Goal: Task Accomplishment & Management: Manage account settings

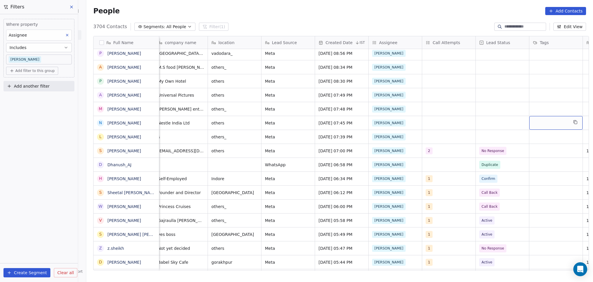
scroll to position [0, 273]
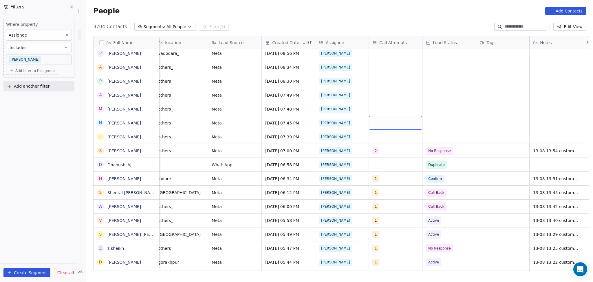
click at [388, 123] on div "grid" at bounding box center [395, 123] width 53 height 14
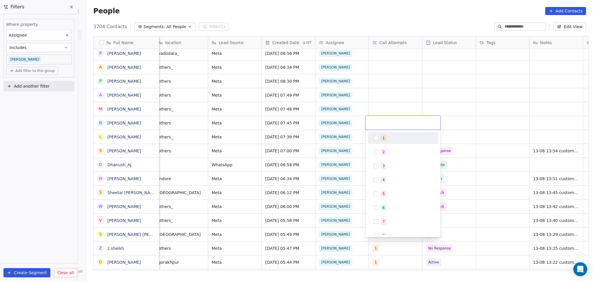
click at [385, 145] on div "1 2 3 4 5 6 7 8 9 10" at bounding box center [403, 200] width 70 height 137
click at [387, 137] on div "1" at bounding box center [407, 138] width 52 height 6
click at [393, 86] on html "On2Cook India Pvt. Ltd. Contacts People Marketing Workflows Campaigns Sales Pip…" at bounding box center [296, 141] width 593 height 282
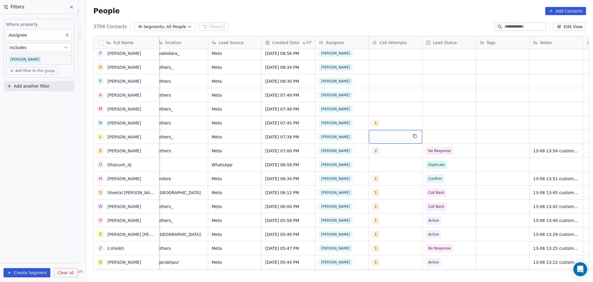
click at [384, 141] on div "grid" at bounding box center [395, 137] width 53 height 14
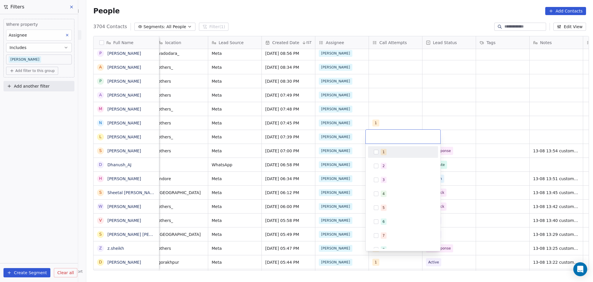
drag, startPoint x: 379, startPoint y: 151, endPoint x: 411, endPoint y: 102, distance: 58.0
click at [379, 151] on div "1" at bounding box center [403, 151] width 65 height 9
click at [411, 101] on html "On2Cook India Pvt. Ltd. Contacts People Marketing Workflows Campaigns Sales Pip…" at bounding box center [296, 141] width 593 height 282
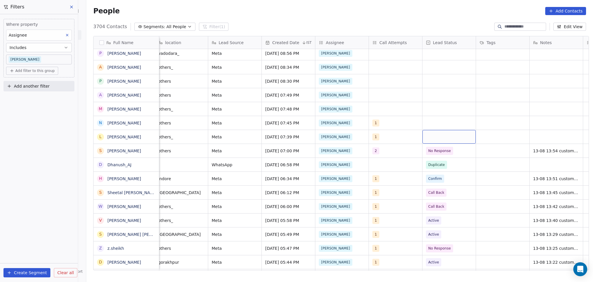
click at [434, 135] on div "grid" at bounding box center [449, 137] width 53 height 14
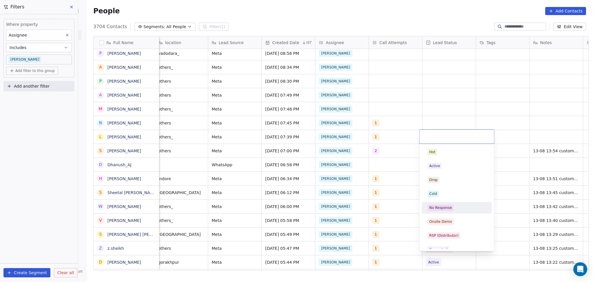
drag, startPoint x: 452, startPoint y: 206, endPoint x: 513, endPoint y: 159, distance: 76.4
click at [452, 206] on div "No Response" at bounding box center [456, 207] width 65 height 9
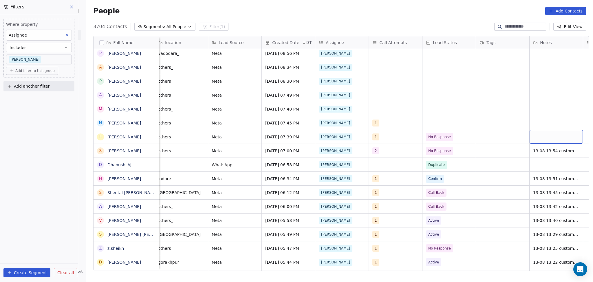
click at [534, 140] on div "grid" at bounding box center [556, 137] width 53 height 14
type textarea "**********"
click at [493, 144] on html "On2Cook India Pvt. Ltd. Contacts People Marketing Workflows Campaigns Sales Pip…" at bounding box center [296, 141] width 593 height 282
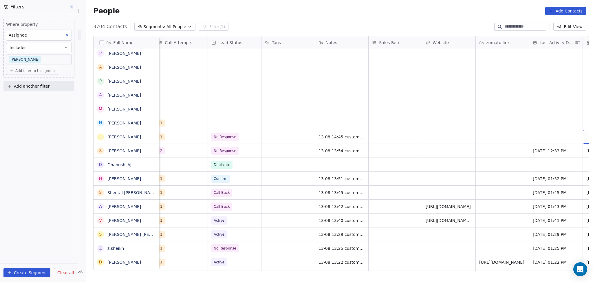
scroll to position [0, 541]
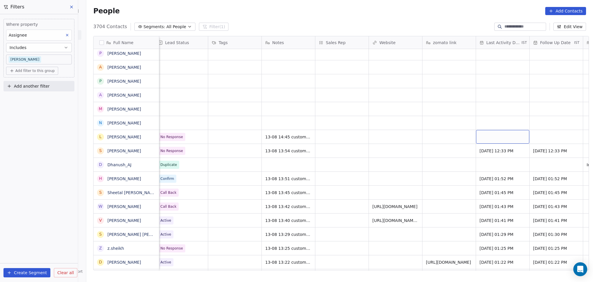
click at [480, 137] on div "grid" at bounding box center [502, 137] width 53 height 14
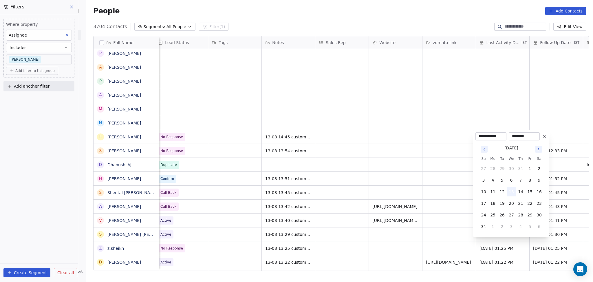
click at [511, 194] on button "13" at bounding box center [511, 191] width 9 height 9
click at [380, 152] on html "On2Cook India Pvt. Ltd. Contacts People Marketing Workflows Campaigns Sales Pip…" at bounding box center [296, 141] width 593 height 282
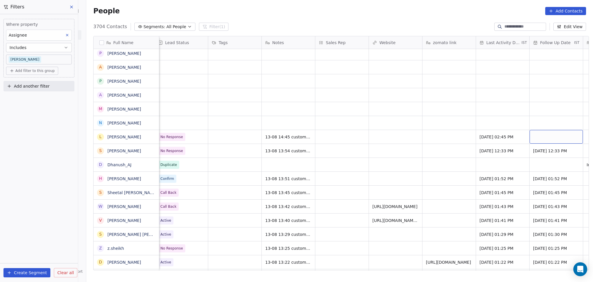
click at [568, 138] on div "grid" at bounding box center [556, 137] width 53 height 14
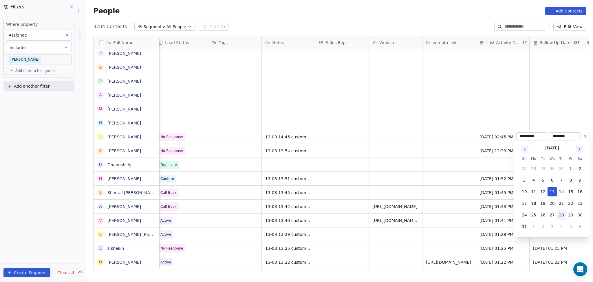
click at [558, 212] on button "28" at bounding box center [561, 214] width 9 height 9
type input "**********"
click at [404, 145] on html "On2Cook India Pvt. Ltd. Contacts People Marketing Workflows Campaigns Sales Pip…" at bounding box center [296, 141] width 593 height 282
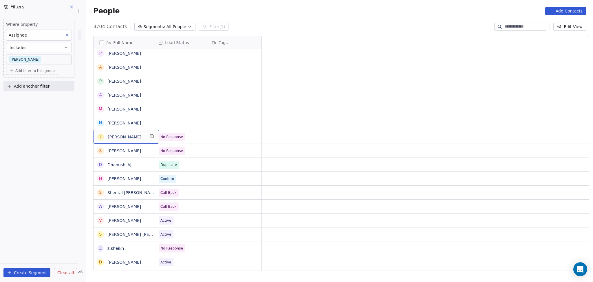
scroll to position [0, 0]
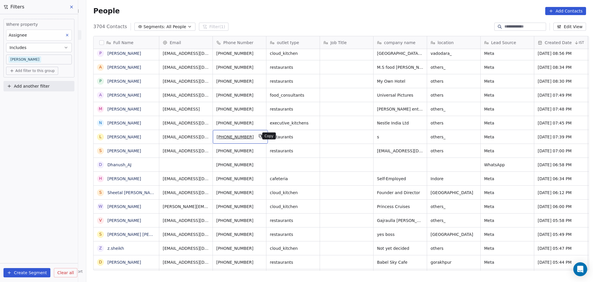
click at [258, 134] on icon "grid" at bounding box center [260, 136] width 5 height 5
click at [257, 136] on button "grid" at bounding box center [260, 135] width 7 height 7
click at [438, 122] on span "others" at bounding box center [448, 123] width 35 height 6
type textarea "****"
click at [515, 119] on html "On2Cook India Pvt. Ltd. Contacts People Marketing Workflows Campaigns Sales Pip…" at bounding box center [296, 141] width 593 height 282
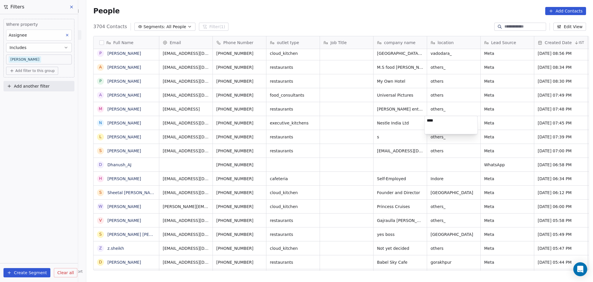
click at [495, 122] on html "On2Cook India Pvt. Ltd. Contacts People Marketing Workflows Campaigns Sales Pip…" at bounding box center [296, 141] width 593 height 282
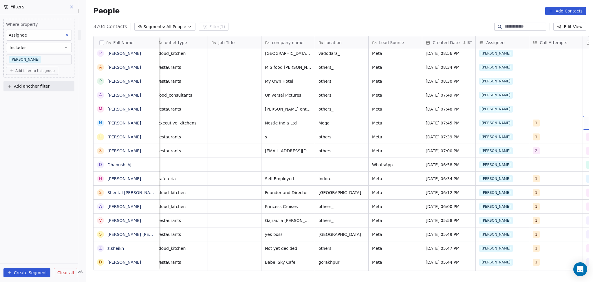
scroll to position [0, 165]
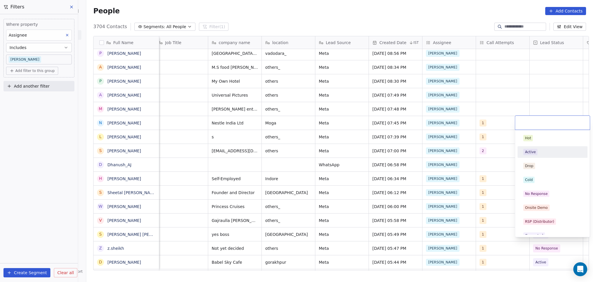
click at [535, 151] on span "Active" at bounding box center [531, 152] width 14 height 6
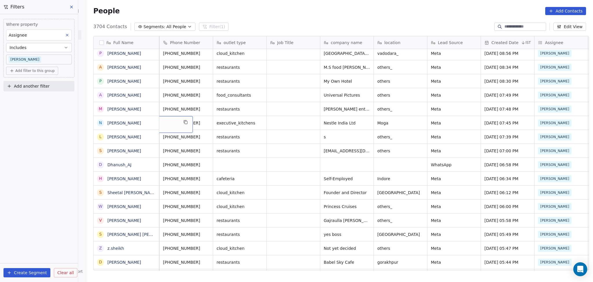
scroll to position [0, 0]
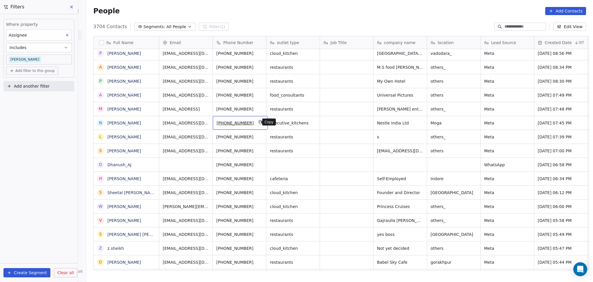
click at [260, 121] on icon "grid" at bounding box center [261, 122] width 3 height 3
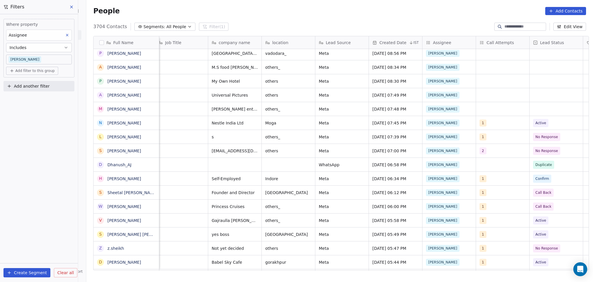
scroll to position [0, 327]
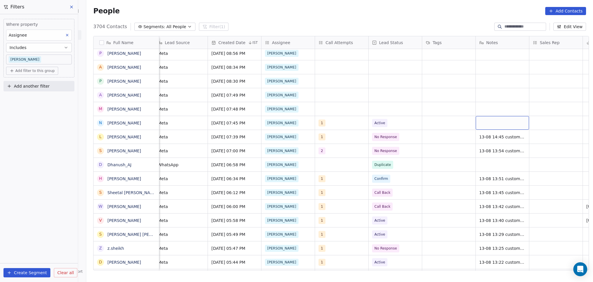
click at [490, 127] on div "grid" at bounding box center [502, 123] width 53 height 14
click at [487, 138] on textarea "**********" at bounding box center [499, 134] width 53 height 37
click at [484, 138] on textarea "**********" at bounding box center [499, 134] width 53 height 37
click at [487, 137] on textarea "**********" at bounding box center [499, 134] width 53 height 37
click at [485, 137] on textarea "**********" at bounding box center [499, 134] width 53 height 37
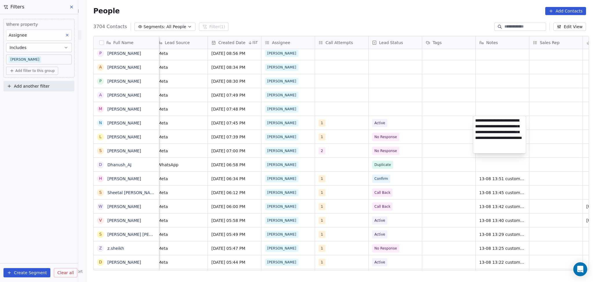
type textarea "**********"
click at [499, 148] on textarea "**********" at bounding box center [499, 134] width 53 height 37
click at [449, 134] on html "On2Cook India Pvt. Ltd. Contacts People Marketing Workflows Campaigns Sales Pip…" at bounding box center [296, 141] width 593 height 282
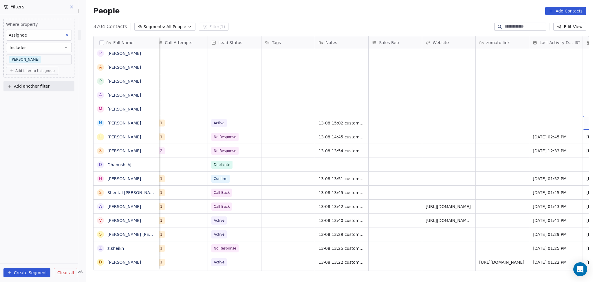
scroll to position [0, 541]
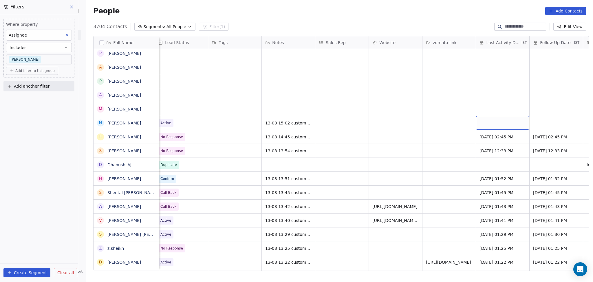
click at [476, 121] on div "grid" at bounding box center [502, 123] width 53 height 14
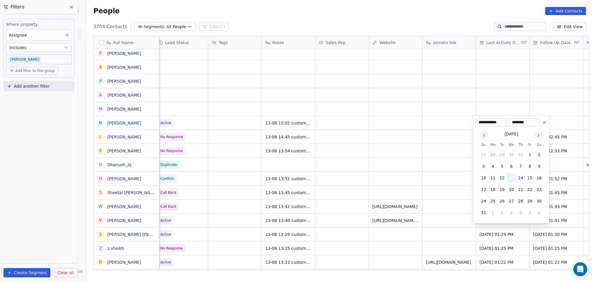
click at [512, 177] on button "13" at bounding box center [511, 177] width 9 height 9
click at [414, 156] on html "On2Cook India Pvt. Ltd. Contacts People Marketing Workflows Campaigns Sales Pip…" at bounding box center [296, 141] width 593 height 282
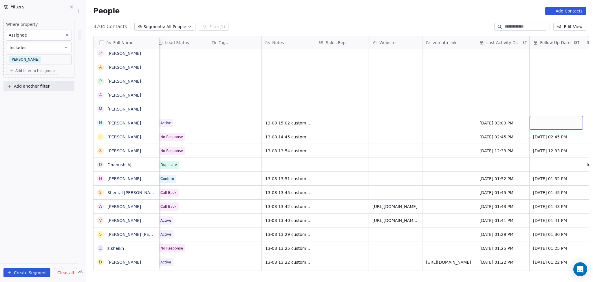
click at [530, 121] on div "grid" at bounding box center [556, 123] width 53 height 14
click at [536, 120] on div "grid" at bounding box center [556, 123] width 53 height 14
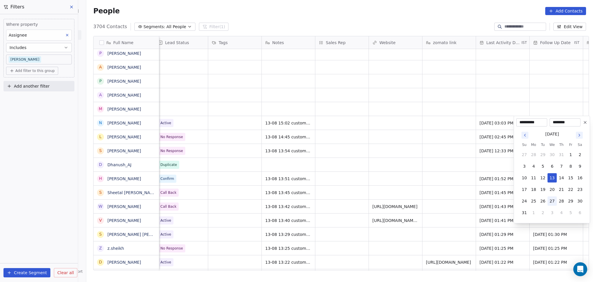
click at [553, 204] on button "27" at bounding box center [552, 200] width 9 height 9
type input "**********"
click at [398, 148] on html "On2Cook India Pvt. Ltd. Contacts People Marketing Workflows Campaigns Sales Pip…" at bounding box center [296, 141] width 593 height 282
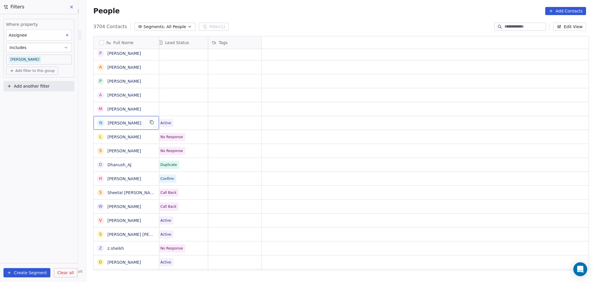
scroll to position [0, 0]
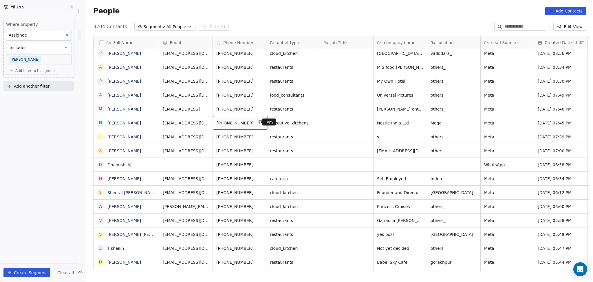
click at [258, 120] on icon "grid" at bounding box center [260, 122] width 5 height 5
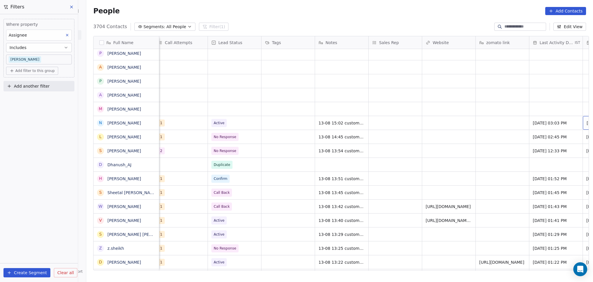
scroll to position [0, 541]
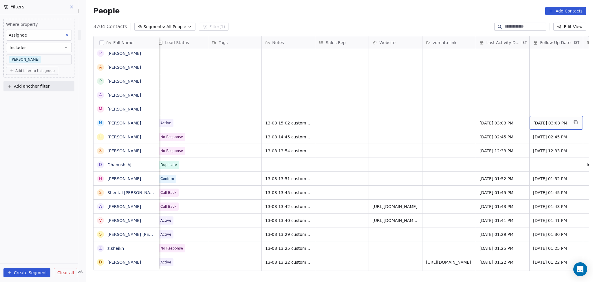
click at [539, 125] on span "27/08/2025 03:03 PM" at bounding box center [551, 123] width 35 height 6
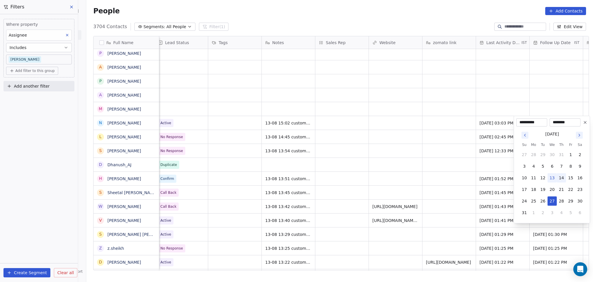
click at [560, 177] on button "14" at bounding box center [561, 177] width 9 height 9
type input "**********"
click at [433, 166] on html "On2Cook India Pvt. Ltd. Contacts People Marketing Workflows Campaigns Sales Pip…" at bounding box center [296, 141] width 593 height 282
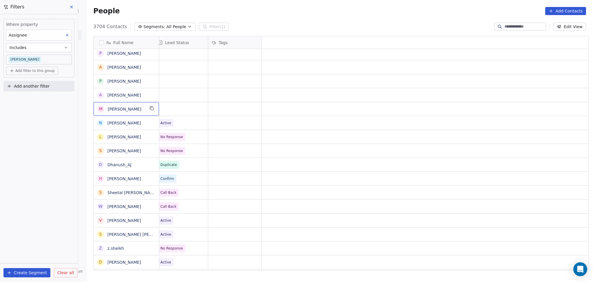
scroll to position [0, 0]
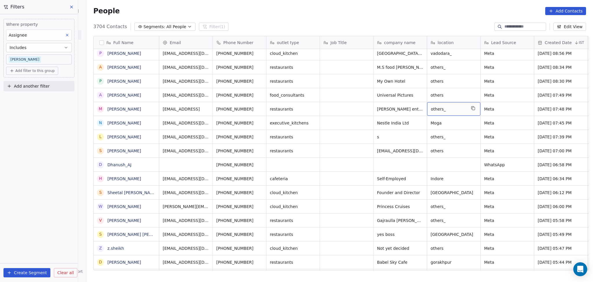
click at [441, 113] on div "others_" at bounding box center [453, 109] width 53 height 14
click at [437, 105] on textarea "*******" at bounding box center [451, 111] width 53 height 18
type textarea "******"
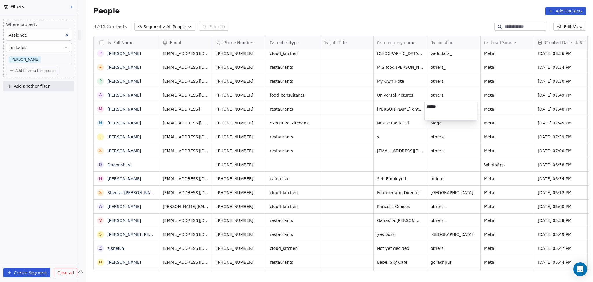
click at [358, 109] on html "On2Cook India Pvt. Ltd. Contacts People Marketing Workflows Campaigns Sales Pip…" at bounding box center [296, 141] width 593 height 282
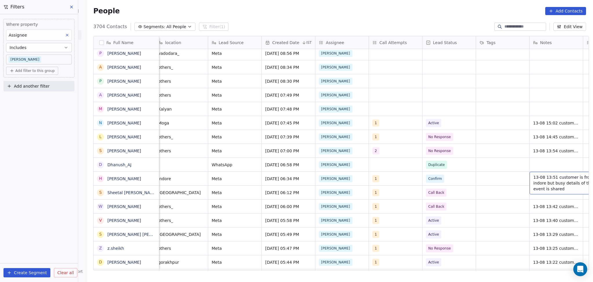
scroll to position [0, 327]
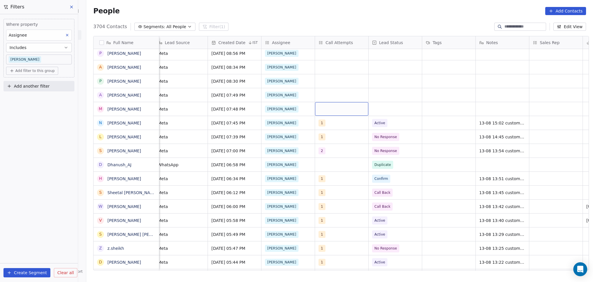
click at [333, 105] on div "grid" at bounding box center [341, 109] width 53 height 14
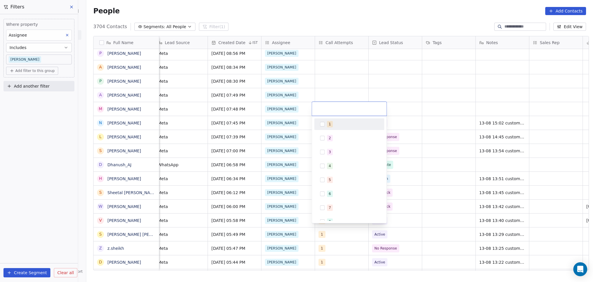
click at [327, 120] on div "1" at bounding box center [349, 123] width 65 height 9
click at [340, 81] on html "On2Cook India Pvt. Ltd. Contacts People Marketing Workflows Campaigns Sales Pip…" at bounding box center [296, 141] width 593 height 282
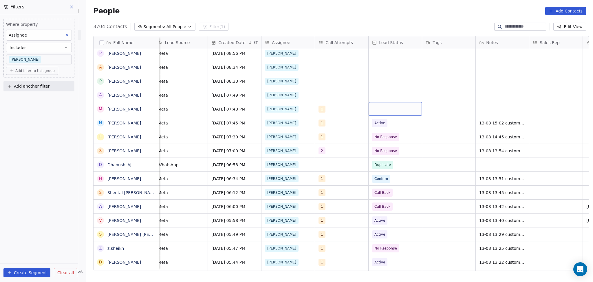
click at [411, 111] on div "grid" at bounding box center [395, 109] width 53 height 14
click at [398, 136] on div "Active" at bounding box center [403, 138] width 59 height 6
click at [497, 106] on div "grid" at bounding box center [502, 109] width 53 height 14
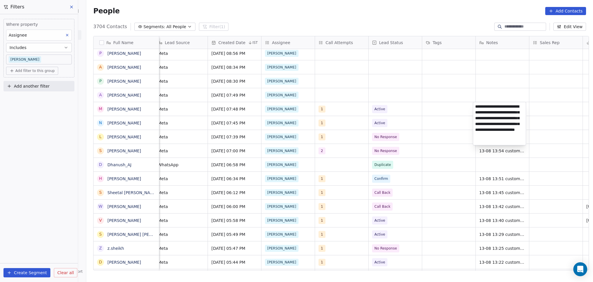
type textarea "**********"
click at [388, 115] on html "On2Cook India Pvt. Ltd. Contacts People Marketing Workflows Campaigns Sales Pip…" at bounding box center [296, 141] width 593 height 282
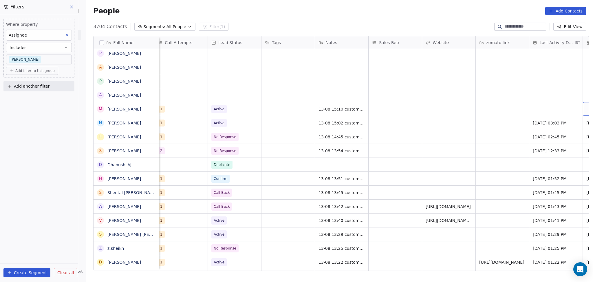
scroll to position [0, 541]
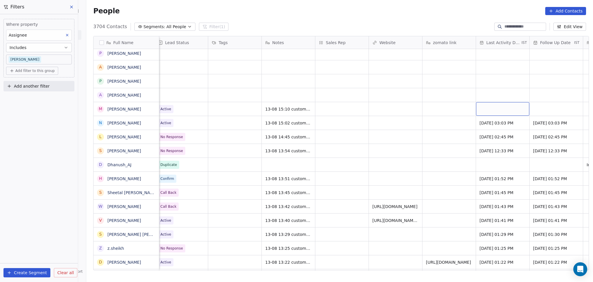
click at [482, 111] on div "grid" at bounding box center [502, 109] width 53 height 14
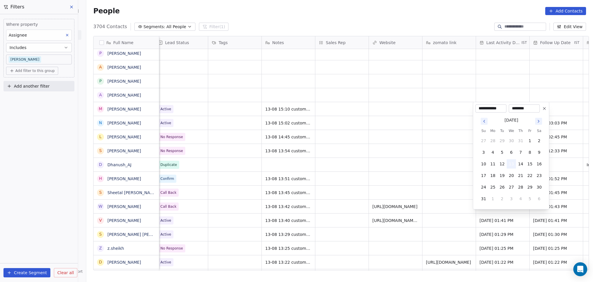
click at [507, 163] on button "13" at bounding box center [511, 163] width 9 height 9
click at [439, 157] on html "On2Cook India Pvt. Ltd. Contacts People Marketing Workflows Campaigns Sales Pip…" at bounding box center [296, 141] width 593 height 282
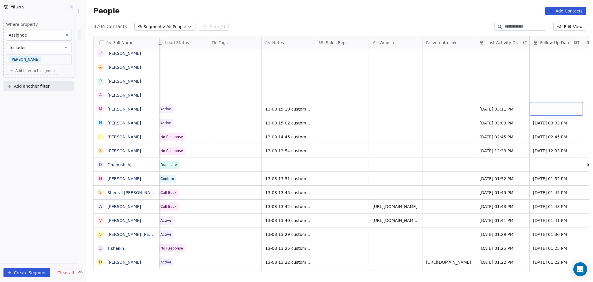
click at [549, 108] on div "grid" at bounding box center [556, 109] width 53 height 14
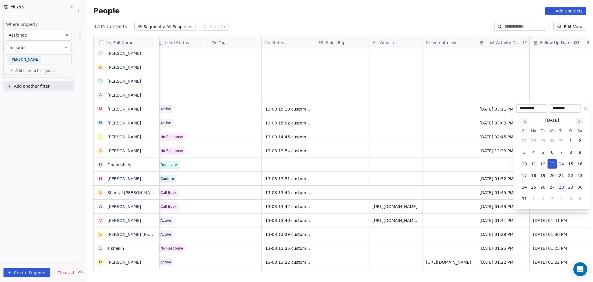
click at [563, 187] on button "28" at bounding box center [561, 186] width 9 height 9
type input "**********"
click at [418, 145] on html "On2Cook India Pvt. Ltd. Contacts People Marketing Workflows Campaigns Sales Pip…" at bounding box center [296, 141] width 593 height 282
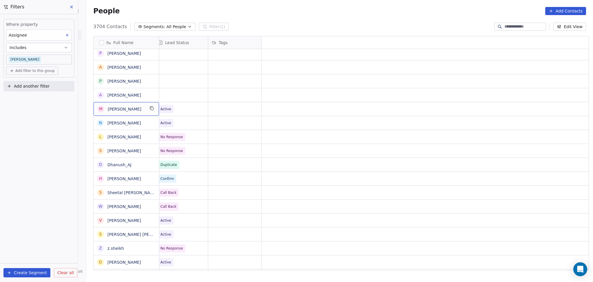
scroll to position [0, 0]
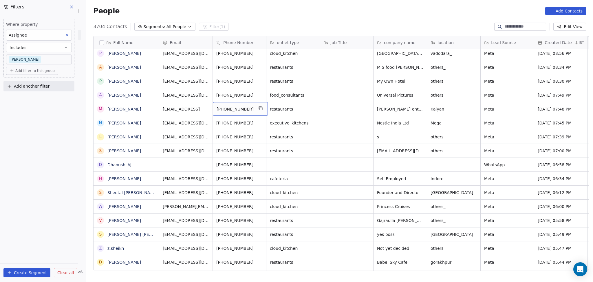
click at [258, 109] on button "grid" at bounding box center [260, 108] width 7 height 7
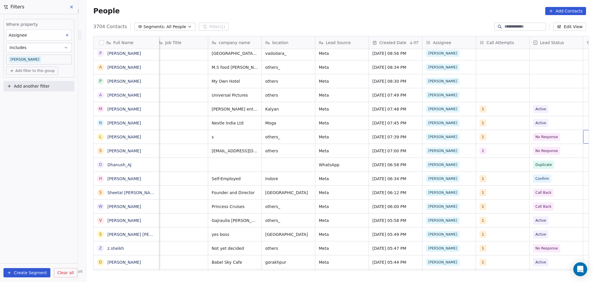
scroll to position [0, 219]
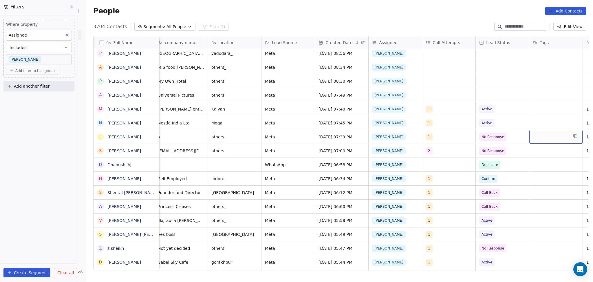
click at [436, 88] on div "+919269514511 food_consultants Universal Pictures others Meta Aug 12, 2025 07:4…" at bounding box center [456, 95] width 1032 height 14
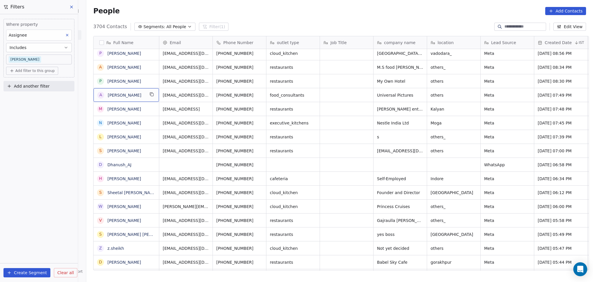
click at [150, 94] on icon "grid" at bounding box center [152, 94] width 5 height 5
click at [431, 93] on span "others" at bounding box center [448, 95] width 35 height 6
click at [430, 94] on textarea "******" at bounding box center [451, 97] width 53 height 18
click at [147, 97] on html "On2Cook India Pvt. Ltd. Contacts People Marketing Workflows Campaigns Sales Pip…" at bounding box center [296, 141] width 593 height 282
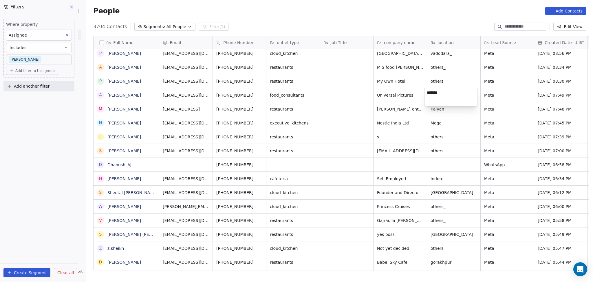
click at [435, 94] on textarea "*******" at bounding box center [451, 97] width 53 height 18
click at [437, 96] on textarea "*******" at bounding box center [451, 97] width 53 height 18
type textarea "*******"
click at [518, 102] on html "On2Cook India Pvt. Ltd. Contacts People Marketing Workflows Campaigns Sales Pip…" at bounding box center [296, 141] width 593 height 282
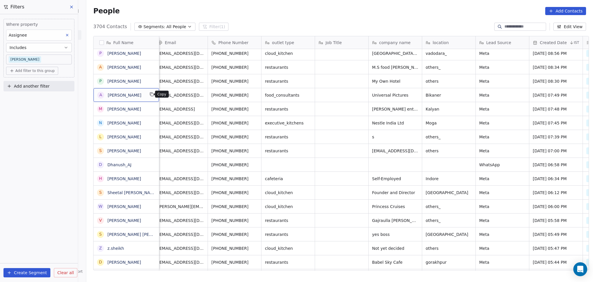
click at [150, 94] on icon "grid" at bounding box center [152, 94] width 5 height 5
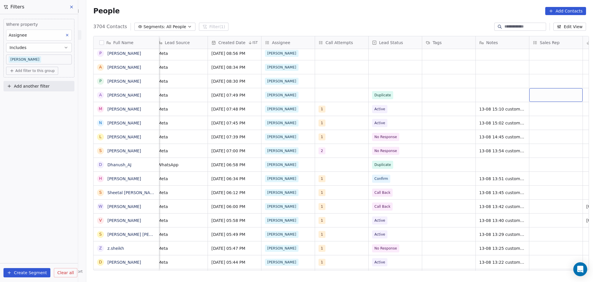
scroll to position [0, 380]
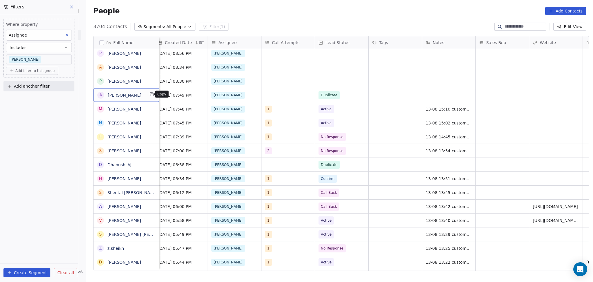
click at [150, 94] on icon "grid" at bounding box center [152, 94] width 5 height 5
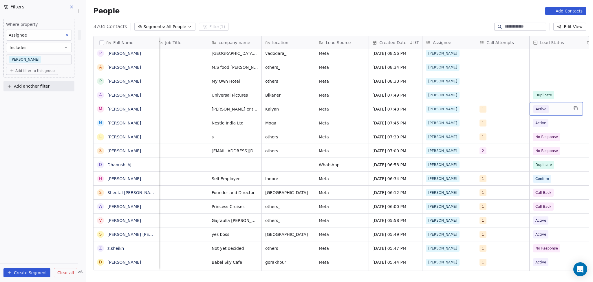
scroll to position [0, 219]
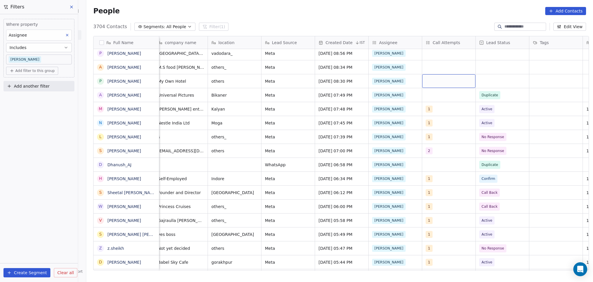
click at [422, 79] on div "grid" at bounding box center [448, 81] width 53 height 14
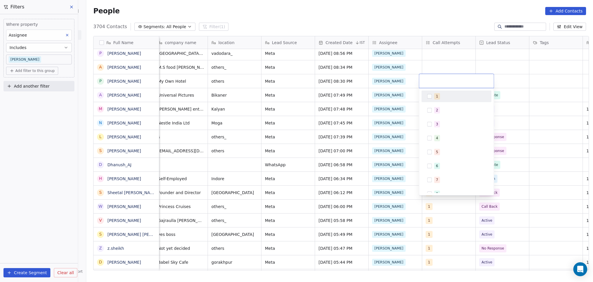
click at [431, 98] on button "Suggestions" at bounding box center [429, 96] width 5 height 5
click at [449, 65] on html "On2Cook India Pvt. Ltd. Contacts People Marketing Workflows Campaigns Sales Pip…" at bounding box center [296, 141] width 593 height 282
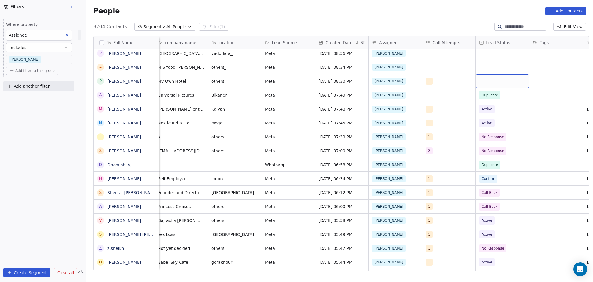
click at [519, 79] on div "grid" at bounding box center [502, 81] width 53 height 14
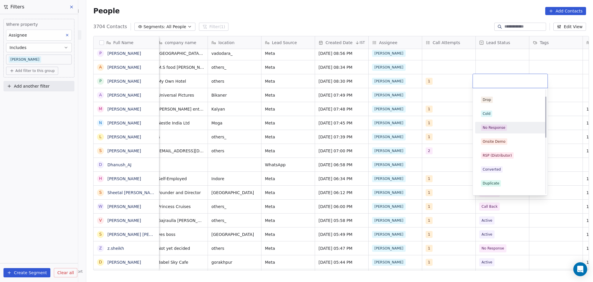
scroll to position [39, 0]
drag, startPoint x: 498, startPoint y: 117, endPoint x: 528, endPoint y: 112, distance: 30.2
click at [499, 116] on div "No Response" at bounding box center [510, 113] width 65 height 9
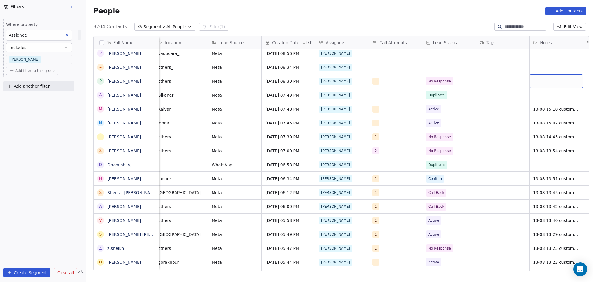
scroll to position [0, 327]
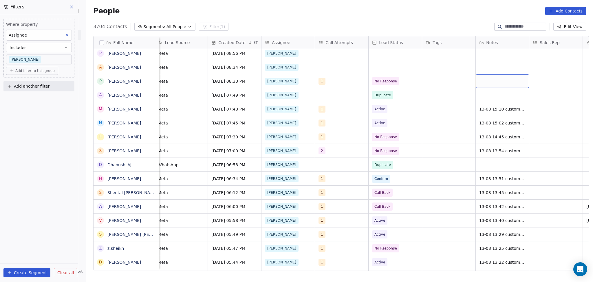
click at [506, 83] on div "grid" at bounding box center [502, 81] width 53 height 14
type textarea "**********"
click at [567, 79] on html "On2Cook India Pvt. Ltd. Contacts People Marketing Workflows Campaigns Sales Pip…" at bounding box center [296, 141] width 593 height 282
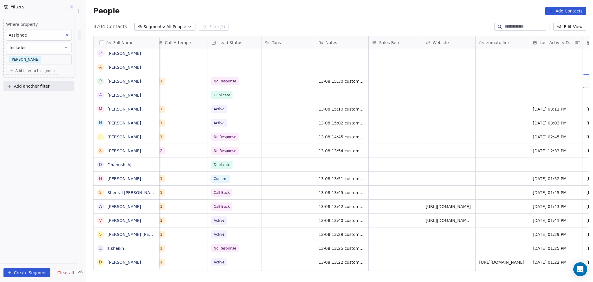
scroll to position [0, 541]
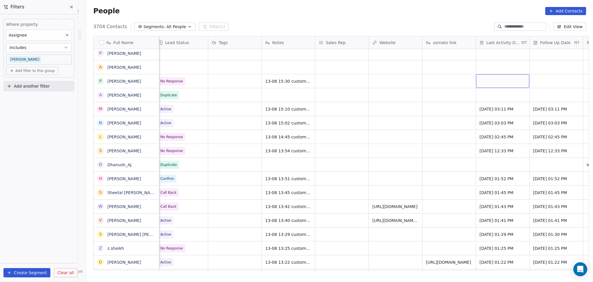
click at [508, 83] on div "grid" at bounding box center [502, 81] width 53 height 14
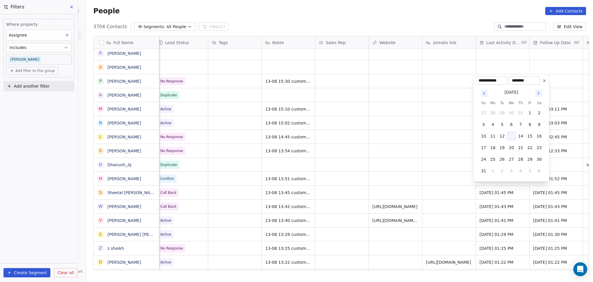
click at [509, 139] on button "13" at bounding box center [511, 135] width 9 height 9
click at [403, 120] on html "On2Cook India Pvt. Ltd. Contacts People Marketing Workflows Campaigns Sales Pip…" at bounding box center [296, 141] width 593 height 282
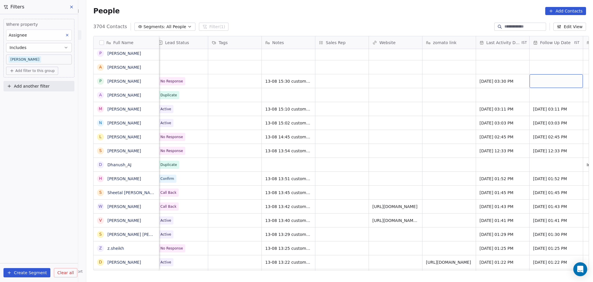
click at [548, 84] on div "grid" at bounding box center [556, 81] width 53 height 14
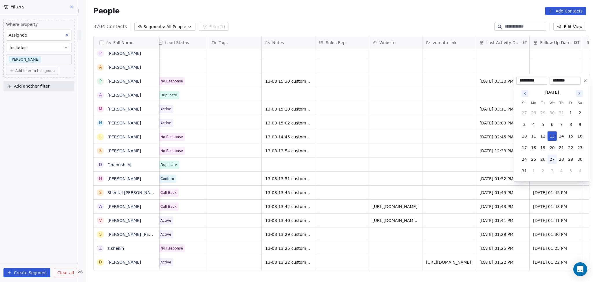
click at [554, 159] on button "27" at bounding box center [552, 158] width 9 height 9
type input "**********"
click at [427, 148] on html "On2Cook India Pvt. Ltd. Contacts People Marketing Workflows Campaigns Sales Pip…" at bounding box center [296, 141] width 593 height 282
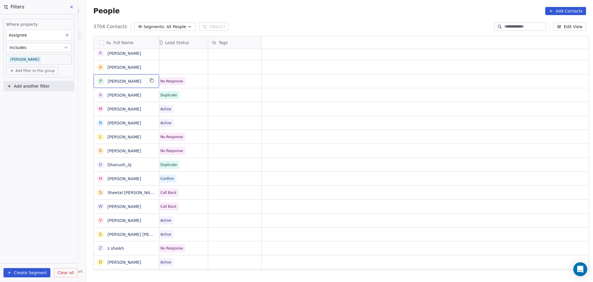
scroll to position [0, 0]
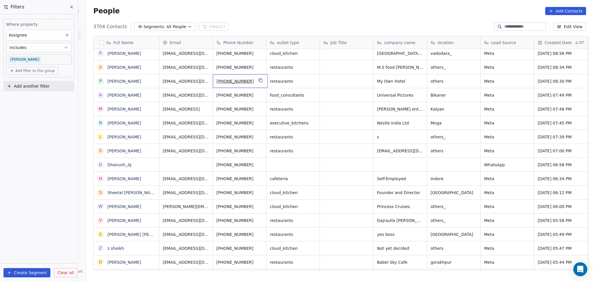
click at [257, 81] on button "grid" at bounding box center [260, 80] width 7 height 7
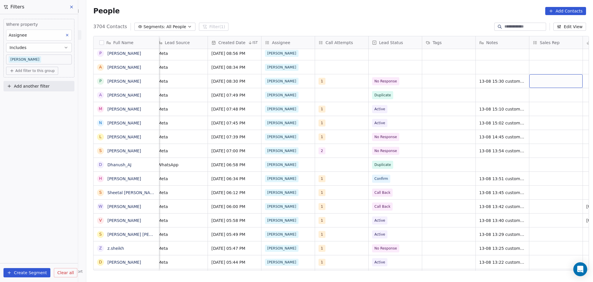
scroll to position [0, 380]
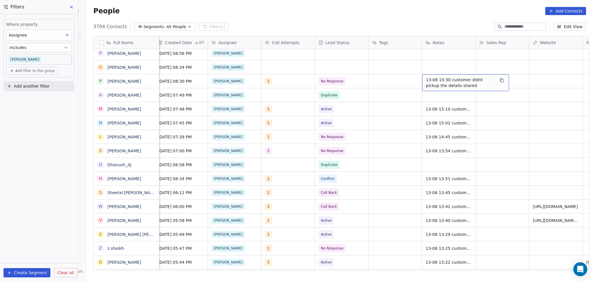
click at [461, 82] on span "13-08 15:30 customer didnt pickup the details shared" at bounding box center [460, 83] width 69 height 12
drag, startPoint x: 479, startPoint y: 88, endPoint x: 462, endPoint y: 81, distance: 17.9
click at [462, 81] on textarea "**********" at bounding box center [463, 83] width 86 height 18
type textarea "**********"
click at [533, 92] on html "On2Cook India Pvt. Ltd. Contacts People Marketing Workflows Campaigns Sales Pip…" at bounding box center [296, 141] width 593 height 282
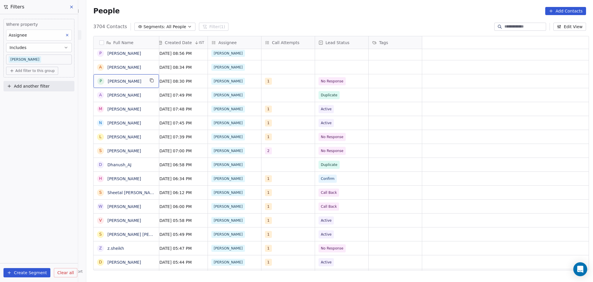
scroll to position [0, 0]
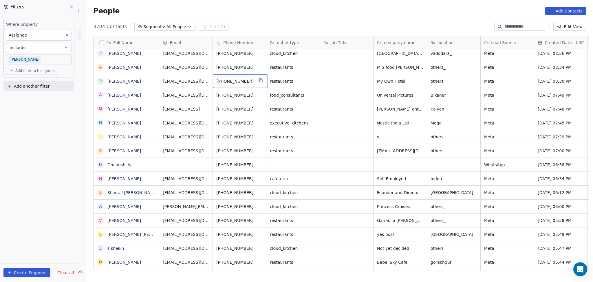
click at [258, 81] on icon "grid" at bounding box center [260, 80] width 5 height 5
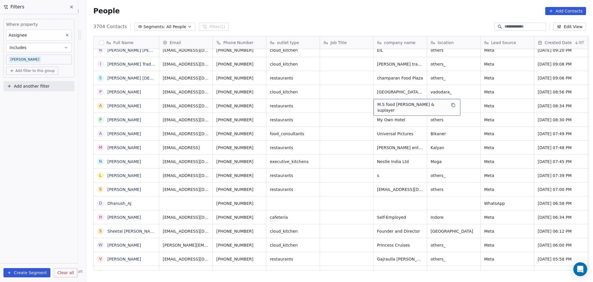
click at [440, 107] on div "M.S food [PERSON_NAME] & suplayer" at bounding box center [417, 107] width 87 height 17
click at [451, 104] on icon "grid" at bounding box center [453, 105] width 5 height 5
click at [439, 101] on div "others_" at bounding box center [453, 106] width 53 height 14
type textarea "******"
click at [517, 105] on html "On2Cook India Pvt. Ltd. Contacts People Marketing Workflows Campaigns Sales Pip…" at bounding box center [296, 141] width 593 height 282
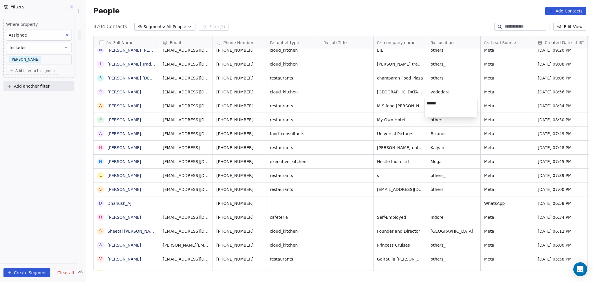
click at [517, 105] on html "On2Cook India Pvt. Ltd. Contacts People Marketing Workflows Campaigns Sales Pip…" at bounding box center [296, 141] width 593 height 282
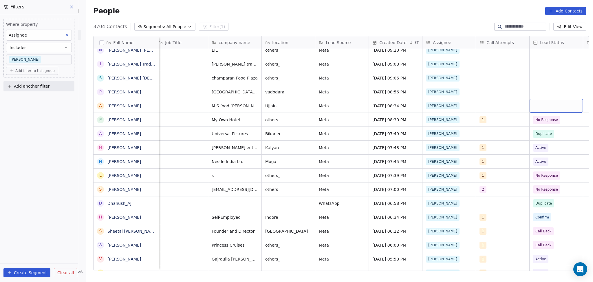
scroll to position [0, 219]
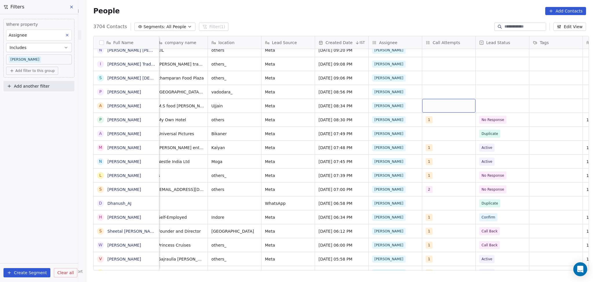
click at [450, 103] on div "grid" at bounding box center [448, 106] width 53 height 14
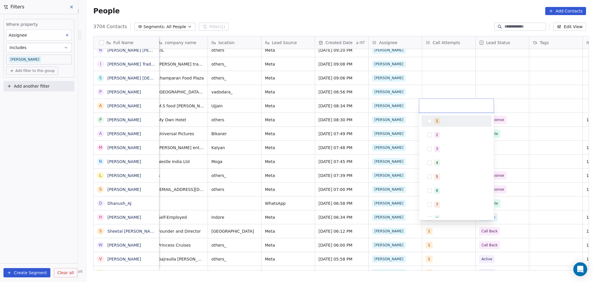
click at [447, 116] on div "1" at bounding box center [456, 120] width 65 height 9
click at [511, 100] on html "On2Cook India Pvt. Ltd. Contacts People Marketing Workflows Campaigns Sales Pip…" at bounding box center [296, 141] width 593 height 282
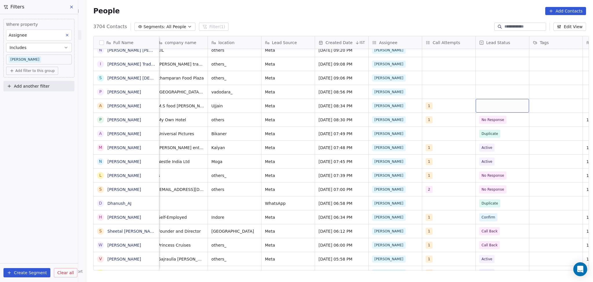
click at [509, 104] on div "grid" at bounding box center [502, 106] width 53 height 14
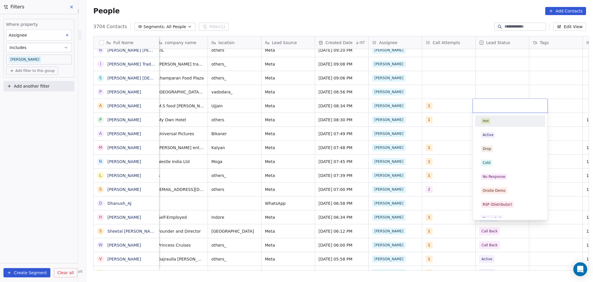
click at [500, 109] on div at bounding box center [510, 106] width 75 height 14
click at [491, 137] on span "Active" at bounding box center [488, 135] width 14 height 6
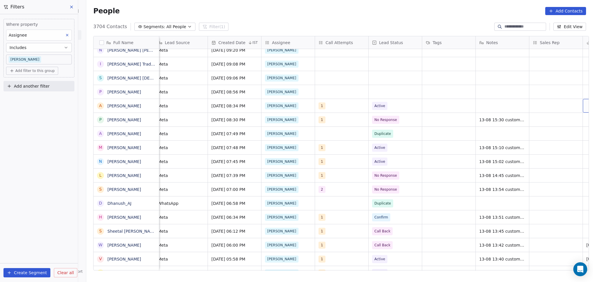
scroll to position [0, 380]
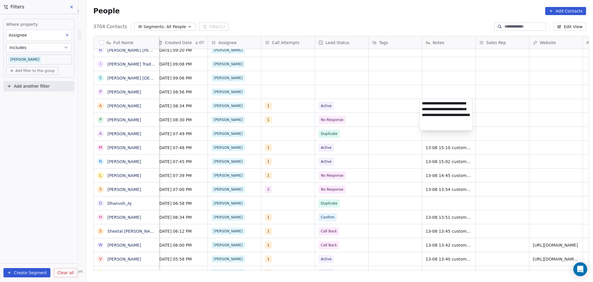
type textarea "**********"
click at [491, 103] on html "On2Cook India Pvt. Ltd. Contacts People Marketing Workflows Campaigns Sales Pip…" at bounding box center [296, 141] width 593 height 282
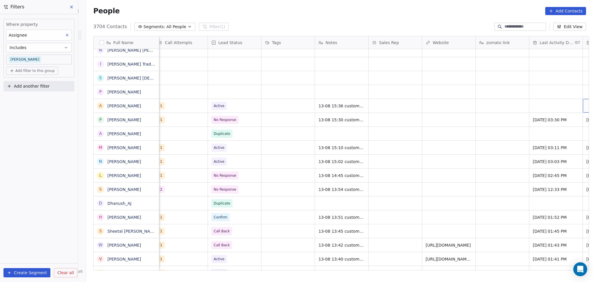
scroll to position [0, 541]
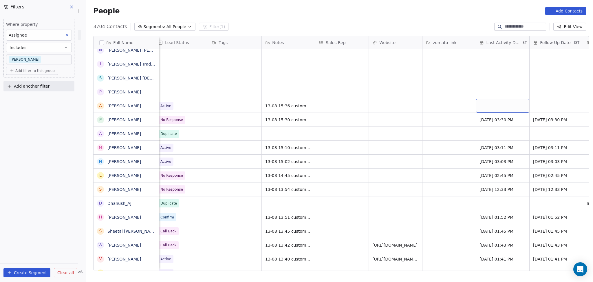
click at [498, 106] on div "grid" at bounding box center [502, 106] width 53 height 14
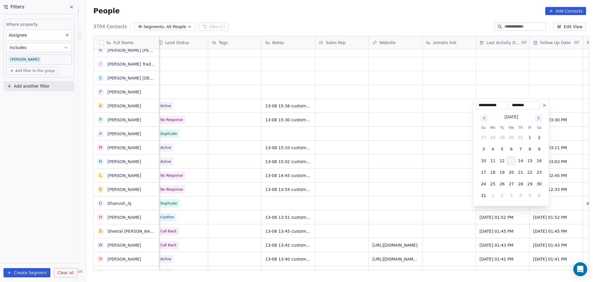
click at [510, 163] on button "13" at bounding box center [511, 160] width 9 height 9
click at [426, 145] on html "On2Cook India Pvt. Ltd. Contacts People Marketing Workflows Campaigns Sales Pip…" at bounding box center [296, 141] width 593 height 282
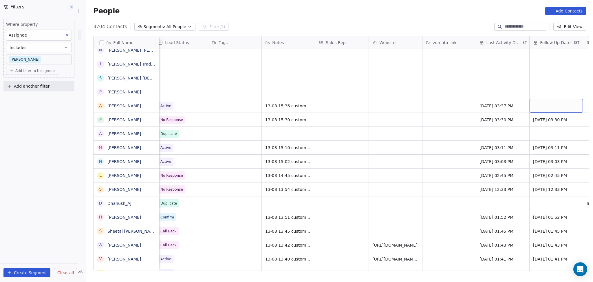
click at [540, 104] on div "grid" at bounding box center [556, 106] width 53 height 14
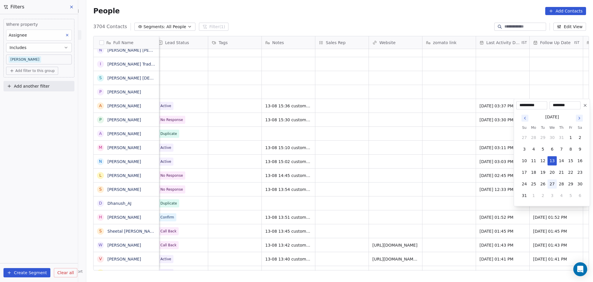
click at [552, 185] on button "27" at bounding box center [552, 183] width 9 height 9
type input "**********"
click at [383, 154] on html "On2Cook India Pvt. Ltd. Contacts People Marketing Workflows Campaigns Sales Pip…" at bounding box center [296, 141] width 593 height 282
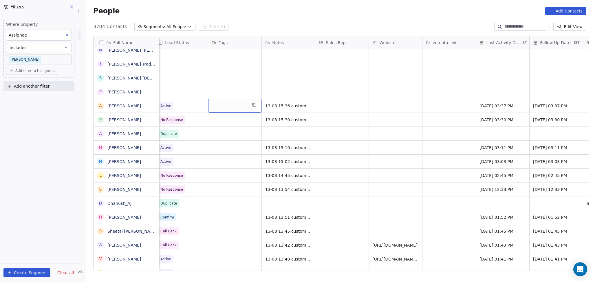
scroll to position [0, 0]
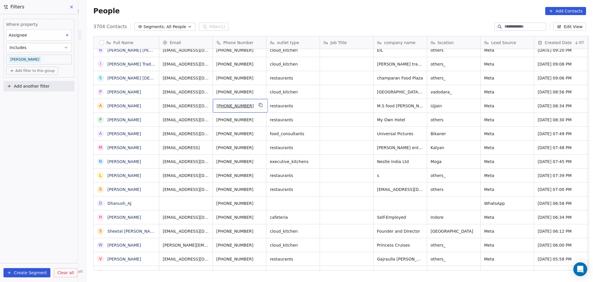
click at [260, 106] on icon "grid" at bounding box center [261, 105] width 3 height 3
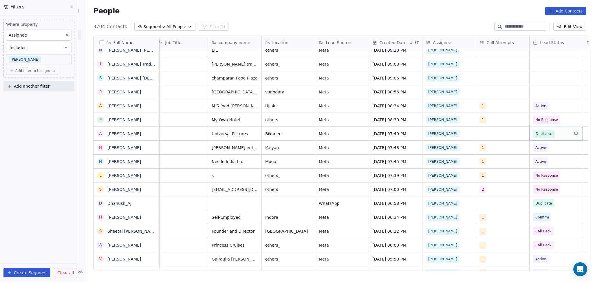
scroll to position [0, 219]
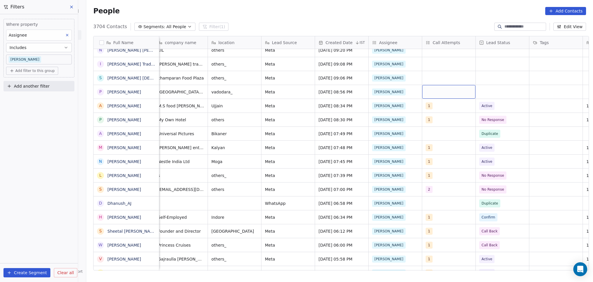
click at [452, 92] on div "grid" at bounding box center [448, 92] width 53 height 14
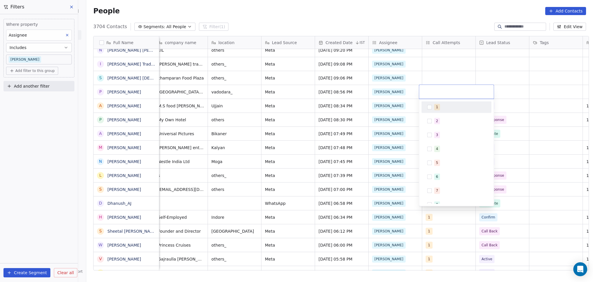
click at [437, 107] on div "1" at bounding box center [437, 106] width 2 height 5
click at [544, 83] on html "On2Cook India Pvt. Ltd. Contacts People Marketing Workflows Campaigns Sales Pip…" at bounding box center [296, 141] width 593 height 282
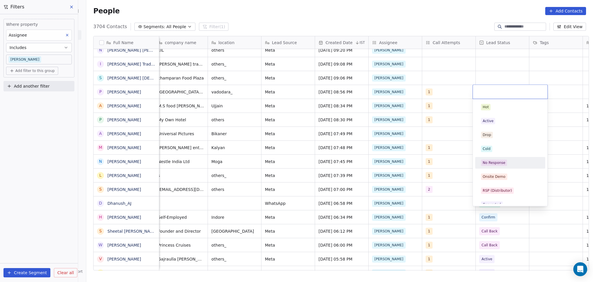
click at [497, 166] on div "No Response" at bounding box center [510, 162] width 65 height 9
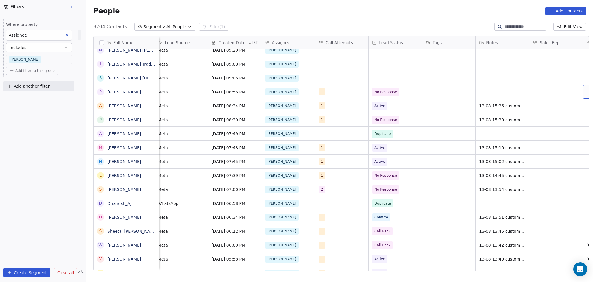
scroll to position [0, 380]
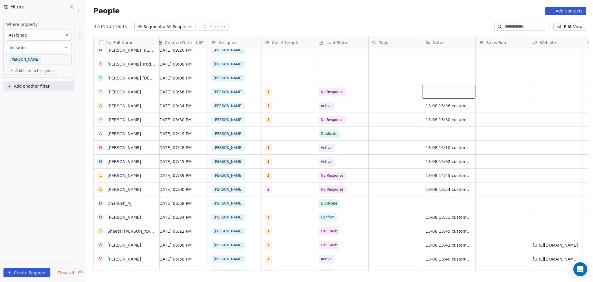
click at [447, 91] on div "grid" at bounding box center [448, 92] width 53 height 14
type textarea "**********"
click at [495, 94] on html "On2Cook India Pvt. Ltd. Contacts People Marketing Workflows Campaigns Sales Pip…" at bounding box center [296, 141] width 593 height 282
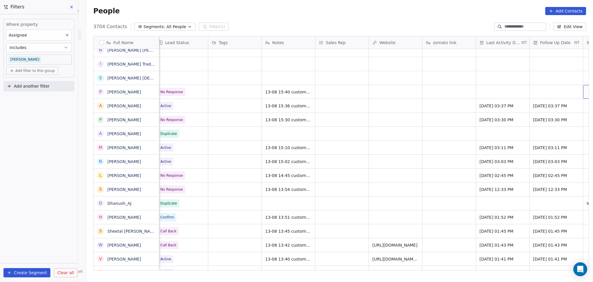
scroll to position [0, 595]
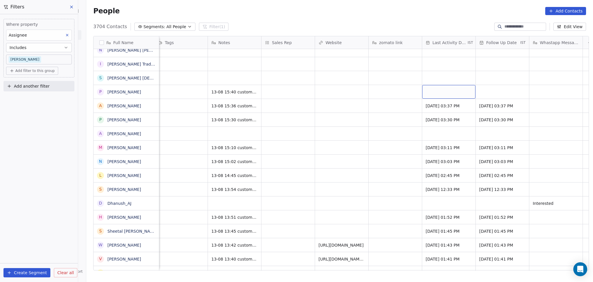
click at [452, 89] on div "grid" at bounding box center [448, 92] width 53 height 14
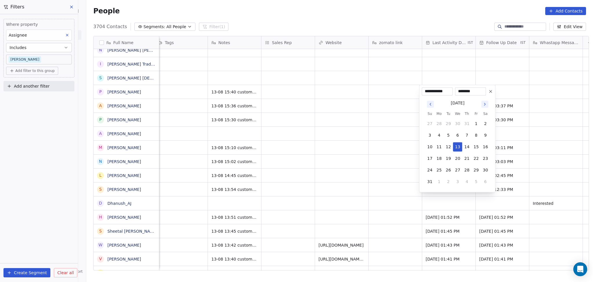
click at [460, 147] on button "13" at bounding box center [457, 146] width 9 height 9
click at [333, 139] on html "On2Cook India Pvt. Ltd. Contacts People Marketing Workflows Campaigns Sales Pip…" at bounding box center [296, 141] width 593 height 282
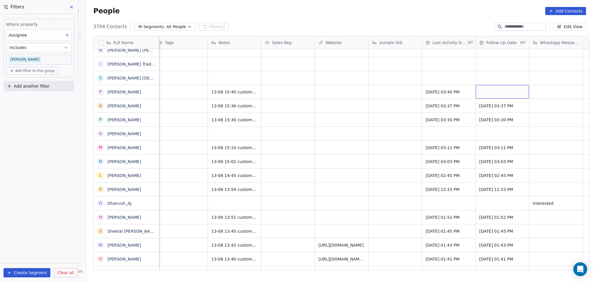
click at [503, 95] on div "grid" at bounding box center [502, 92] width 53 height 14
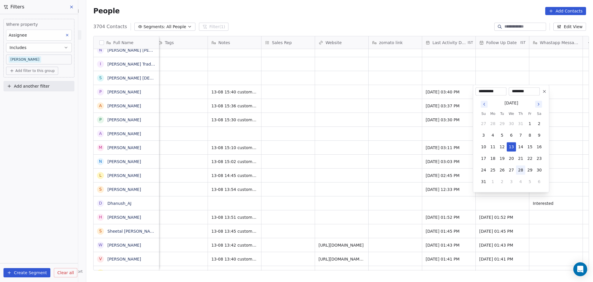
click at [519, 168] on button "28" at bounding box center [520, 169] width 9 height 9
type input "**********"
click at [434, 155] on html "On2Cook India Pvt. Ltd. Contacts People Marketing Workflows Campaigns Sales Pip…" at bounding box center [296, 141] width 593 height 282
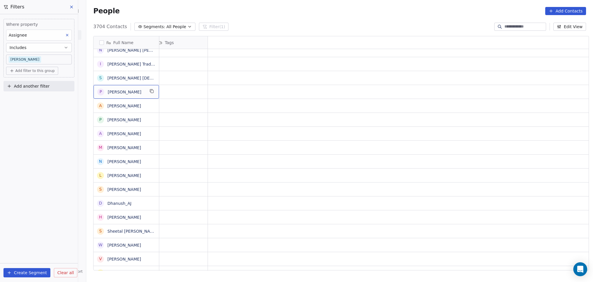
scroll to position [0, 0]
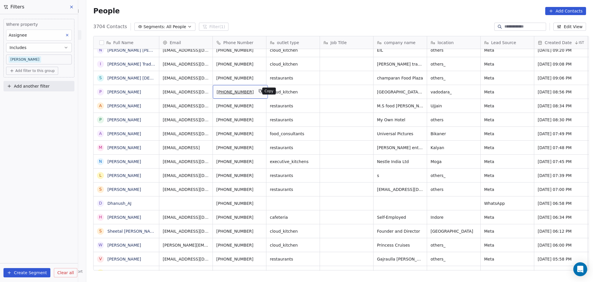
click at [258, 92] on icon "grid" at bounding box center [260, 91] width 5 height 5
click at [430, 76] on icon "grid" at bounding box center [431, 77] width 3 height 3
click at [435, 73] on div "others_" at bounding box center [453, 78] width 53 height 14
type textarea "*****"
click at [515, 74] on html "On2Cook India Pvt. Ltd. Contacts People Marketing Workflows Campaigns Sales Pip…" at bounding box center [296, 141] width 593 height 282
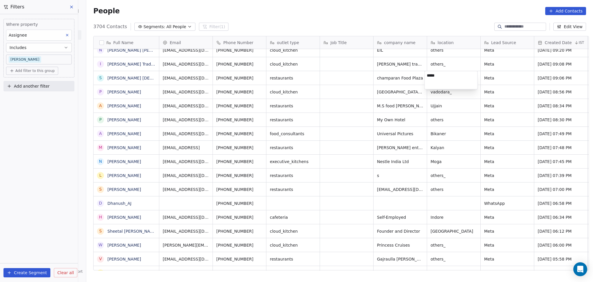
click at [515, 74] on html "On2Cook India Pvt. Ltd. Contacts People Marketing Workflows Campaigns Sales Pip…" at bounding box center [296, 141] width 593 height 282
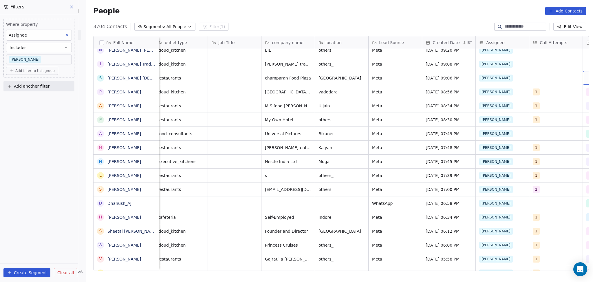
scroll to position [0, 165]
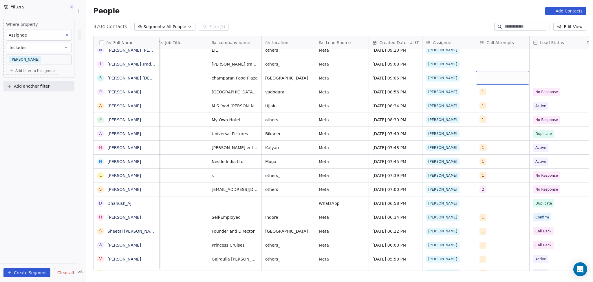
click at [480, 79] on div "grid" at bounding box center [502, 78] width 53 height 14
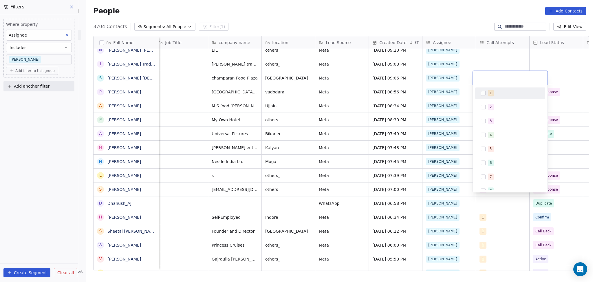
click at [497, 95] on div "1" at bounding box center [514, 93] width 52 height 6
click at [508, 58] on html "On2Cook India Pvt. Ltd. Contacts People Marketing Workflows Campaigns Sales Pip…" at bounding box center [296, 141] width 593 height 282
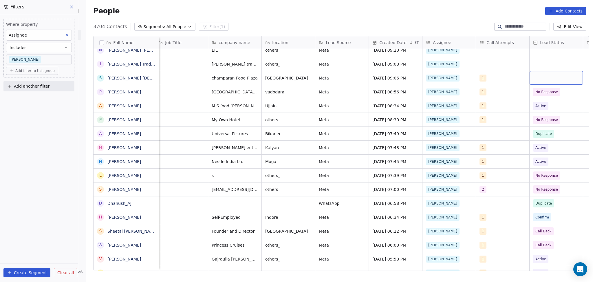
click at [554, 75] on div "grid" at bounding box center [556, 78] width 53 height 14
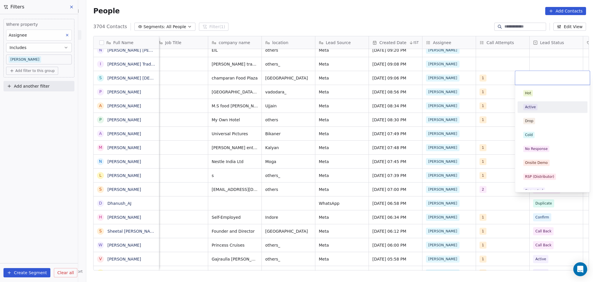
click at [553, 113] on div "Hot Active Drop Cold No Response Onsite Demo RSP (Distributor) Converted Duplic…" at bounding box center [553, 218] width 70 height 262
click at [546, 108] on div "Active" at bounding box center [553, 107] width 59 height 6
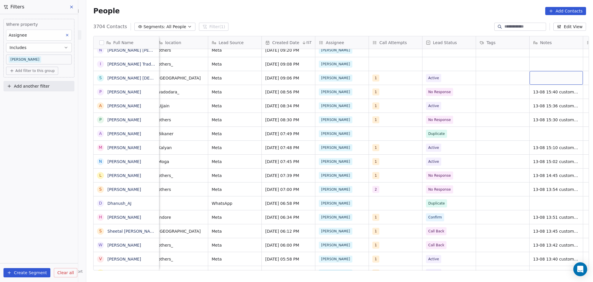
scroll to position [0, 327]
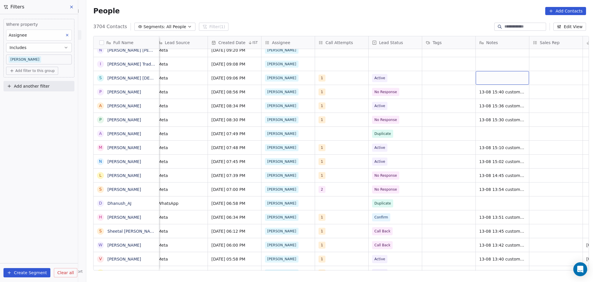
click at [479, 81] on div "grid" at bounding box center [502, 78] width 53 height 14
type textarea "**********"
click at [457, 89] on html "On2Cook India Pvt. Ltd. Contacts People Marketing Workflows Campaigns Sales Pip…" at bounding box center [296, 141] width 593 height 282
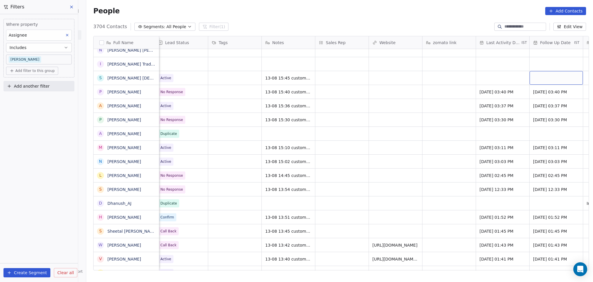
scroll to position [0, 595]
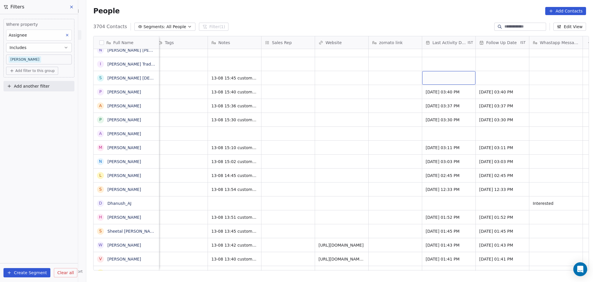
click at [430, 77] on div "grid" at bounding box center [448, 78] width 53 height 14
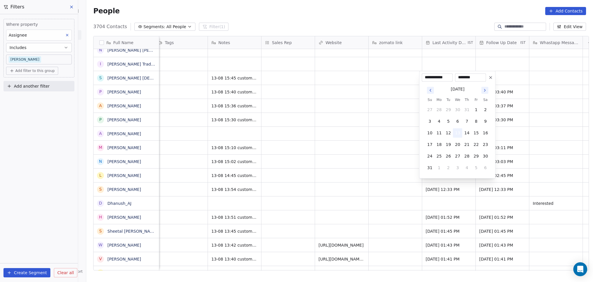
click at [460, 130] on button "13" at bounding box center [457, 132] width 9 height 9
click at [374, 121] on html "On2Cook India Pvt. Ltd. Contacts People Marketing Workflows Campaigns Sales Pip…" at bounding box center [296, 141] width 593 height 282
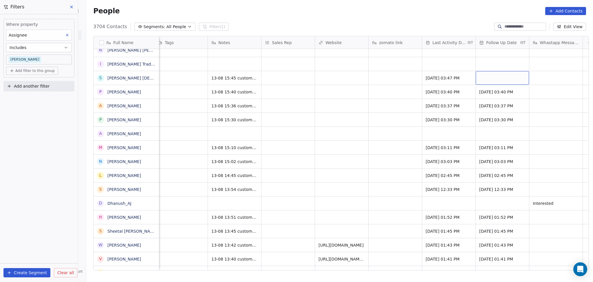
click at [476, 81] on div "grid" at bounding box center [502, 78] width 53 height 14
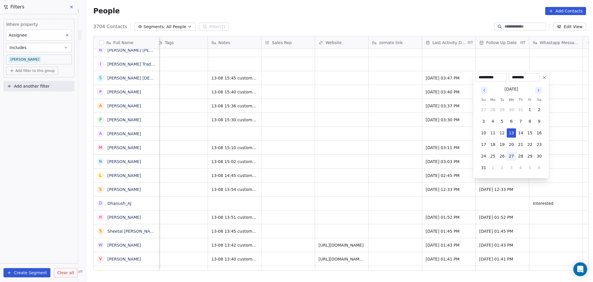
click at [513, 154] on button "27" at bounding box center [511, 155] width 9 height 9
type input "**********"
click at [285, 112] on html "On2Cook India Pvt. Ltd. Contacts People Marketing Workflows Campaigns Sales Pip…" at bounding box center [296, 141] width 593 height 282
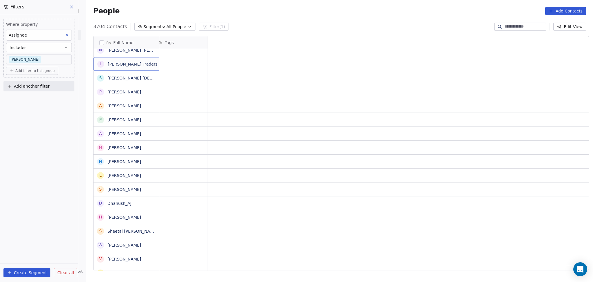
scroll to position [0, 0]
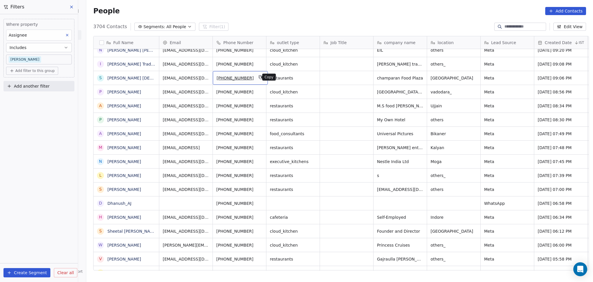
click at [258, 76] on button "grid" at bounding box center [260, 77] width 7 height 7
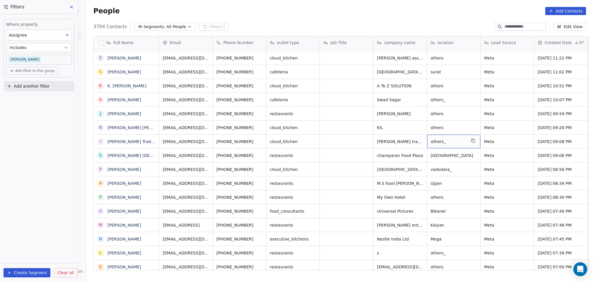
click at [437, 143] on span "others_" at bounding box center [448, 141] width 35 height 6
click at [437, 143] on textarea "*******" at bounding box center [451, 143] width 53 height 18
type textarea "*"
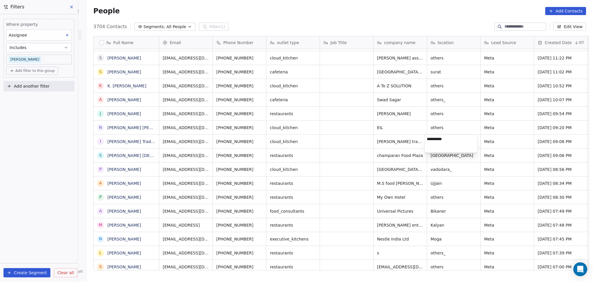
type textarea "**********"
click at [357, 142] on html "On2Cook India Pvt. Ltd. Contacts People Marketing Workflows Campaigns Sales Pip…" at bounding box center [296, 141] width 593 height 282
click at [258, 141] on icon "grid" at bounding box center [260, 140] width 5 height 5
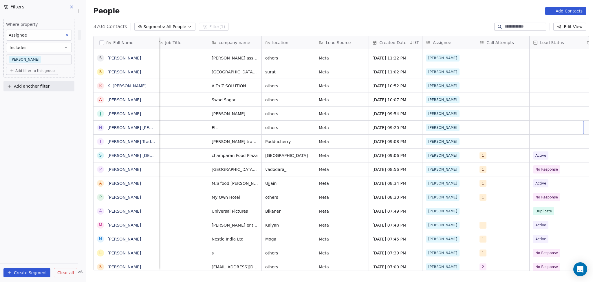
scroll to position [0, 219]
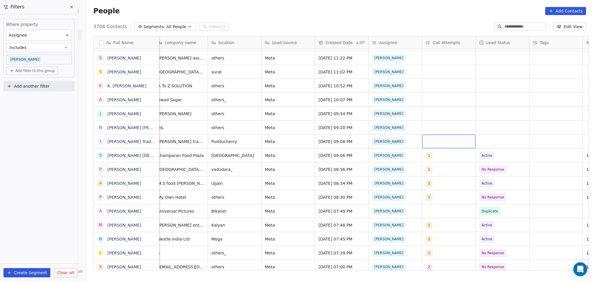
click at [437, 141] on div "grid" at bounding box center [448, 141] width 53 height 14
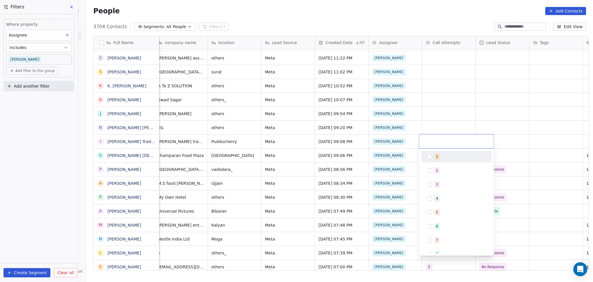
click at [437, 150] on div "1 2 3 4 5 6 7 8 9 10" at bounding box center [456, 201] width 75 height 107
click at [436, 156] on div "1" at bounding box center [437, 156] width 2 height 5
click at [448, 112] on html "On2Cook India Pvt. Ltd. Contacts People Marketing Workflows Campaigns Sales Pip…" at bounding box center [296, 141] width 593 height 282
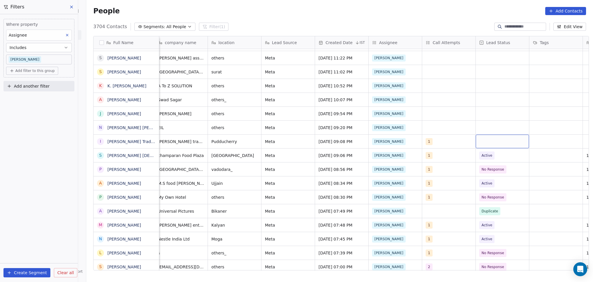
click at [501, 141] on div "grid" at bounding box center [502, 141] width 53 height 14
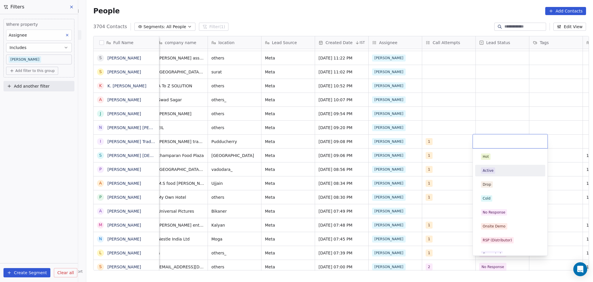
click at [497, 170] on div "Active" at bounding box center [510, 170] width 59 height 6
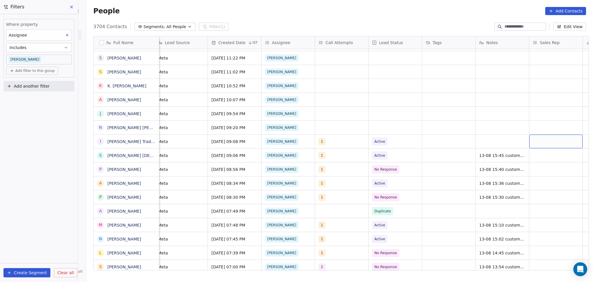
scroll to position [0, 380]
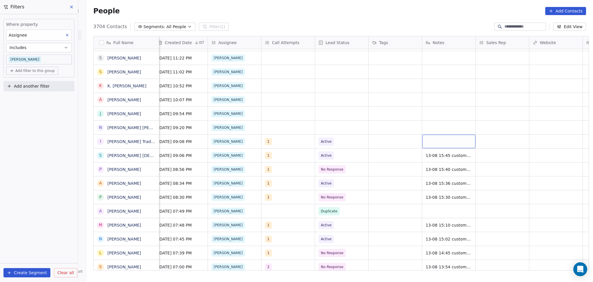
click at [429, 140] on div "grid" at bounding box center [448, 141] width 53 height 14
type textarea "**********"
click at [520, 141] on html "On2Cook India Pvt. Ltd. Contacts People Marketing Workflows Campaigns Sales Pip…" at bounding box center [296, 141] width 593 height 282
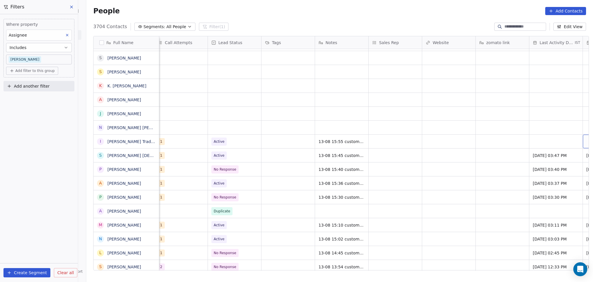
scroll to position [0, 541]
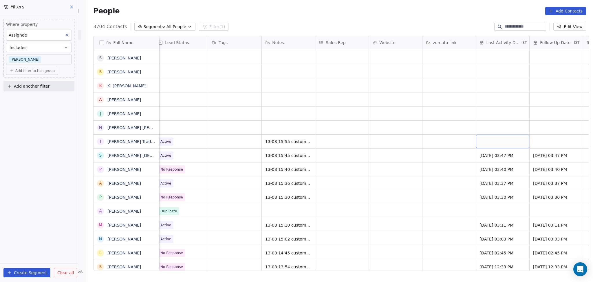
click at [486, 143] on div "grid" at bounding box center [502, 141] width 53 height 14
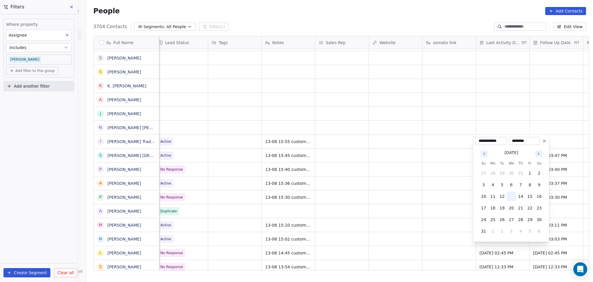
click at [509, 194] on button "13" at bounding box center [511, 196] width 9 height 9
click at [395, 191] on html "On2Cook India Pvt. Ltd. Contacts People Marketing Workflows Campaigns Sales Pip…" at bounding box center [296, 141] width 593 height 282
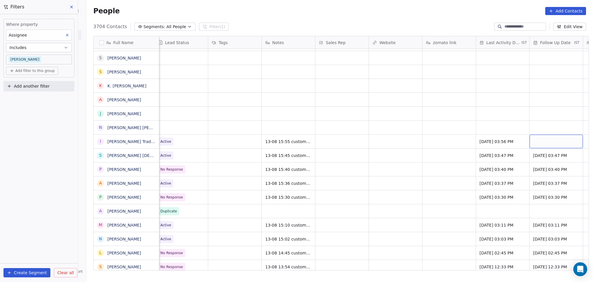
click at [552, 140] on div "grid" at bounding box center [556, 141] width 53 height 14
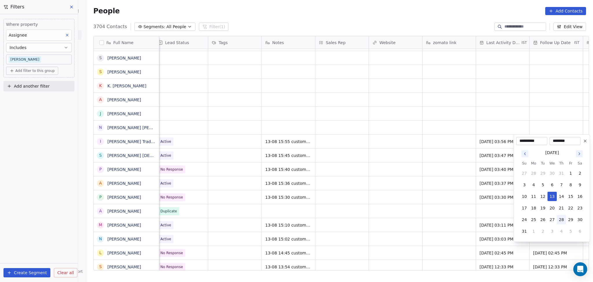
click at [559, 217] on button "28" at bounding box center [561, 219] width 9 height 9
type input "**********"
click at [417, 196] on html "On2Cook India Pvt. Ltd. Contacts People Marketing Workflows Campaigns Sales Pip…" at bounding box center [296, 141] width 593 height 282
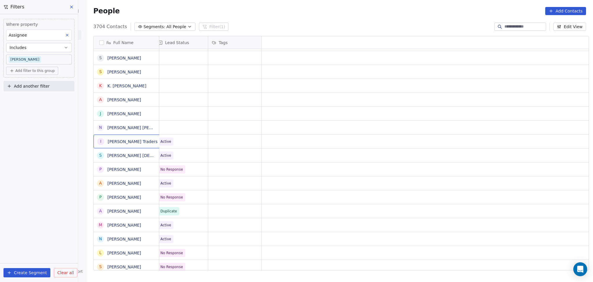
scroll to position [0, 0]
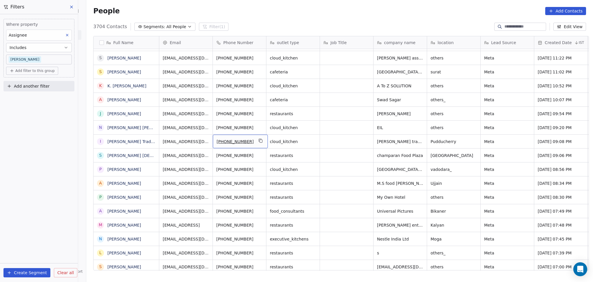
click at [257, 139] on button "grid" at bounding box center [260, 140] width 7 height 7
click at [451, 129] on span "others" at bounding box center [448, 128] width 35 height 6
click at [439, 125] on textarea "******" at bounding box center [451, 130] width 53 height 18
type textarea "*******"
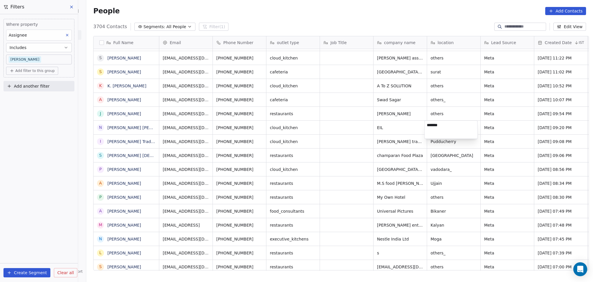
click at [318, 138] on html "On2Cook India Pvt. Ltd. Contacts People Marketing Workflows Campaigns Sales Pip…" at bounding box center [296, 141] width 593 height 282
click at [153, 126] on div "N Neeraj kumar Shinh" at bounding box center [137, 129] width 87 height 17
click at [170, 127] on button "grid" at bounding box center [173, 126] width 7 height 7
click at [258, 126] on icon "grid" at bounding box center [260, 126] width 5 height 5
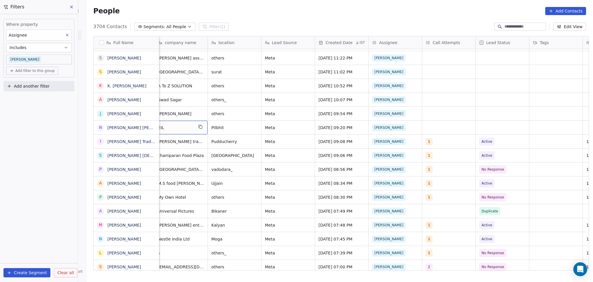
scroll to position [0, 214]
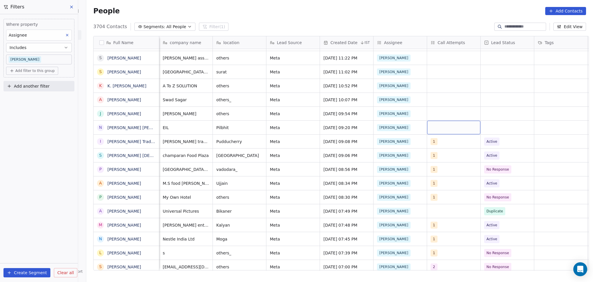
click at [468, 133] on div "grid" at bounding box center [453, 128] width 53 height 14
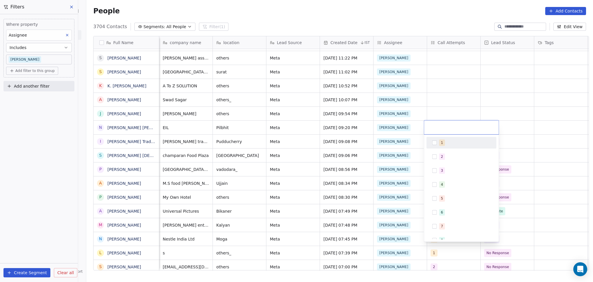
click at [447, 143] on div "1" at bounding box center [466, 142] width 52 height 6
click at [462, 109] on html "On2Cook India Pvt. Ltd. Contacts People Marketing Workflows Campaigns Sales Pip…" at bounding box center [296, 141] width 593 height 282
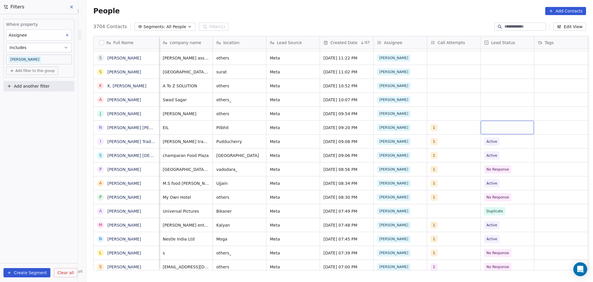
click at [485, 126] on div "grid" at bounding box center [507, 128] width 53 height 14
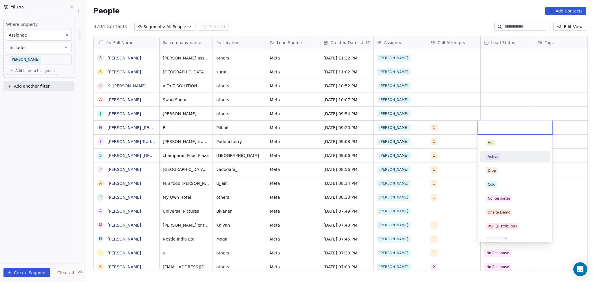
click at [492, 152] on div "Active" at bounding box center [515, 156] width 65 height 9
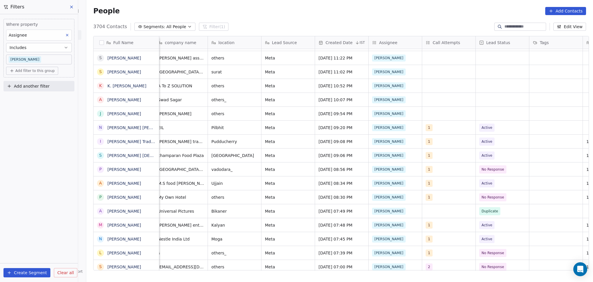
scroll to position [0, 327]
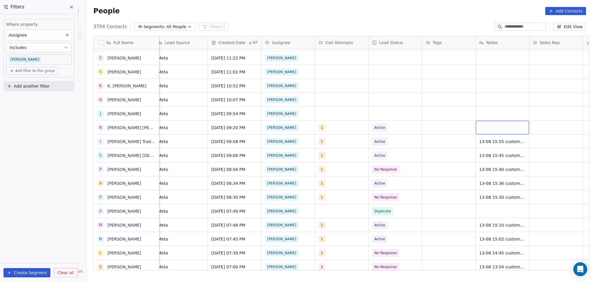
click at [524, 127] on div "grid" at bounding box center [502, 128] width 53 height 14
type textarea "**********"
click at [540, 133] on html "On2Cook India Pvt. Ltd. Contacts People Marketing Workflows Campaigns Sales Pip…" at bounding box center [296, 141] width 593 height 282
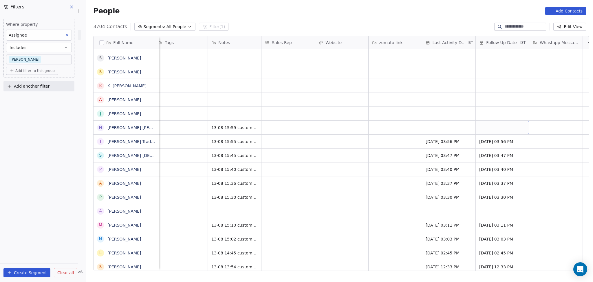
click at [489, 130] on div "grid" at bounding box center [502, 128] width 53 height 14
click at [453, 129] on html "On2Cook India Pvt. Ltd. Contacts People Marketing Workflows Campaigns Sales Pip…" at bounding box center [296, 141] width 593 height 282
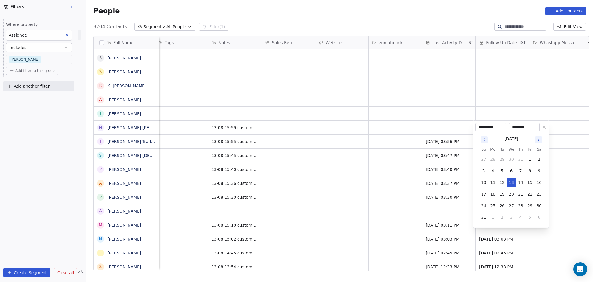
click at [447, 129] on html "On2Cook India Pvt. Ltd. Contacts People Marketing Workflows Campaigns Sales Pip…" at bounding box center [296, 141] width 593 height 282
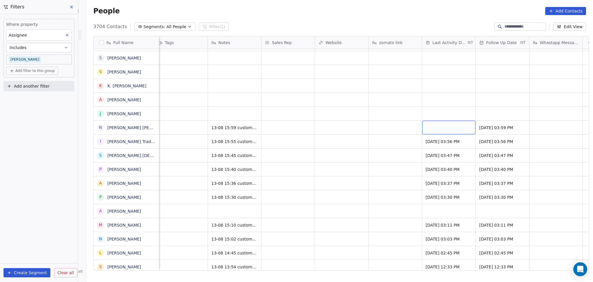
click at [447, 129] on div "grid" at bounding box center [448, 128] width 53 height 14
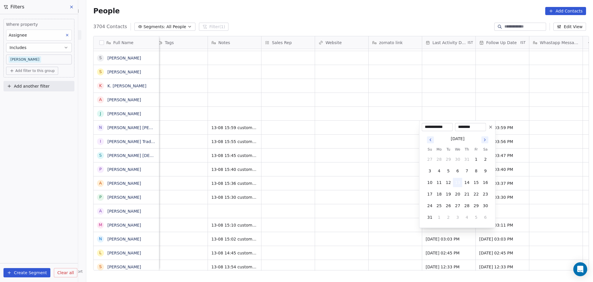
click at [461, 180] on button "13" at bounding box center [457, 182] width 9 height 9
click at [359, 176] on html "On2Cook India Pvt. Ltd. Contacts People Marketing Workflows Campaigns Sales Pip…" at bounding box center [296, 141] width 593 height 282
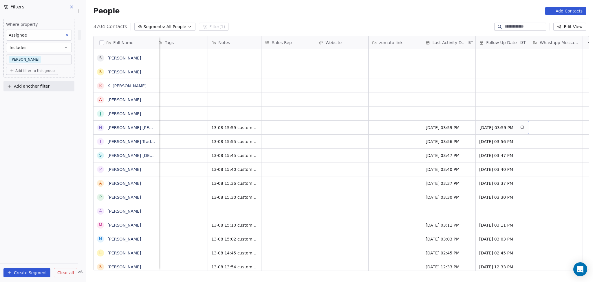
click at [488, 127] on span "13/08/2025 03:59 PM" at bounding box center [497, 128] width 35 height 6
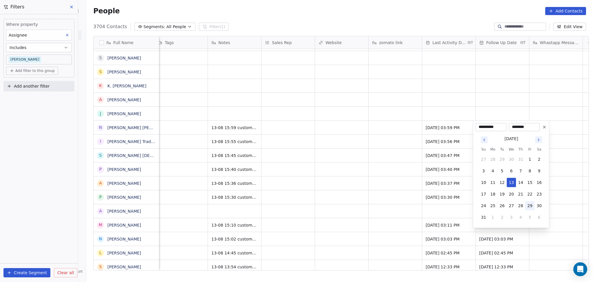
click at [531, 205] on button "29" at bounding box center [530, 205] width 9 height 9
type input "**********"
click at [425, 193] on html "On2Cook India Pvt. Ltd. Contacts People Marketing Workflows Campaigns Sales Pip…" at bounding box center [296, 141] width 593 height 282
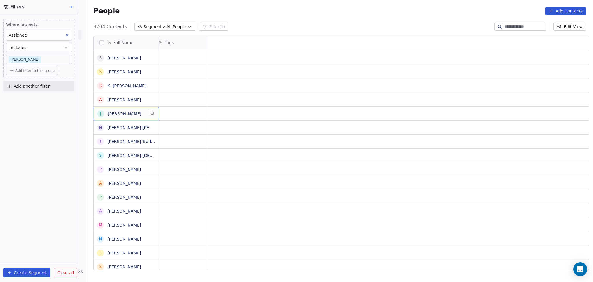
scroll to position [0, 0]
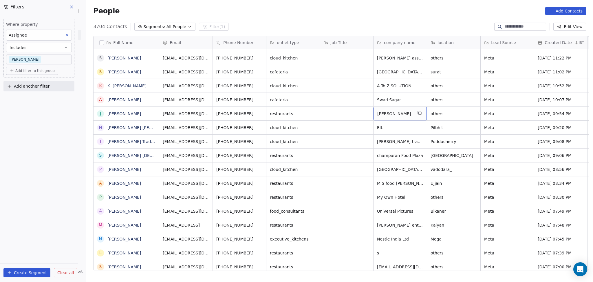
click at [413, 114] on div "[PERSON_NAME]" at bounding box center [400, 114] width 53 height 14
click at [418, 114] on icon "grid" at bounding box center [420, 112] width 5 height 5
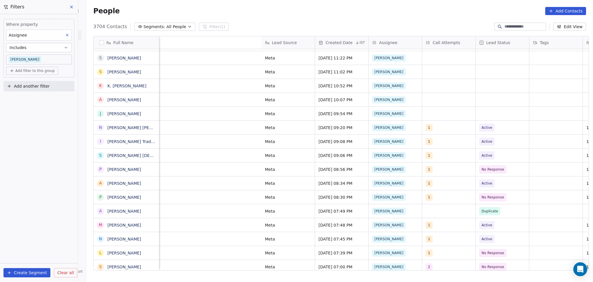
scroll to position [0, 487]
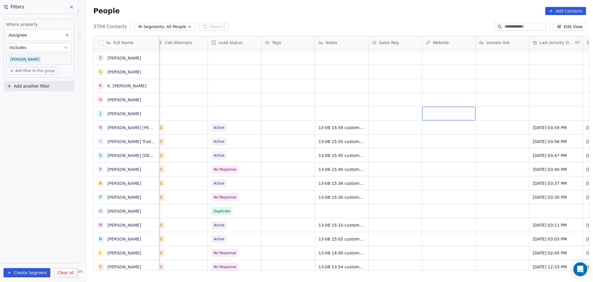
click at [455, 116] on div "grid" at bounding box center [448, 114] width 53 height 14
type input "**********"
click at [291, 111] on html "On2Cook India Pvt. Ltd. Contacts People Marketing Workflows Campaigns Sales Pip…" at bounding box center [296, 141] width 593 height 282
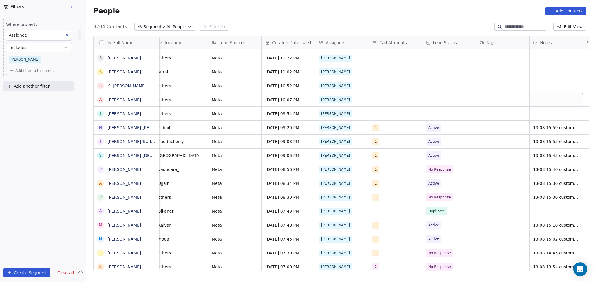
scroll to position [0, 327]
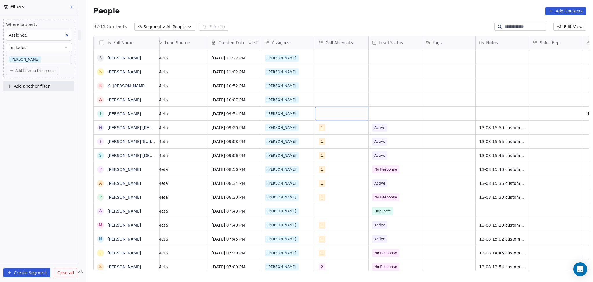
click at [321, 113] on div "grid" at bounding box center [341, 114] width 53 height 14
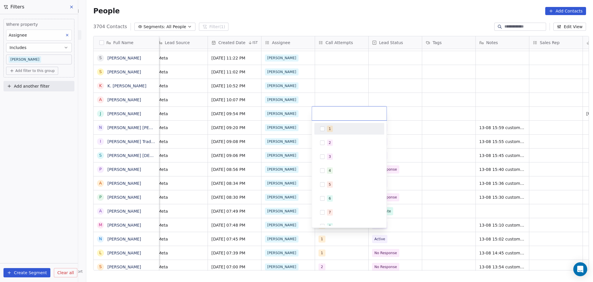
click at [329, 130] on div "1" at bounding box center [330, 128] width 2 height 5
click at [356, 90] on html "On2Cook India Pvt. Ltd. Contacts People Marketing Workflows Campaigns Sales Pip…" at bounding box center [296, 141] width 593 height 282
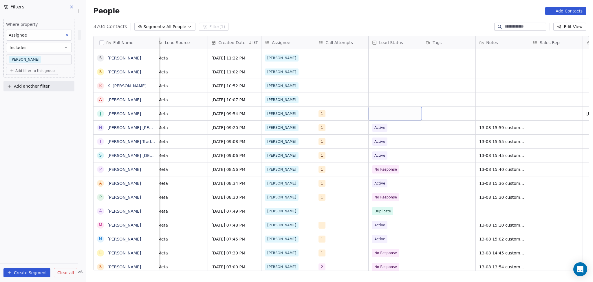
click at [395, 116] on div "grid" at bounding box center [395, 114] width 53 height 14
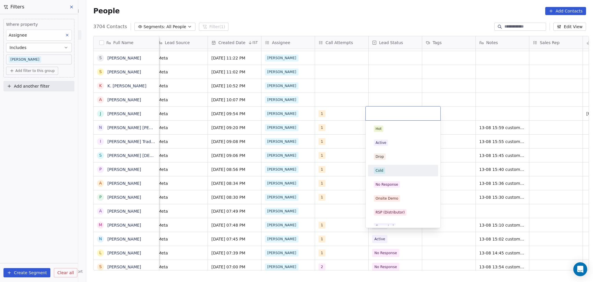
click at [398, 171] on div "Cold" at bounding box center [403, 170] width 59 height 6
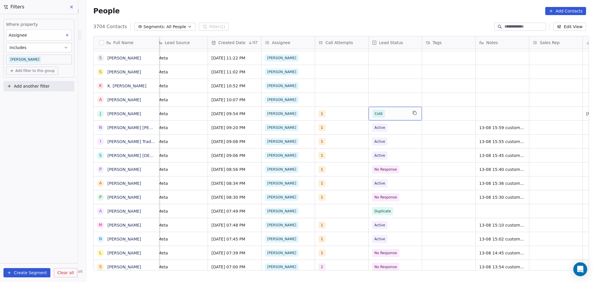
click at [392, 111] on span "Cold" at bounding box center [390, 114] width 35 height 8
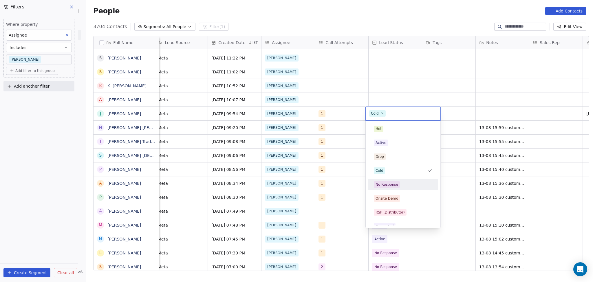
click at [397, 183] on div "No Response" at bounding box center [387, 184] width 23 height 5
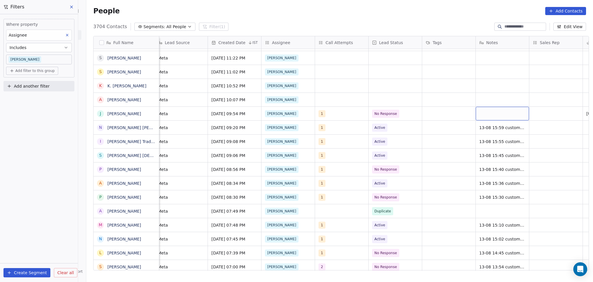
click at [494, 110] on div "grid" at bounding box center [502, 114] width 53 height 14
type textarea "**********"
click at [564, 112] on html "On2Cook India Pvt. Ltd. Contacts People Marketing Workflows Campaigns Sales Pip…" at bounding box center [296, 141] width 593 height 282
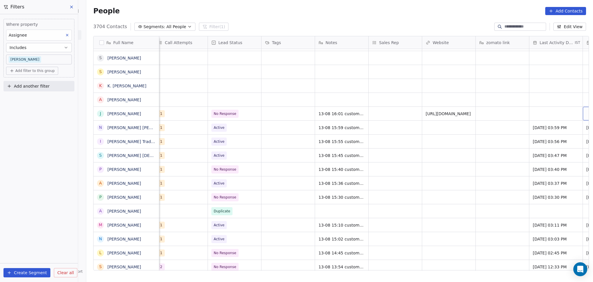
scroll to position [0, 541]
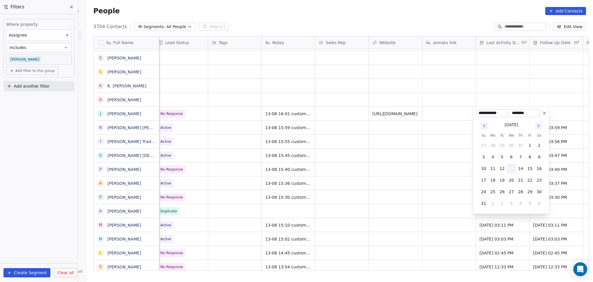
click at [512, 170] on button "13" at bounding box center [511, 168] width 9 height 9
click at [343, 151] on html "On2Cook India Pvt. Ltd. Contacts People Marketing Workflows Campaigns Sales Pip…" at bounding box center [296, 141] width 593 height 282
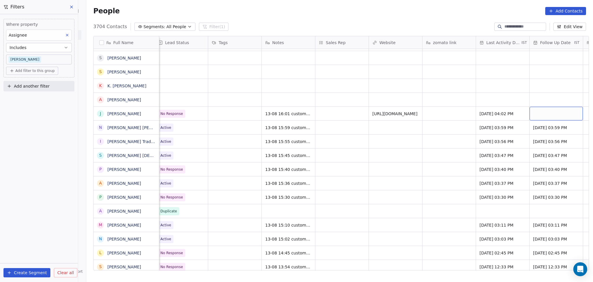
click at [537, 112] on div "grid" at bounding box center [556, 114] width 53 height 14
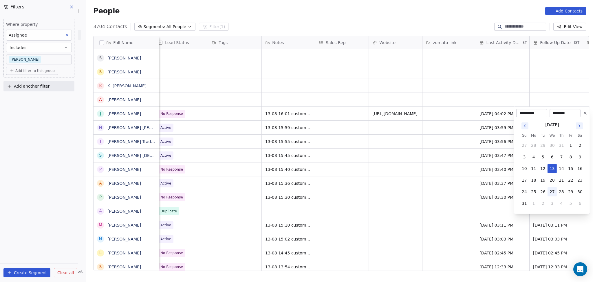
click at [555, 190] on button "27" at bounding box center [552, 191] width 9 height 9
type input "**********"
click at [429, 157] on html "On2Cook India Pvt. Ltd. Contacts People Marketing Workflows Campaigns Sales Pip…" at bounding box center [296, 141] width 593 height 282
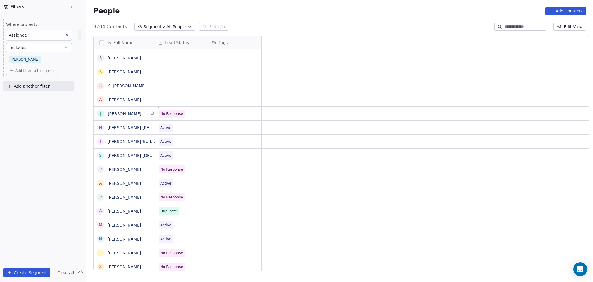
scroll to position [0, 0]
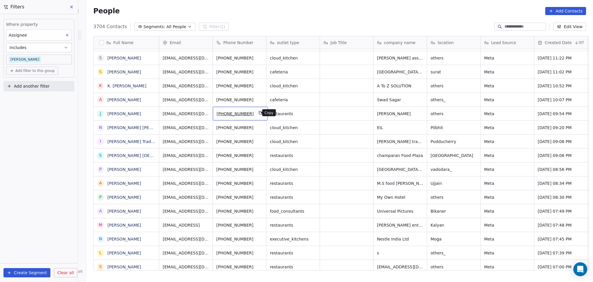
click at [260, 112] on icon "grid" at bounding box center [261, 113] width 3 height 3
click at [414, 99] on div "Swad Sagar" at bounding box center [400, 100] width 53 height 14
click at [418, 99] on icon "grid" at bounding box center [420, 98] width 5 height 5
click at [429, 94] on div "others_" at bounding box center [453, 100] width 53 height 14
click at [430, 96] on textarea "*******" at bounding box center [451, 102] width 53 height 18
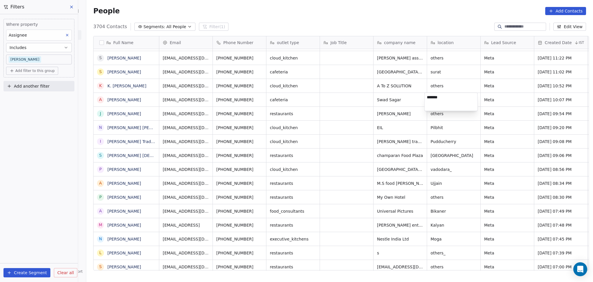
click at [430, 96] on textarea "*******" at bounding box center [451, 102] width 53 height 18
type textarea "****"
click at [508, 97] on html "On2Cook India Pvt. Ltd. Contacts People Marketing Workflows Campaigns Sales Pip…" at bounding box center [296, 141] width 593 height 282
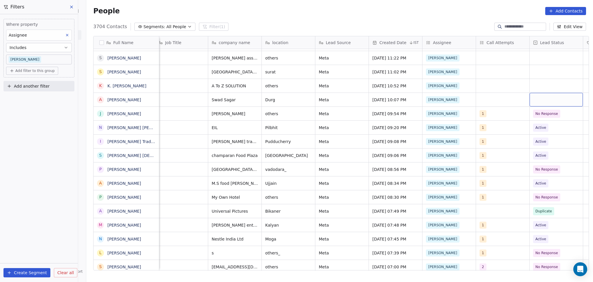
scroll to position [0, 219]
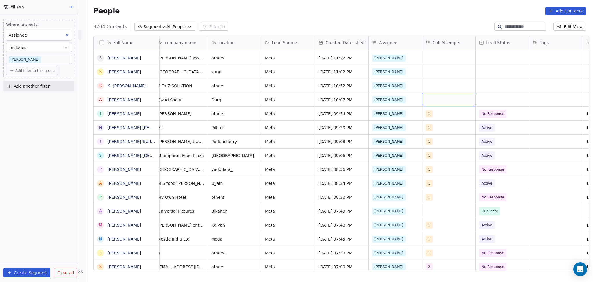
click at [433, 102] on div "grid" at bounding box center [448, 100] width 53 height 14
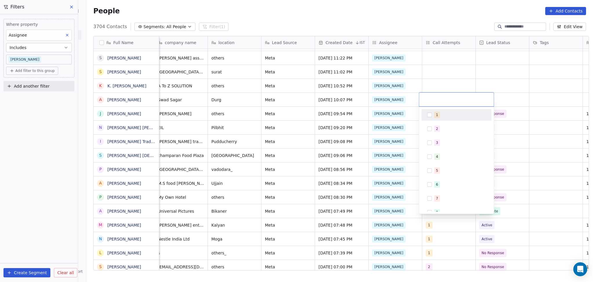
click at [436, 118] on span "1" at bounding box center [437, 115] width 6 height 6
click at [442, 79] on html "On2Cook India Pvt. Ltd. Contacts People Marketing Workflows Campaigns Sales Pip…" at bounding box center [296, 141] width 593 height 282
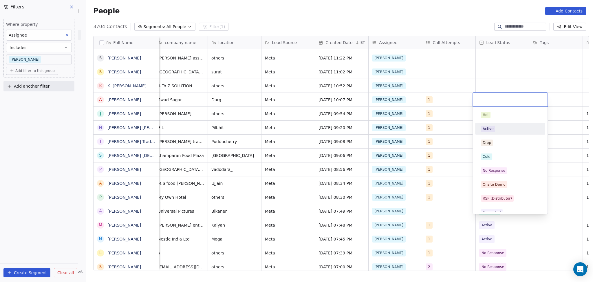
click at [492, 127] on div "Active" at bounding box center [488, 128] width 11 height 5
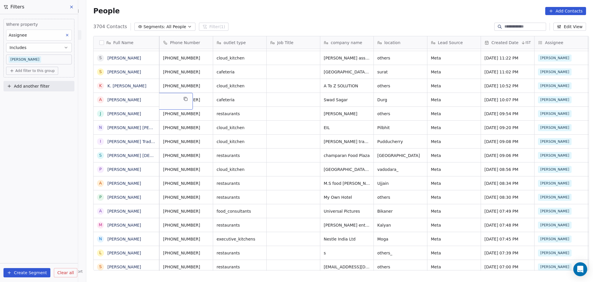
scroll to position [0, 0]
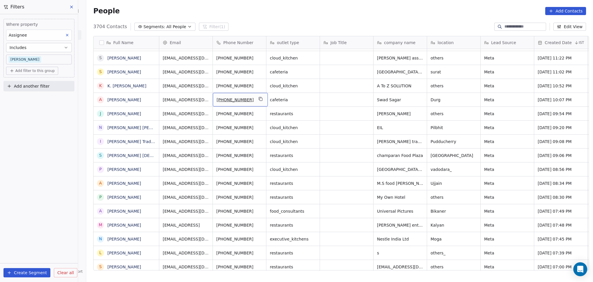
click at [263, 96] on div "[PHONE_NUMBER]" at bounding box center [240, 100] width 55 height 14
click at [258, 99] on icon "grid" at bounding box center [260, 98] width 5 height 5
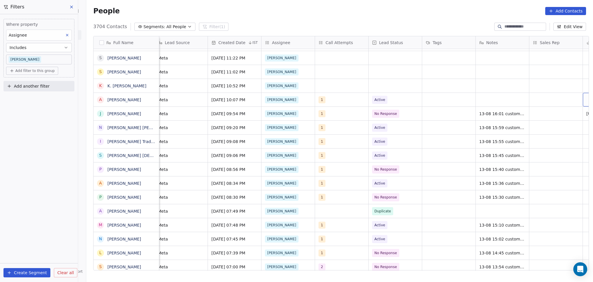
scroll to position [0, 433]
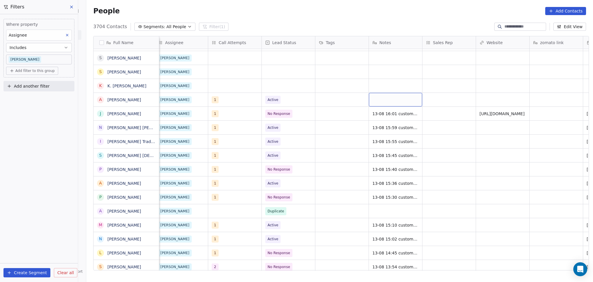
click at [389, 101] on div "grid" at bounding box center [395, 100] width 53 height 14
type textarea "**********"
click at [593, 245] on html "On2Cook India Pvt. Ltd. Contacts People Marketing Workflows Campaigns Sales Pip…" at bounding box center [296, 141] width 593 height 282
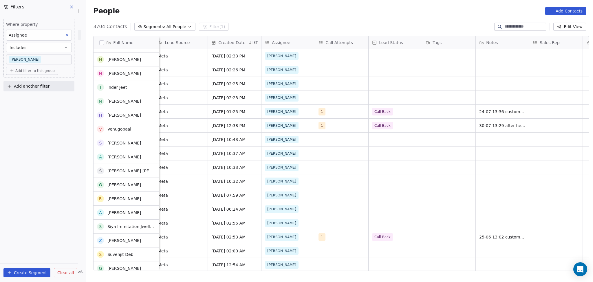
scroll to position [39, 0]
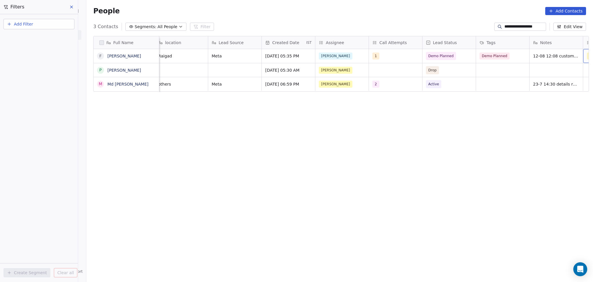
scroll to position [0, 327]
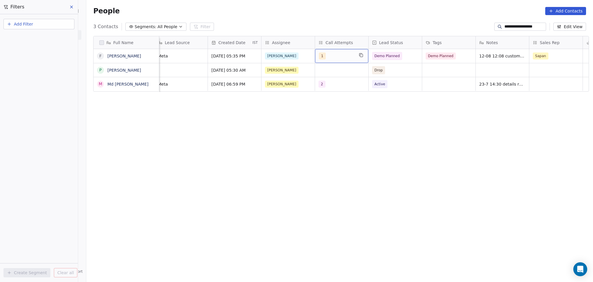
click at [320, 56] on span "1" at bounding box center [322, 55] width 7 height 7
click at [322, 81] on div "2" at bounding box center [349, 85] width 65 height 9
click at [323, 74] on div "1" at bounding box center [349, 71] width 65 height 9
click at [416, 65] on html "**********" at bounding box center [296, 141] width 593 height 282
click at [397, 57] on span "Demo Planned" at bounding box center [388, 56] width 30 height 8
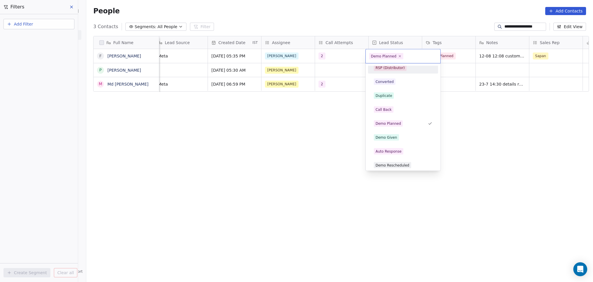
scroll to position [125, 0]
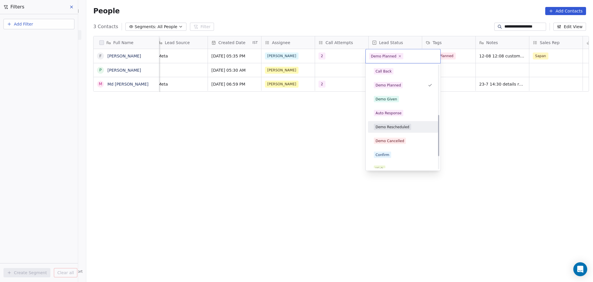
click at [400, 125] on div "Demo Rescheduled" at bounding box center [393, 126] width 34 height 5
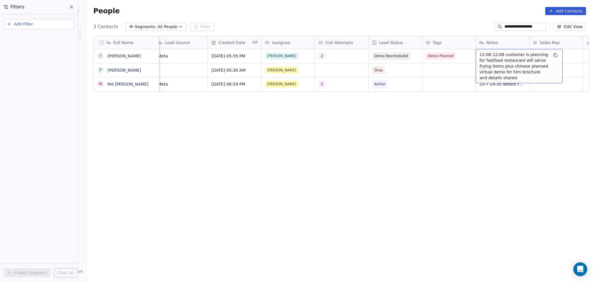
click at [495, 60] on span "12-08 12:08 customer is planning for fastfood restaurant will serve frying item…" at bounding box center [514, 66] width 69 height 29
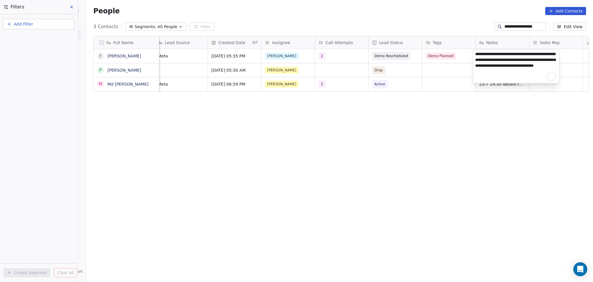
click at [475, 54] on textarea "**********" at bounding box center [516, 67] width 86 height 34
type textarea "**********"
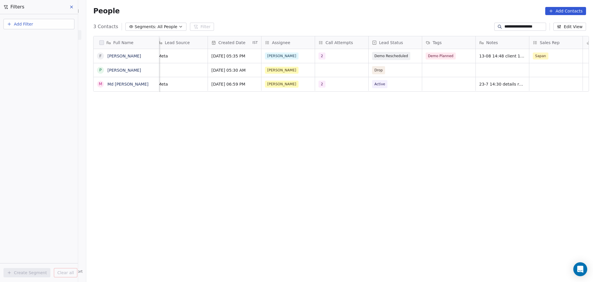
click at [520, 27] on html "**********" at bounding box center [296, 141] width 593 height 282
click at [520, 27] on input "**********" at bounding box center [525, 27] width 41 height 6
paste input
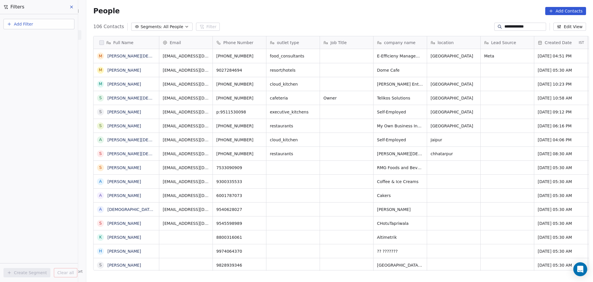
scroll to position [242, 504]
click at [171, 57] on icon "grid" at bounding box center [173, 55] width 5 height 5
click at [237, 55] on icon "grid" at bounding box center [239, 55] width 5 height 5
click at [260, 54] on icon "grid" at bounding box center [261, 55] width 3 height 3
click at [310, 56] on icon "grid" at bounding box center [312, 55] width 5 height 5
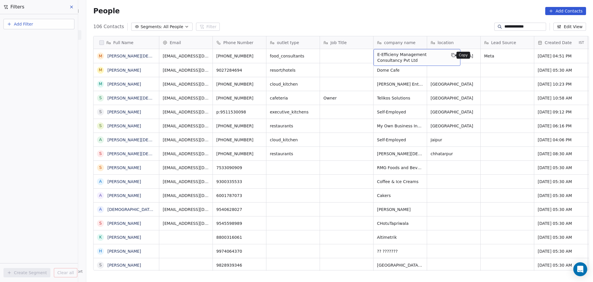
click at [450, 56] on button "grid" at bounding box center [453, 55] width 7 height 7
click at [478, 55] on icon "grid" at bounding box center [480, 55] width 5 height 5
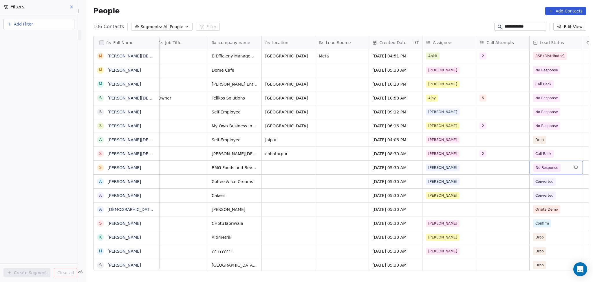
scroll to position [0, 219]
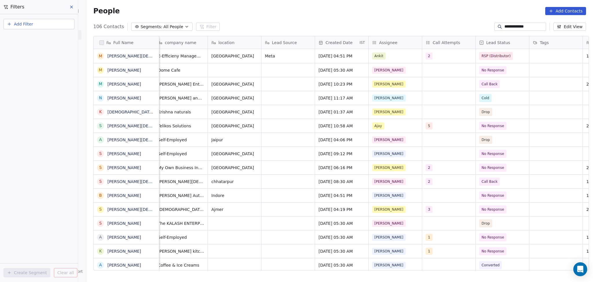
click at [510, 25] on input "**********" at bounding box center [525, 27] width 41 height 6
paste input
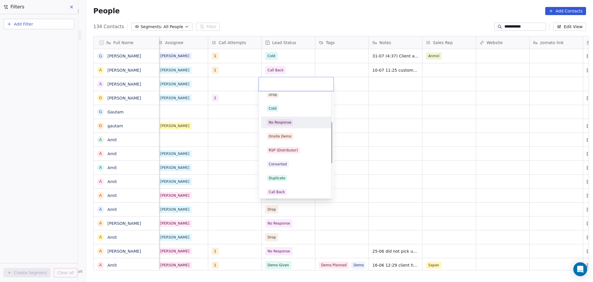
scroll to position [77, 0]
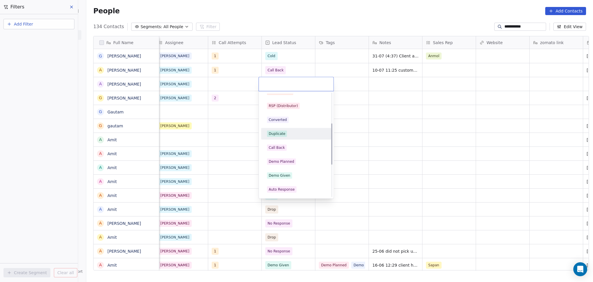
click at [283, 134] on div "Duplicate" at bounding box center [277, 133] width 17 height 5
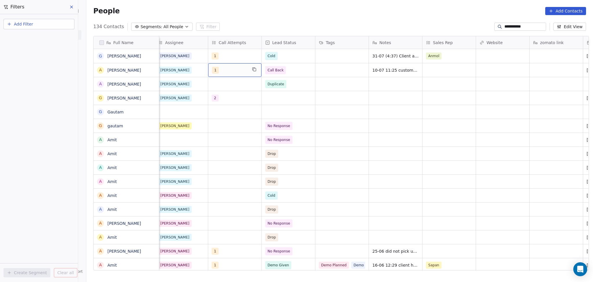
click at [226, 72] on div "1" at bounding box center [229, 70] width 35 height 7
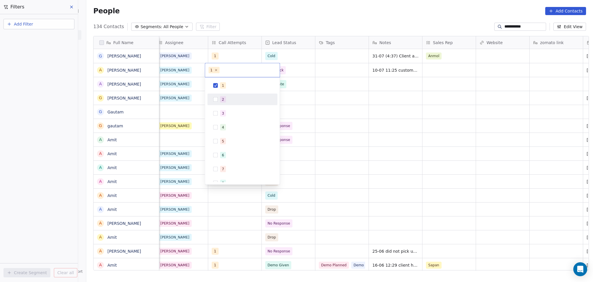
click at [223, 98] on div "2" at bounding box center [223, 99] width 2 height 5
click at [227, 84] on div "1" at bounding box center [246, 85] width 52 height 6
click at [311, 82] on html "**********" at bounding box center [296, 141] width 593 height 282
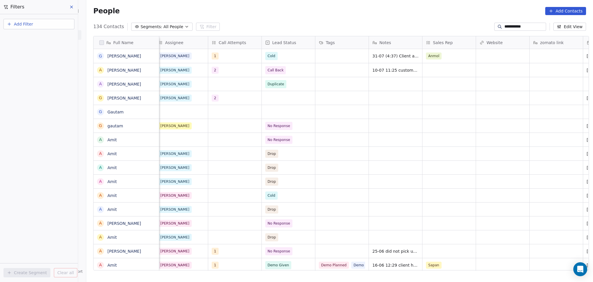
click at [505, 24] on input "**********" at bounding box center [525, 27] width 41 height 6
paste input "********"
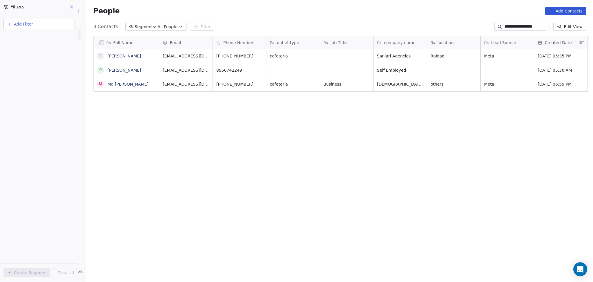
scroll to position [242, 504]
click at [506, 28] on input "**********" at bounding box center [525, 27] width 41 height 6
paste input
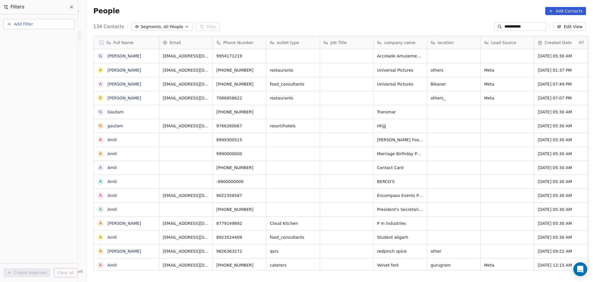
type input "**********"
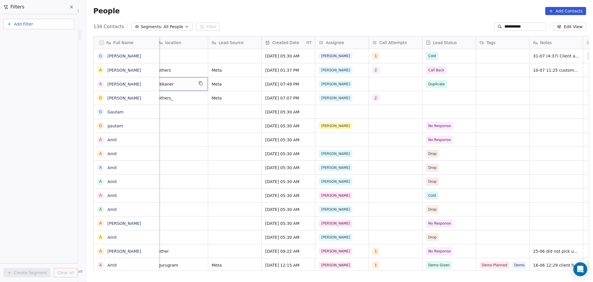
scroll to position [0, 268]
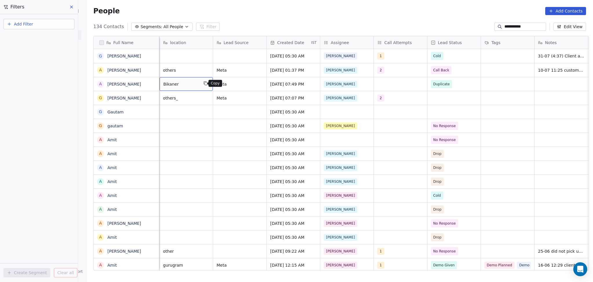
click at [203, 85] on icon "grid" at bounding box center [205, 83] width 5 height 5
type textarea "*******"
click at [311, 74] on html "**********" at bounding box center [296, 141] width 593 height 282
click at [395, 72] on div "2" at bounding box center [395, 70] width 35 height 7
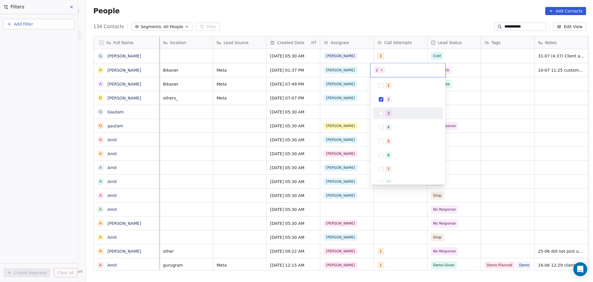
click at [388, 113] on div "3" at bounding box center [389, 113] width 2 height 5
click at [391, 95] on div "2" at bounding box center [408, 99] width 65 height 9
click at [465, 84] on html "**********" at bounding box center [296, 141] width 593 height 282
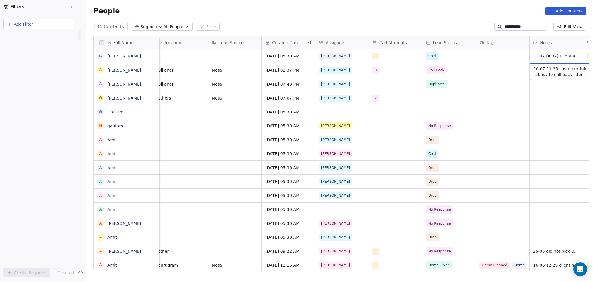
scroll to position [0, 327]
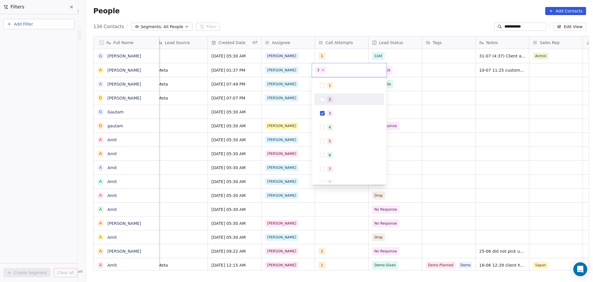
click at [332, 96] on span "2" at bounding box center [330, 99] width 6 height 6
click at [329, 114] on div "3" at bounding box center [330, 113] width 2 height 5
click at [416, 66] on html "**********" at bounding box center [296, 141] width 593 height 282
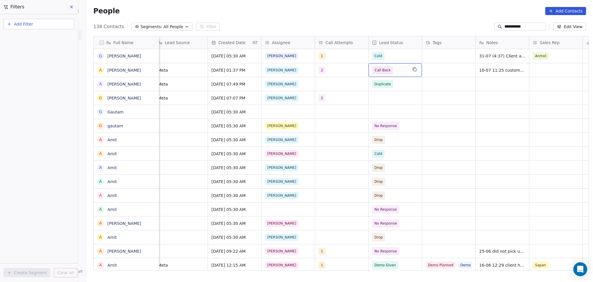
click at [404, 67] on span "Call Back" at bounding box center [390, 70] width 35 height 8
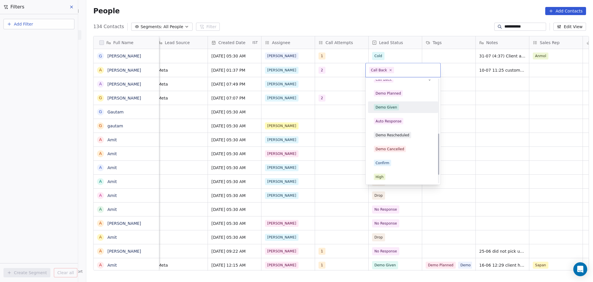
scroll to position [121, 0]
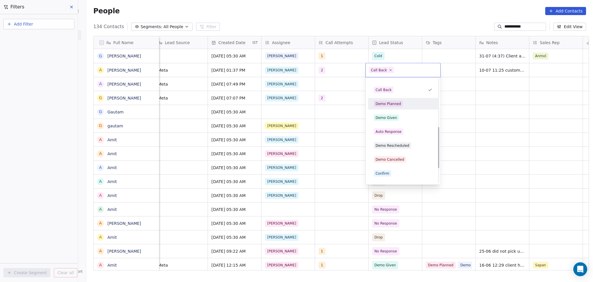
drag, startPoint x: 395, startPoint y: 100, endPoint x: 415, endPoint y: 82, distance: 26.9
click at [395, 100] on div "Demo Planned" at bounding box center [403, 103] width 65 height 9
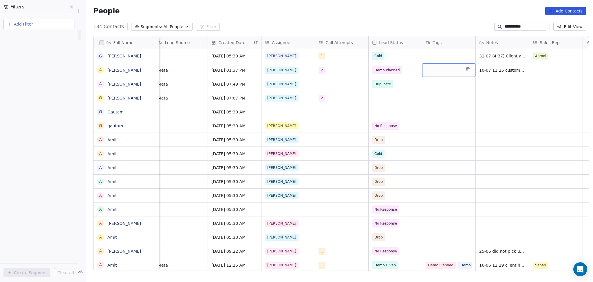
click at [427, 68] on div "grid" at bounding box center [448, 70] width 53 height 14
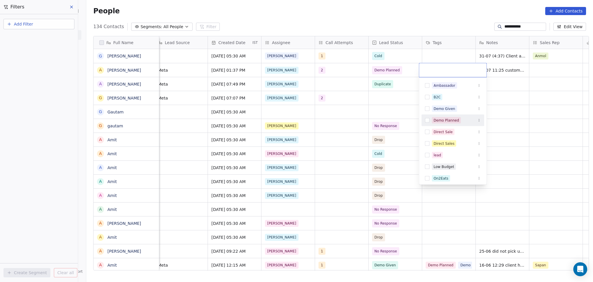
click at [444, 118] on div "Demo Planned" at bounding box center [446, 120] width 25 height 5
click at [517, 90] on html "**********" at bounding box center [296, 141] width 593 height 282
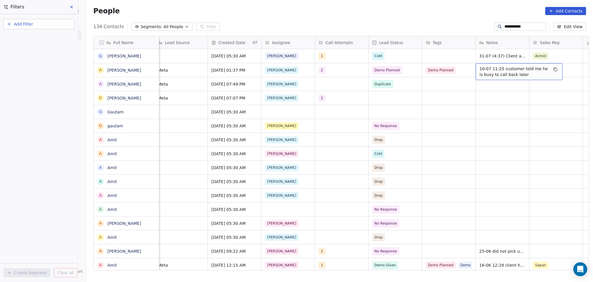
click at [502, 71] on span "10-07 11:25 customer told me he is busy to call back later" at bounding box center [514, 72] width 69 height 12
click at [475, 66] on textarea "**********" at bounding box center [516, 72] width 86 height 18
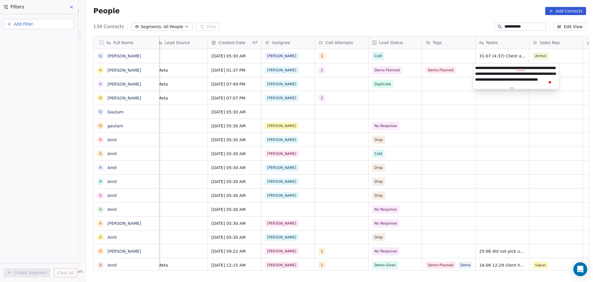
type textarea "**********"
click at [449, 130] on html "**********" at bounding box center [296, 141] width 593 height 282
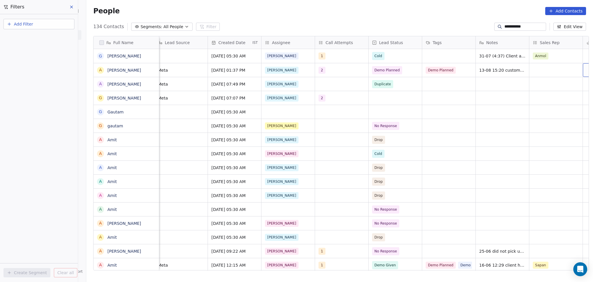
scroll to position [0, 380]
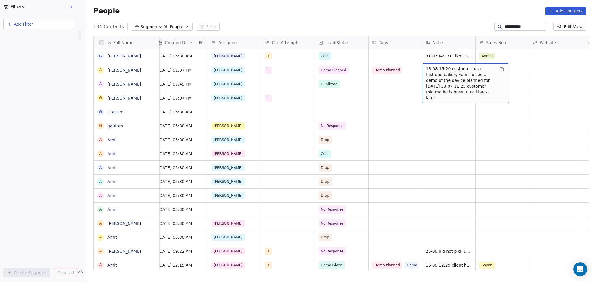
click at [445, 72] on span "13-08 15:20 customer have fastfood bakery want to see a demo of the device plan…" at bounding box center [460, 83] width 69 height 35
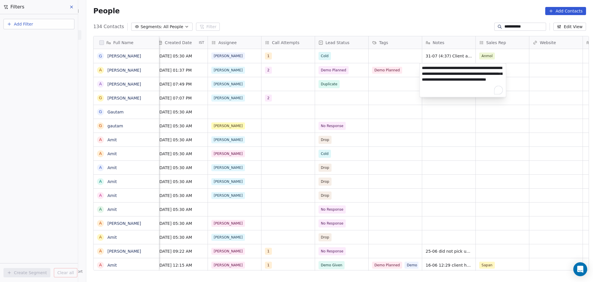
click at [395, 99] on html "**********" at bounding box center [296, 141] width 593 height 282
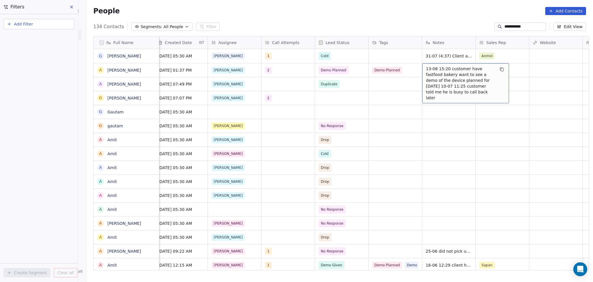
click at [441, 76] on span "13-08 15:20 customer have fastfood bakery want to see a demo of the device plan…" at bounding box center [460, 83] width 69 height 35
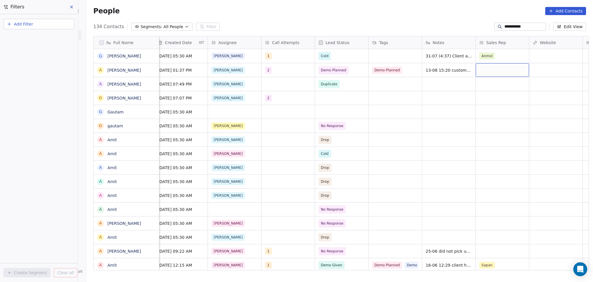
click at [488, 65] on div "grid" at bounding box center [502, 70] width 53 height 14
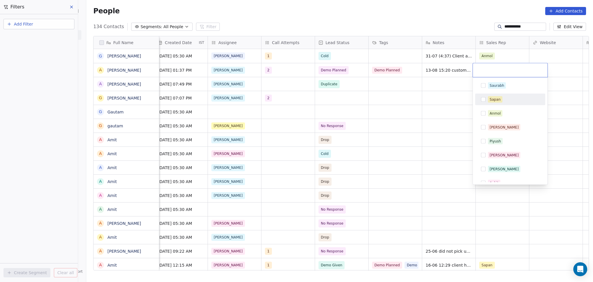
click at [483, 99] on button "Suggestions" at bounding box center [483, 99] width 5 height 5
click at [435, 96] on html "**********" at bounding box center [296, 141] width 593 height 282
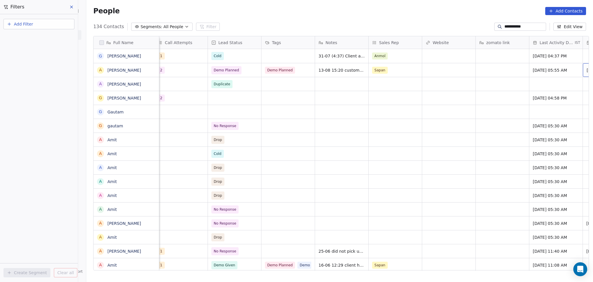
scroll to position [0, 541]
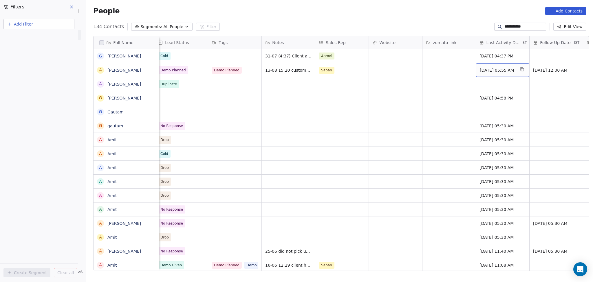
click at [482, 73] on div "Jul 10, 2025 05:55 AM" at bounding box center [502, 70] width 53 height 14
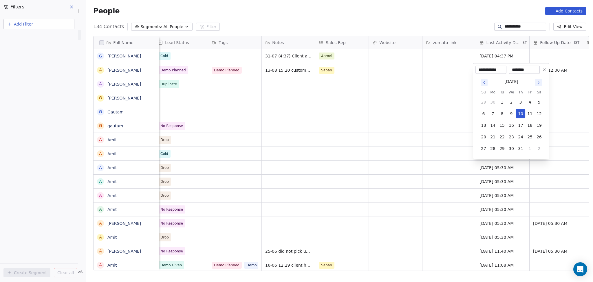
click at [537, 84] on icon "Go to next month" at bounding box center [539, 82] width 5 height 5
click at [514, 127] on button "13" at bounding box center [511, 125] width 9 height 9
type input "**********"
click at [415, 119] on html "**********" at bounding box center [296, 141] width 593 height 282
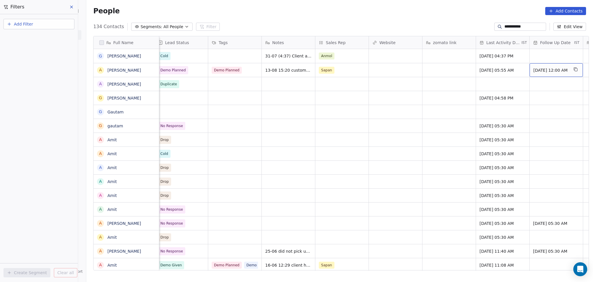
click at [538, 72] on span "30/07/2025 12:00 AM" at bounding box center [551, 70] width 35 height 6
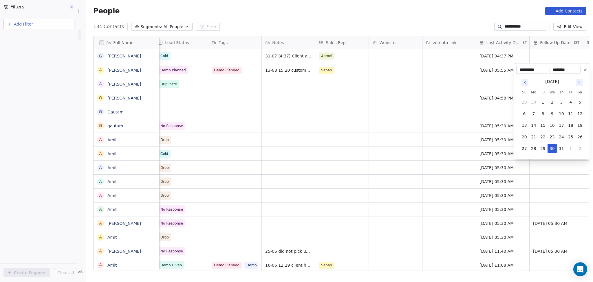
click at [578, 76] on div "July 2025 Su Mo Tu We Th Fr Sa 29 30 1 2 3 4 5 6 7 8 9 10 11 12 13 14 15 16 17 …" at bounding box center [552, 115] width 71 height 83
click at [577, 81] on icon "Go to next month" at bounding box center [579, 82] width 5 height 5
click at [549, 148] on button "27" at bounding box center [552, 148] width 9 height 9
type input "**********"
click at [442, 120] on html "**********" at bounding box center [296, 141] width 593 height 282
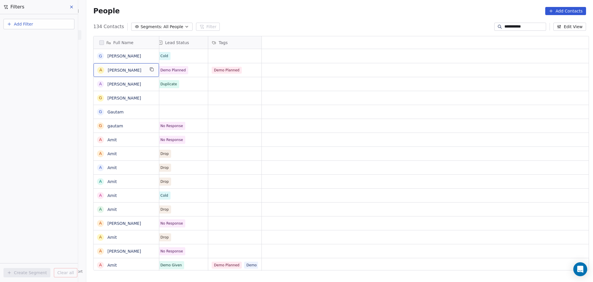
scroll to position [0, 0]
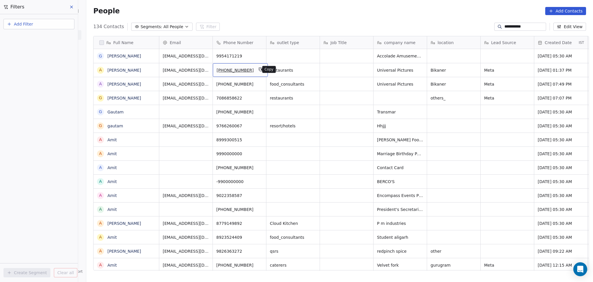
click at [259, 69] on button "grid" at bounding box center [260, 69] width 7 height 7
click at [151, 69] on icon "grid" at bounding box center [152, 69] width 3 height 3
click at [224, 70] on span "+919269514511" at bounding box center [235, 70] width 37 height 6
click at [237, 69] on icon "grid" at bounding box center [238, 69] width 3 height 3
click at [260, 70] on div "+919269514511" at bounding box center [240, 70] width 55 height 14
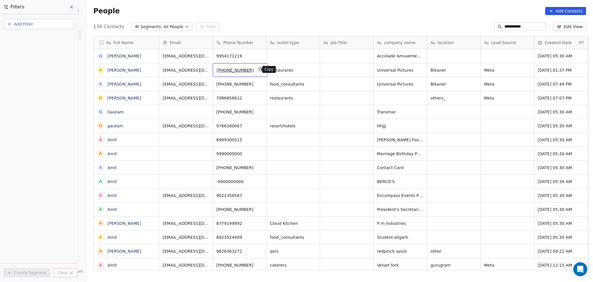
click at [260, 70] on icon "grid" at bounding box center [261, 69] width 3 height 3
click at [312, 71] on icon "grid" at bounding box center [313, 69] width 3 height 3
click at [473, 69] on icon "grid" at bounding box center [474, 69] width 3 height 3
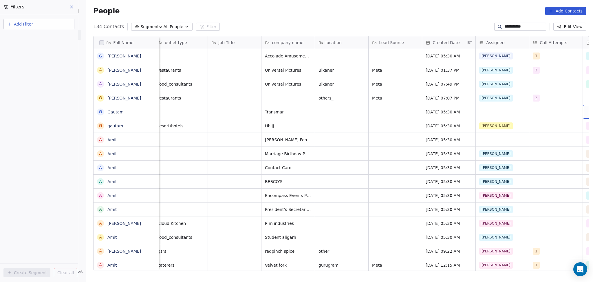
scroll to position [0, 219]
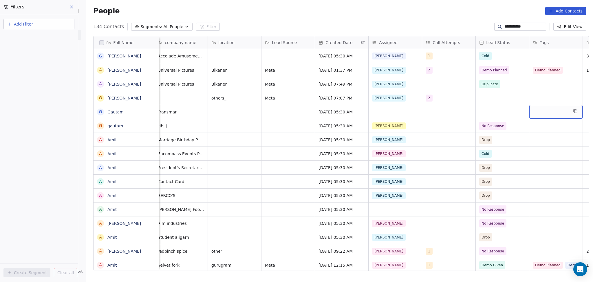
click at [511, 27] on input "**********" at bounding box center [525, 27] width 41 height 6
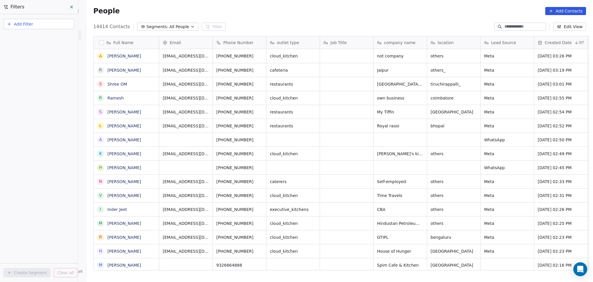
scroll to position [242, 504]
click at [505, 24] on input at bounding box center [525, 27] width 41 height 6
paste input "**********"
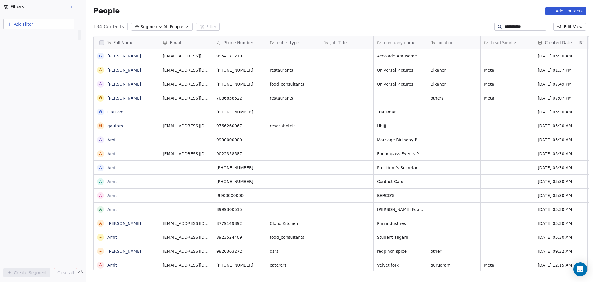
type input "**********"
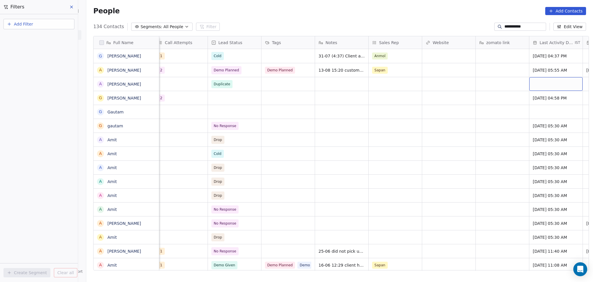
scroll to position [0, 541]
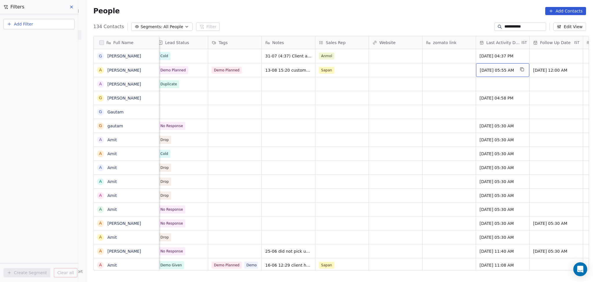
click at [512, 70] on span "Aug 13, 2025 05:55 AM" at bounding box center [497, 70] width 35 height 6
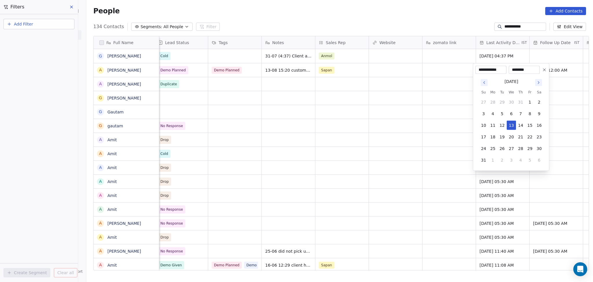
click at [526, 69] on input "********" at bounding box center [524, 70] width 29 height 6
click at [526, 70] on input "********" at bounding box center [524, 70] width 29 height 6
type input "********"
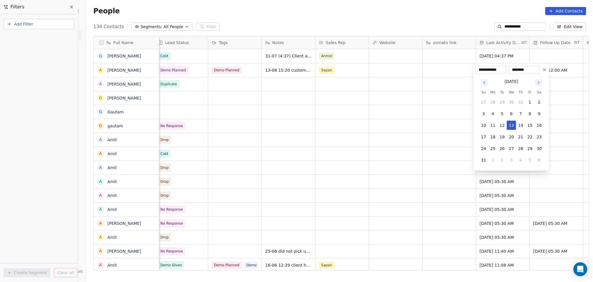
click at [414, 105] on html "**********" at bounding box center [296, 141] width 593 height 282
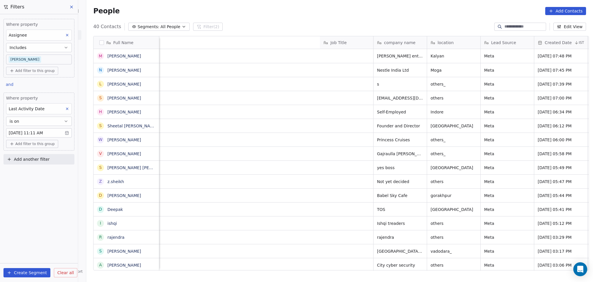
scroll to position [242, 504]
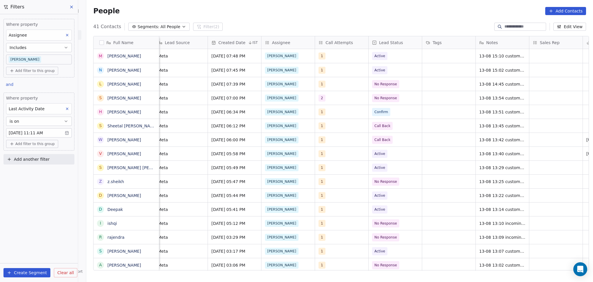
click at [39, 132] on body "On2Cook India Pvt. Ltd. Contacts People Marketing Workflows Campaigns Sales Pip…" at bounding box center [296, 141] width 593 height 282
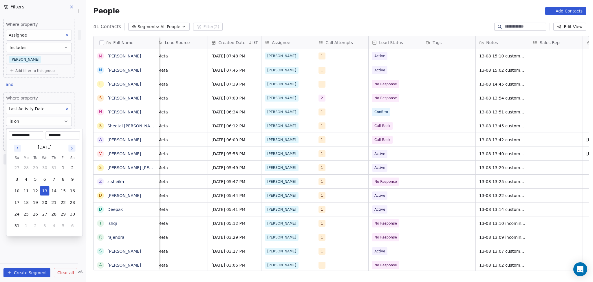
click at [39, 132] on input "**********" at bounding box center [26, 135] width 32 height 6
click at [62, 133] on input "********" at bounding box center [63, 135] width 32 height 6
click at [62, 138] on input "********" at bounding box center [63, 135] width 32 height 6
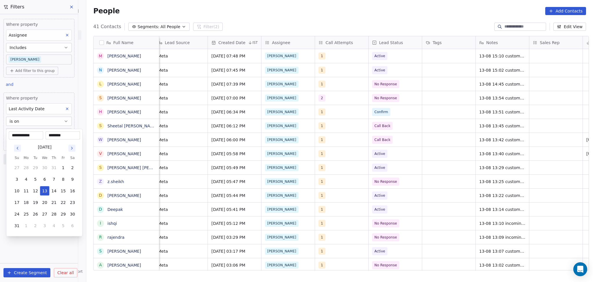
type input "********"
click at [290, 13] on html "On2Cook India Pvt. Ltd. Contacts People Marketing Workflows Campaigns Sales Pip…" at bounding box center [296, 141] width 593 height 282
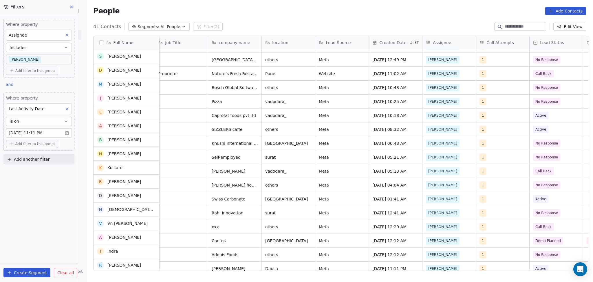
scroll to position [0, 0]
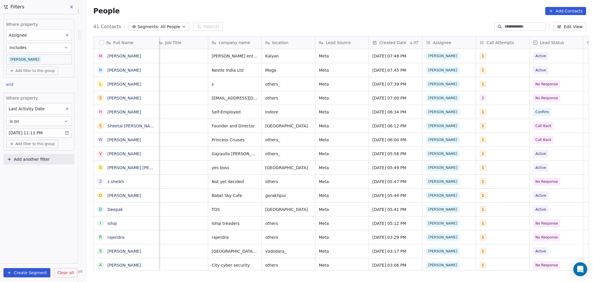
click at [44, 131] on body "On2Cook India Pvt. Ltd. Contacts People Marketing Workflows Campaigns Sales Pip…" at bounding box center [296, 141] width 593 height 282
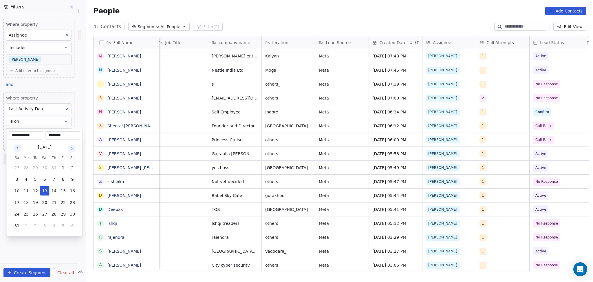
click at [44, 131] on div "**********" at bounding box center [44, 135] width 71 height 8
click at [62, 136] on input "********" at bounding box center [63, 135] width 32 height 6
type input "********"
click at [288, 22] on html "On2Cook India Pvt. Ltd. Contacts People Marketing Workflows Campaigns Sales Pip…" at bounding box center [296, 141] width 593 height 282
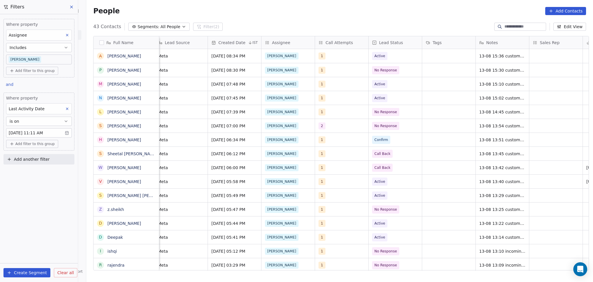
click at [44, 57] on body "On2Cook India Pvt. Ltd. Contacts People Marketing Workflows Campaigns Sales Pip…" at bounding box center [296, 141] width 593 height 282
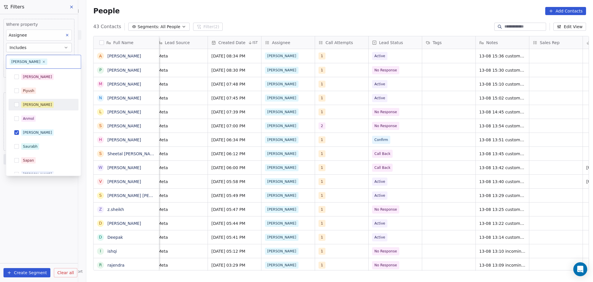
click at [38, 102] on span "[PERSON_NAME]" at bounding box center [37, 104] width 32 height 6
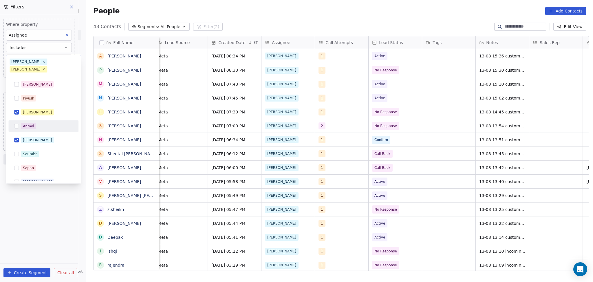
click at [36, 126] on div "[PERSON_NAME] [PERSON_NAME] [PERSON_NAME] [PERSON_NAME] Saurabh [PERSON_NAME] […" at bounding box center [43, 154] width 70 height 151
click at [36, 137] on div "[PERSON_NAME]" at bounding box center [47, 140] width 52 height 6
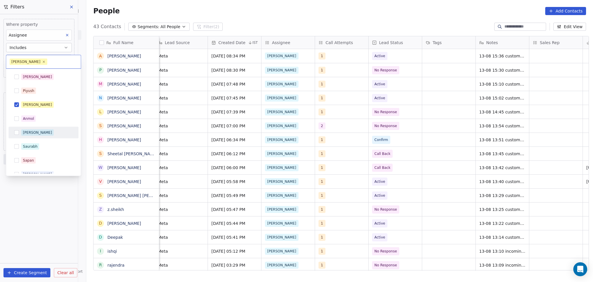
click at [45, 201] on html "On2Cook India Pvt. Ltd. Contacts People Marketing Workflows Campaigns Sales Pip…" at bounding box center [296, 141] width 593 height 282
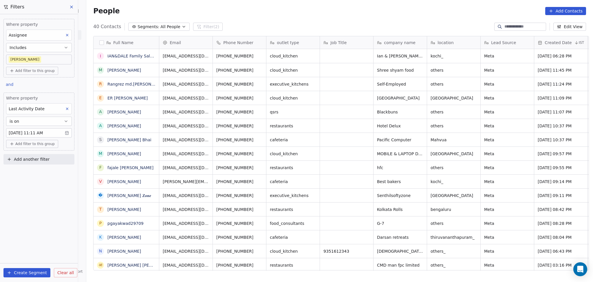
scroll to position [242, 504]
click at [39, 61] on body "On2Cook India Pvt. Ltd. Contacts People Marketing Workflows Campaigns Sales Pip…" at bounding box center [296, 141] width 593 height 282
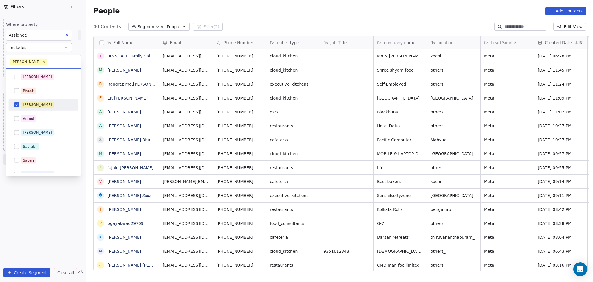
click at [33, 107] on div "[PERSON_NAME]" at bounding box center [37, 104] width 29 height 5
click at [33, 74] on span "[PERSON_NAME]" at bounding box center [37, 77] width 32 height 6
click at [37, 187] on html "On2Cook India Pvt. Ltd. Contacts People Marketing Workflows Campaigns Sales Pip…" at bounding box center [296, 141] width 593 height 282
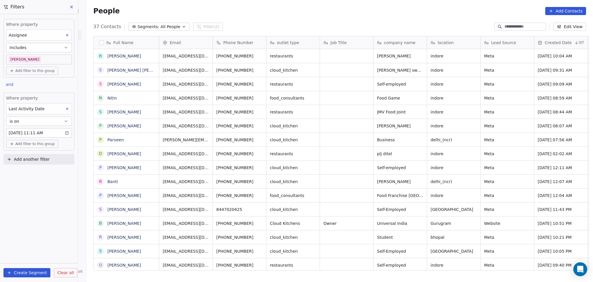
click at [34, 58] on body "On2Cook India Pvt. Ltd. Contacts People Marketing Workflows Campaigns Sales Pip…" at bounding box center [296, 141] width 593 height 282
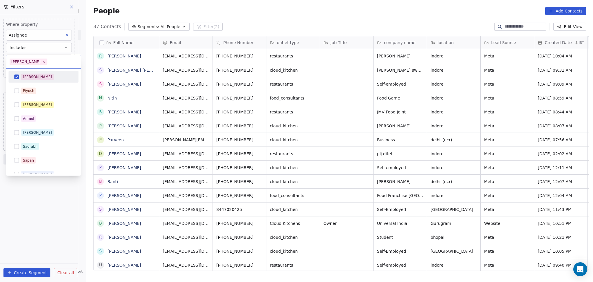
click at [30, 80] on div "[PERSON_NAME]" at bounding box center [43, 76] width 65 height 9
click at [31, 129] on span "[PERSON_NAME]" at bounding box center [37, 132] width 32 height 6
click at [45, 210] on html "On2Cook India Pvt. Ltd. Contacts People Marketing Workflows Campaigns Sales Pip…" at bounding box center [296, 141] width 593 height 282
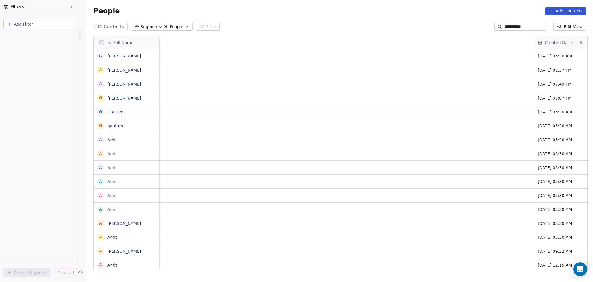
scroll to position [242, 504]
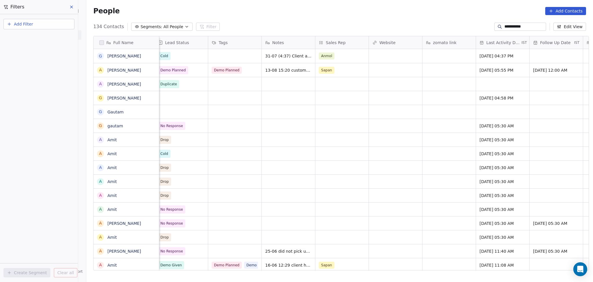
drag, startPoint x: 527, startPoint y: 27, endPoint x: 455, endPoint y: 23, distance: 71.4
click at [455, 23] on div "**********" at bounding box center [339, 26] width 507 height 9
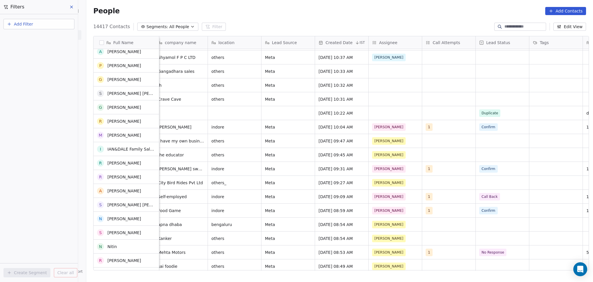
scroll to position [464, 0]
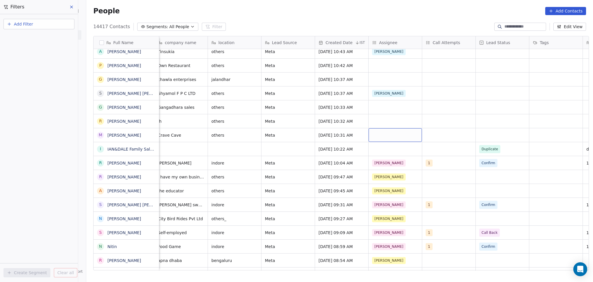
click at [378, 132] on div "grid" at bounding box center [395, 135] width 53 height 14
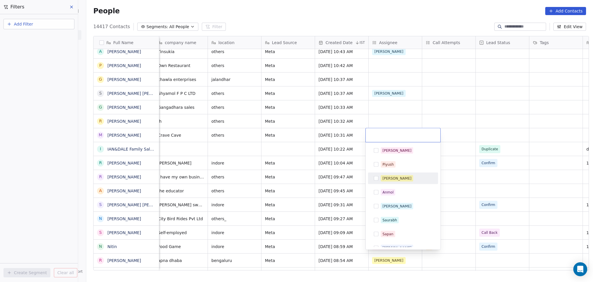
click at [386, 180] on div "[PERSON_NAME]" at bounding box center [397, 178] width 29 height 5
click at [378, 118] on html "On2Cook India Pvt. Ltd. Contacts People Marketing Workflows Campaigns Sales Pip…" at bounding box center [296, 141] width 593 height 282
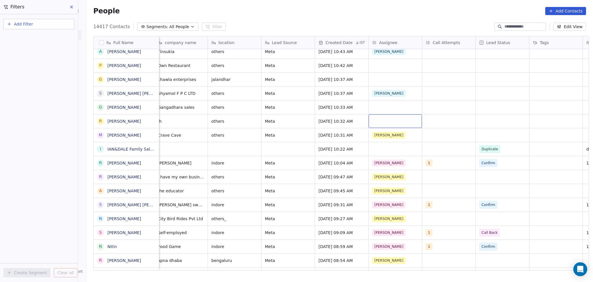
click at [377, 119] on div "grid" at bounding box center [395, 121] width 53 height 14
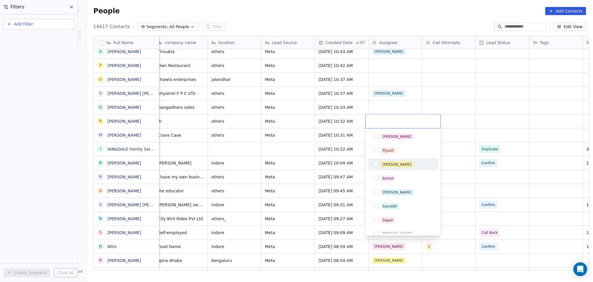
click at [385, 163] on div "Madhuri" at bounding box center [397, 164] width 29 height 5
click at [379, 107] on html "On2Cook India Pvt. Ltd. Contacts People Marketing Workflows Campaigns Sales Pip…" at bounding box center [296, 141] width 593 height 282
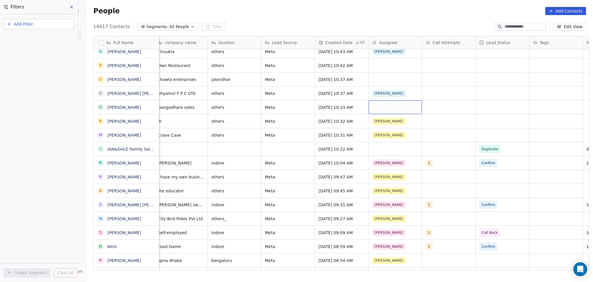
click at [380, 107] on div "grid" at bounding box center [395, 107] width 53 height 14
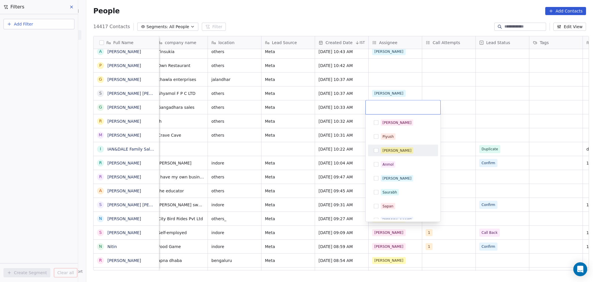
click at [385, 152] on div "Madhuri" at bounding box center [397, 150] width 29 height 5
click at [389, 83] on html "On2Cook India Pvt. Ltd. Contacts People Marketing Workflows Campaigns Sales Pip…" at bounding box center [296, 141] width 593 height 282
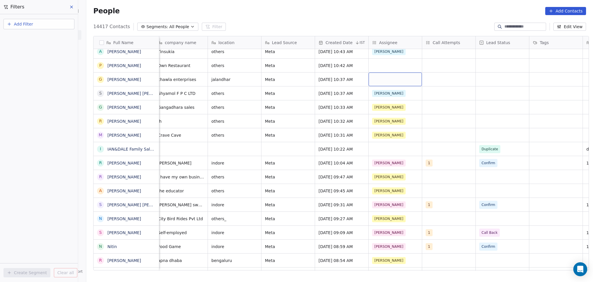
click at [384, 82] on div "grid" at bounding box center [395, 79] width 53 height 14
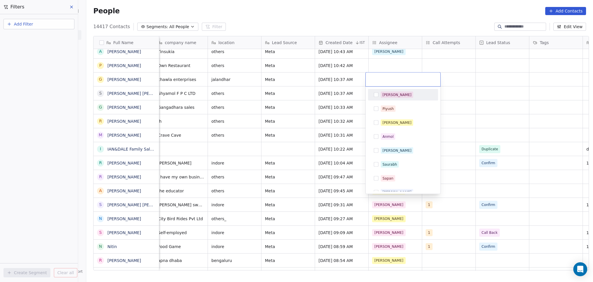
click at [383, 93] on div "[PERSON_NAME]" at bounding box center [397, 94] width 29 height 5
click at [381, 70] on html "On2Cook India Pvt. Ltd. Contacts People Marketing Workflows Campaigns Sales Pip…" at bounding box center [296, 141] width 593 height 282
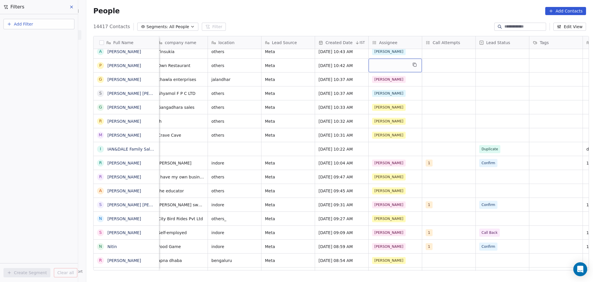
click at [380, 66] on div "grid" at bounding box center [395, 66] width 53 height 14
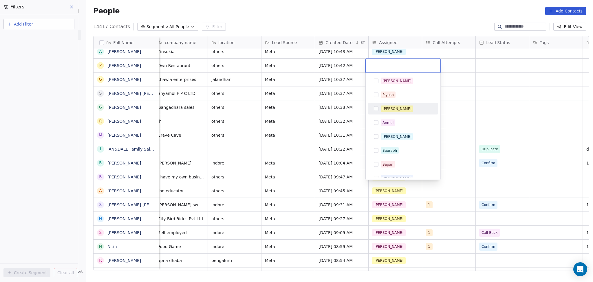
click at [387, 113] on div "Madhuri" at bounding box center [403, 109] width 70 height 12
click at [455, 96] on html "On2Cook India Pvt. Ltd. Contacts People Marketing Workflows Campaigns Sales Pip…" at bounding box center [296, 141] width 593 height 282
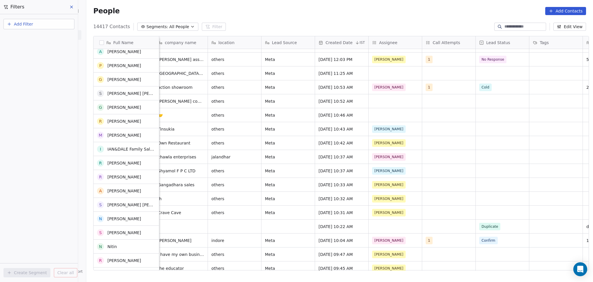
scroll to position [386, 0]
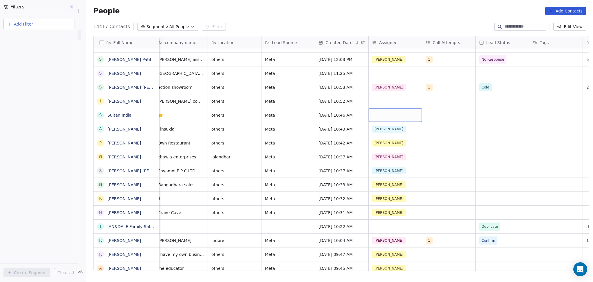
click at [381, 119] on div "grid" at bounding box center [395, 115] width 53 height 14
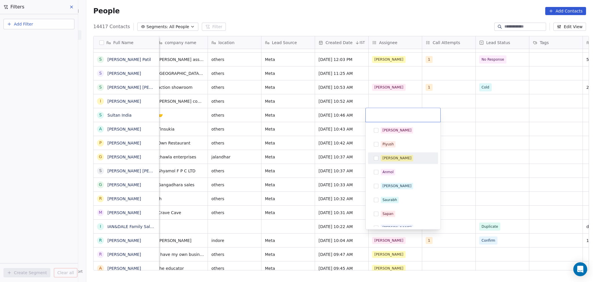
click at [388, 154] on div "Madhuri" at bounding box center [403, 157] width 65 height 9
click at [378, 95] on html "On2Cook India Pvt. Ltd. Contacts People Marketing Workflows Campaigns Sales Pip…" at bounding box center [296, 141] width 593 height 282
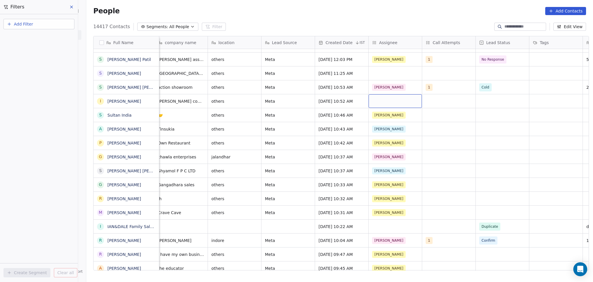
click at [377, 98] on div "grid" at bounding box center [395, 101] width 53 height 14
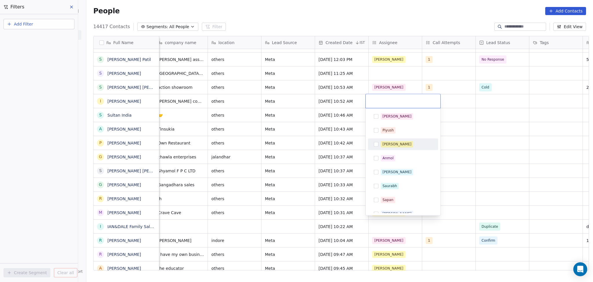
click at [383, 143] on div "Madhuri" at bounding box center [397, 143] width 29 height 5
click at [382, 76] on html "On2Cook India Pvt. Ltd. Contacts People Marketing Workflows Campaigns Sales Pip…" at bounding box center [296, 141] width 593 height 282
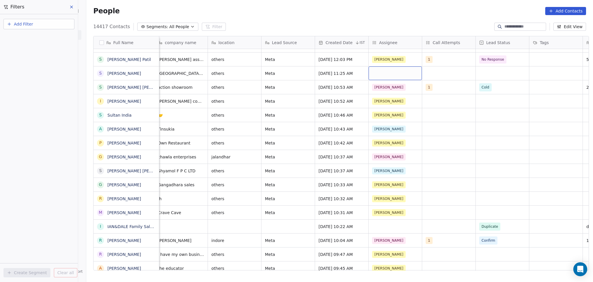
click at [383, 75] on div "grid" at bounding box center [395, 73] width 53 height 14
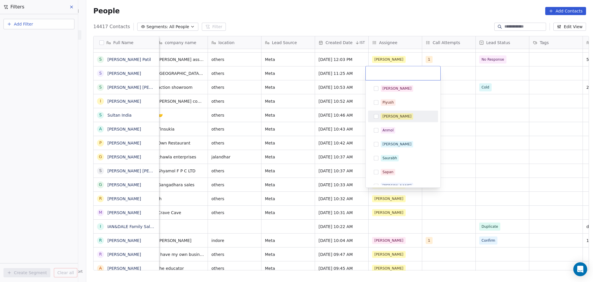
click at [387, 115] on div "Madhuri" at bounding box center [397, 116] width 29 height 5
click at [435, 111] on div "Madhuri" at bounding box center [403, 116] width 70 height 12
click at [407, 114] on div "Madhuri" at bounding box center [407, 116] width 52 height 6
click at [500, 113] on html "On2Cook India Pvt. Ltd. Contacts People Marketing Workflows Campaigns Sales Pip…" at bounding box center [296, 141] width 593 height 282
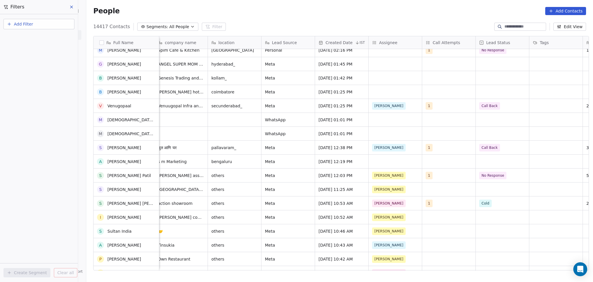
scroll to position [270, 0]
click at [374, 164] on div "grid" at bounding box center [395, 161] width 53 height 14
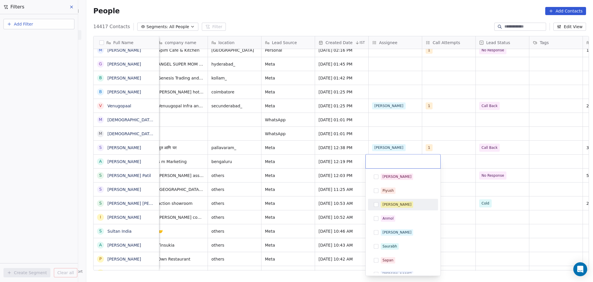
click at [388, 204] on div "Madhuri" at bounding box center [397, 204] width 29 height 5
click at [376, 138] on html "On2Cook India Pvt. Ltd. Contacts People Marketing Workflows Campaigns Sales Pip…" at bounding box center [296, 141] width 593 height 282
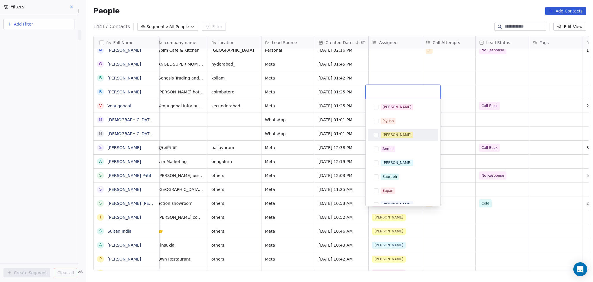
click at [390, 133] on div "Madhuri" at bounding box center [397, 134] width 29 height 5
click at [457, 76] on html "On2Cook India Pvt. Ltd. Contacts People Marketing Workflows Campaigns Sales Pip…" at bounding box center [296, 141] width 593 height 282
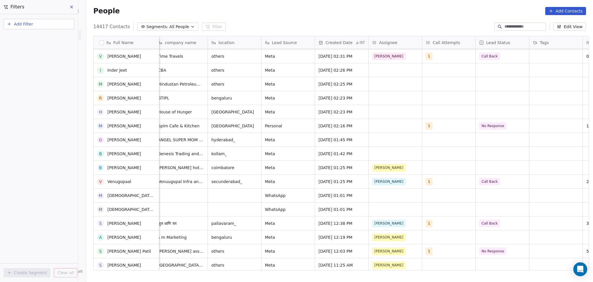
scroll to position [0, 0]
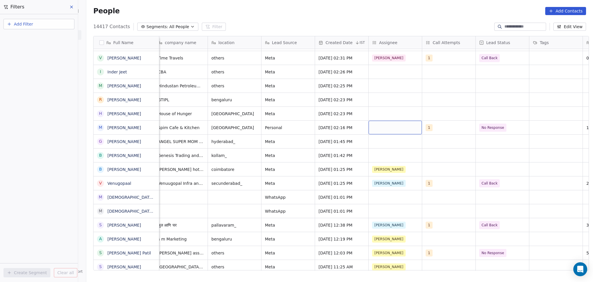
click at [382, 132] on div "grid" at bounding box center [395, 128] width 53 height 14
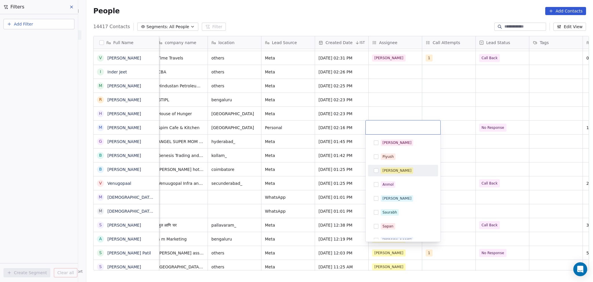
click at [390, 173] on span "Madhuri" at bounding box center [397, 170] width 32 height 6
click at [458, 159] on html "On2Cook India Pvt. Ltd. Contacts People Marketing Workflows Campaigns Sales Pip…" at bounding box center [296, 141] width 593 height 282
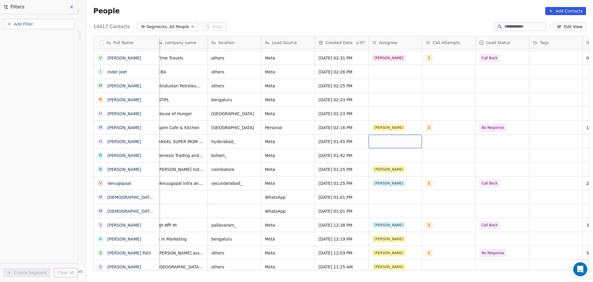
click at [391, 139] on div "grid" at bounding box center [395, 141] width 53 height 14
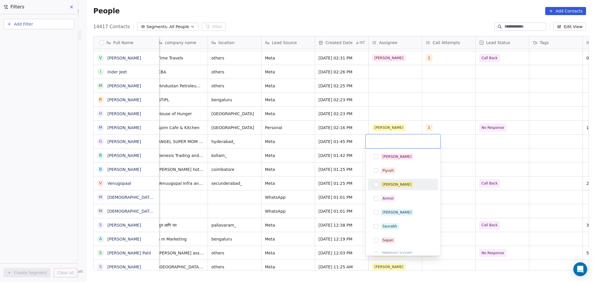
click at [391, 183] on div "Madhuri" at bounding box center [397, 184] width 29 height 5
click at [462, 158] on html "On2Cook India Pvt. Ltd. Contacts People Marketing Workflows Campaigns Sales Pip…" at bounding box center [296, 141] width 593 height 282
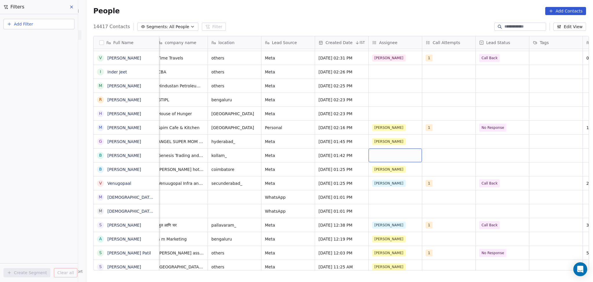
click at [388, 154] on div "grid" at bounding box center [395, 155] width 53 height 14
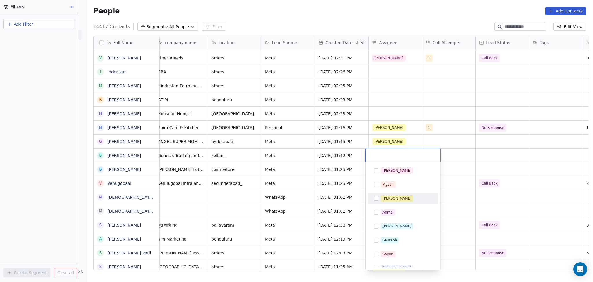
click at [383, 196] on div "Madhuri" at bounding box center [397, 198] width 29 height 5
click at [460, 162] on html "On2Cook India Pvt. Ltd. Contacts People Marketing Workflows Campaigns Sales Pip…" at bounding box center [296, 141] width 593 height 282
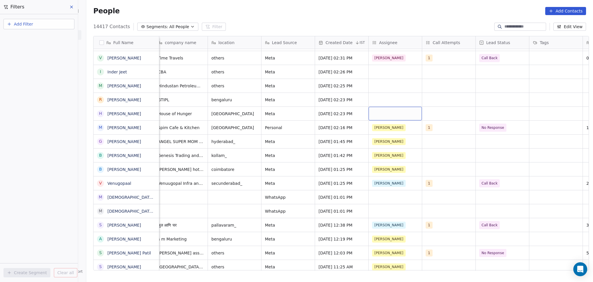
click at [382, 113] on div "grid" at bounding box center [395, 114] width 53 height 14
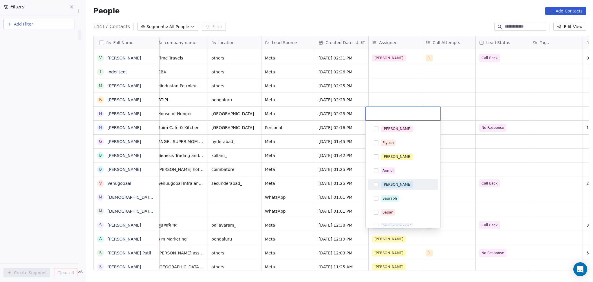
click at [382, 185] on span "[PERSON_NAME]" at bounding box center [397, 184] width 32 height 6
click at [379, 99] on html "On2Cook India Pvt. Ltd. Contacts People Marketing Workflows Campaigns Sales Pip…" at bounding box center [296, 141] width 593 height 282
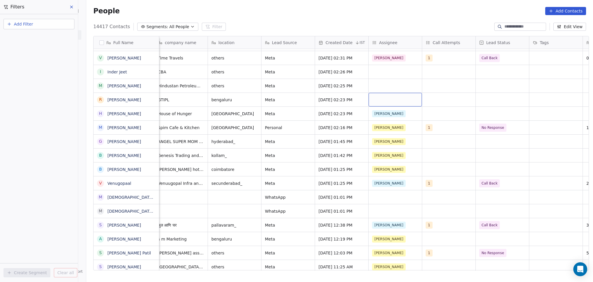
click at [379, 99] on div "grid" at bounding box center [395, 100] width 53 height 14
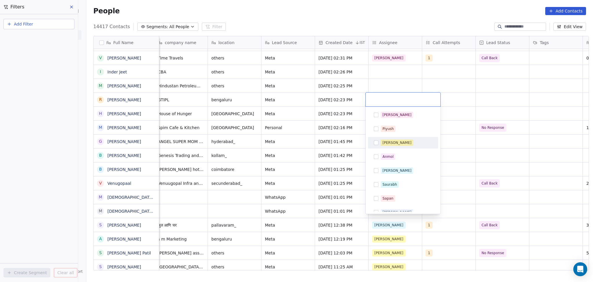
click at [384, 143] on div "Madhuri" at bounding box center [397, 142] width 29 height 5
click at [384, 74] on html "On2Cook India Pvt. Ltd. Contacts People Marketing Workflows Campaigns Sales Pip…" at bounding box center [296, 141] width 593 height 282
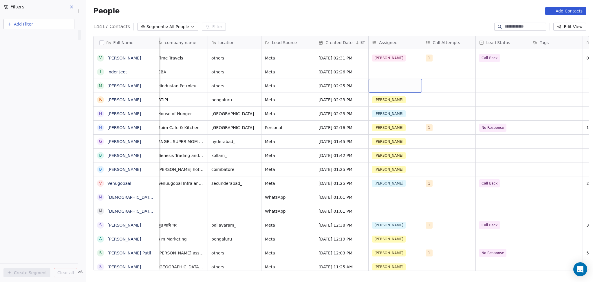
click at [380, 84] on div "grid" at bounding box center [395, 86] width 53 height 14
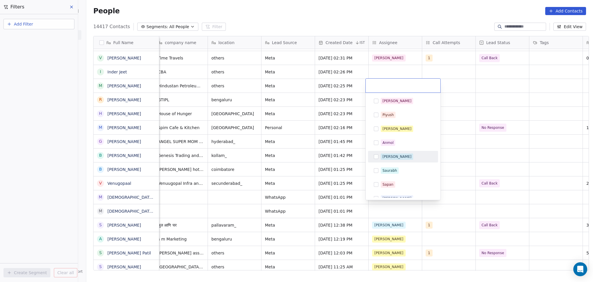
click at [386, 158] on div "[PERSON_NAME]" at bounding box center [397, 156] width 29 height 5
click at [378, 52] on html "On2Cook India Pvt. Ltd. Contacts People Marketing Workflows Campaigns Sales Pip…" at bounding box center [296, 141] width 593 height 282
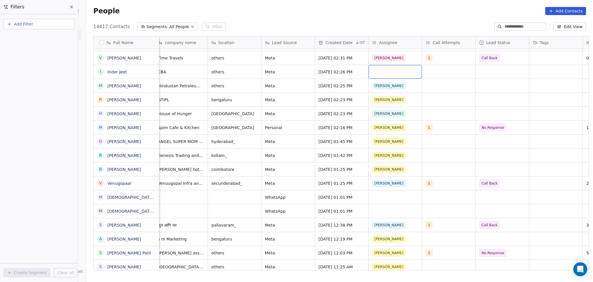
click at [382, 69] on div "grid" at bounding box center [395, 72] width 53 height 14
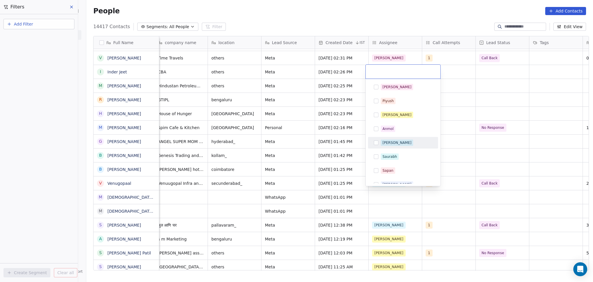
click at [386, 140] on div "[PERSON_NAME]" at bounding box center [397, 142] width 29 height 5
click at [473, 99] on html "On2Cook India Pvt. Ltd. Contacts People Marketing Workflows Campaigns Sales Pip…" at bounding box center [296, 141] width 593 height 282
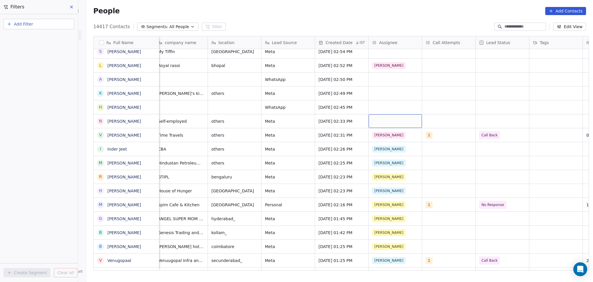
click at [379, 118] on div "grid" at bounding box center [395, 121] width 53 height 14
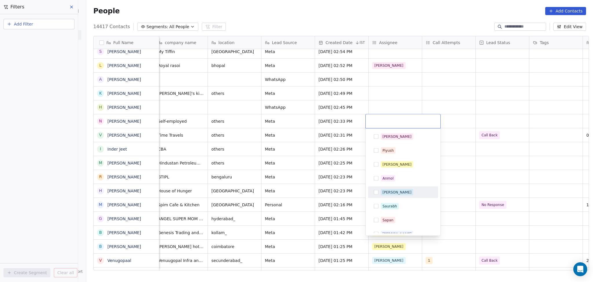
click at [383, 193] on div "[PERSON_NAME]" at bounding box center [397, 191] width 29 height 5
click at [377, 97] on html "On2Cook India Pvt. Ltd. Contacts People Marketing Workflows Campaigns Sales Pip…" at bounding box center [296, 141] width 593 height 282
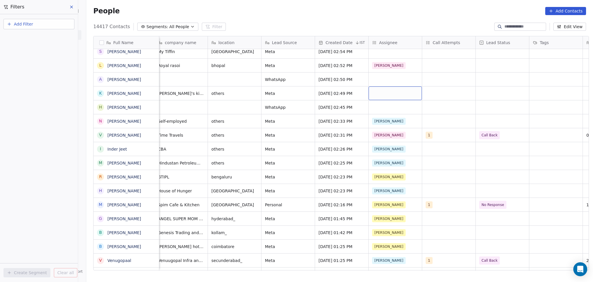
click at [377, 96] on div "grid" at bounding box center [395, 93] width 53 height 14
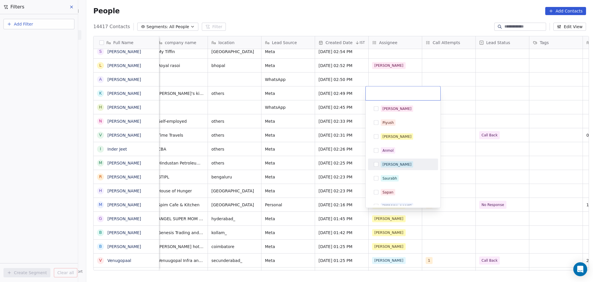
drag, startPoint x: 384, startPoint y: 162, endPoint x: 391, endPoint y: 154, distance: 10.7
click at [384, 162] on div "[PERSON_NAME]" at bounding box center [397, 164] width 29 height 5
click at [473, 95] on html "On2Cook India Pvt. Ltd. Contacts People Marketing Workflows Campaigns Sales Pip…" at bounding box center [296, 141] width 593 height 282
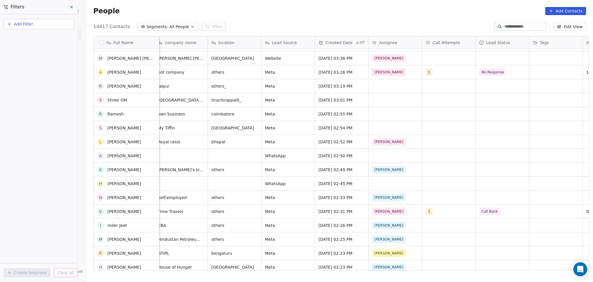
scroll to position [39, 0]
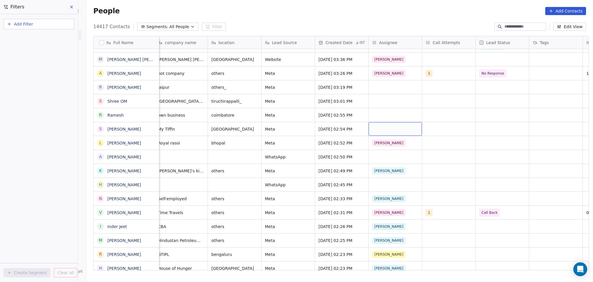
click at [376, 128] on div "grid" at bounding box center [395, 129] width 53 height 14
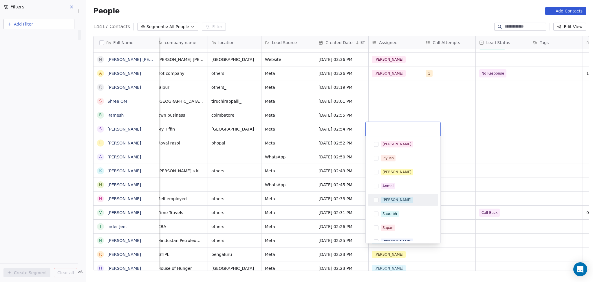
click at [385, 198] on div "[PERSON_NAME]" at bounding box center [397, 199] width 29 height 5
click at [385, 110] on html "On2Cook India Pvt. Ltd. Contacts People Marketing Workflows Campaigns Sales Pip…" at bounding box center [296, 141] width 593 height 282
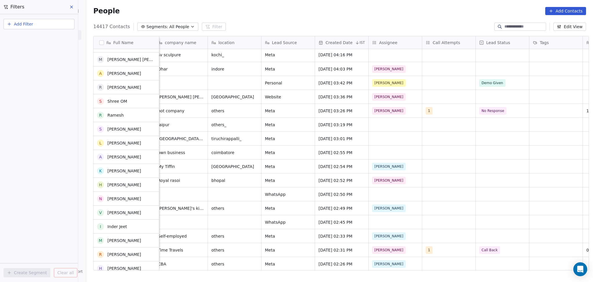
scroll to position [0, 0]
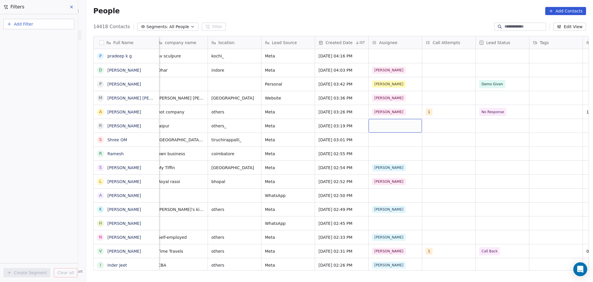
click at [377, 125] on div "grid" at bounding box center [395, 126] width 53 height 14
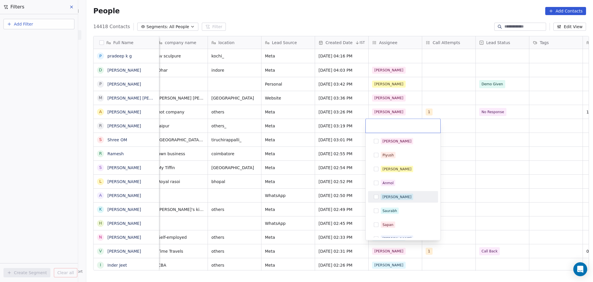
click at [383, 196] on div "[PERSON_NAME]" at bounding box center [397, 196] width 29 height 5
click at [472, 170] on html "On2Cook India Pvt. Ltd. Contacts People Marketing Workflows Campaigns Sales Pip…" at bounding box center [296, 141] width 593 height 282
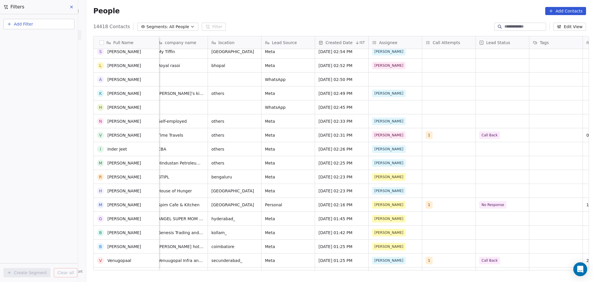
scroll to position [232, 0]
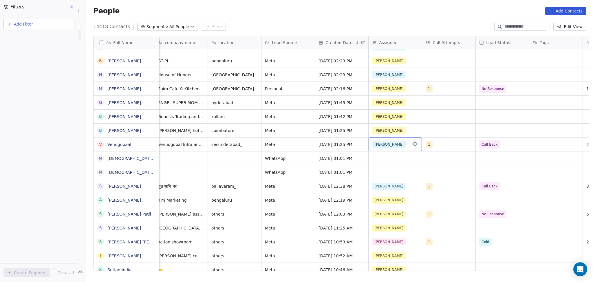
click at [377, 141] on span "[PERSON_NAME]" at bounding box center [390, 144] width 34 height 7
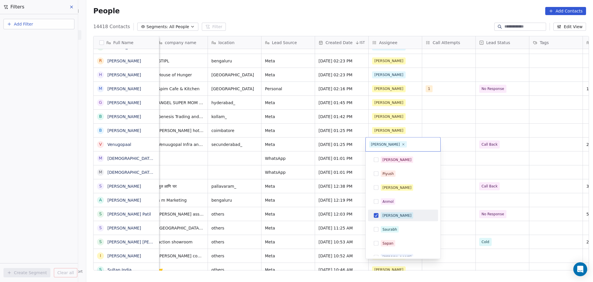
click at [438, 122] on html "On2Cook India Pvt. Ltd. Contacts People Marketing Workflows Campaigns Sales Pip…" at bounding box center [296, 141] width 593 height 282
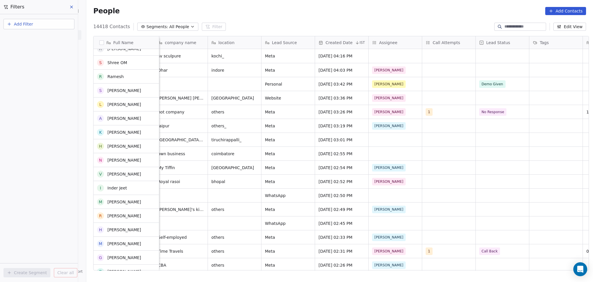
scroll to position [0, 0]
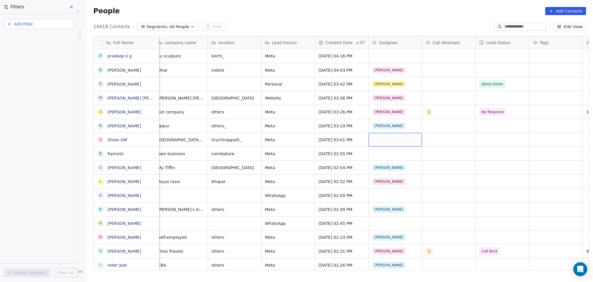
click at [379, 138] on div "grid" at bounding box center [395, 140] width 53 height 14
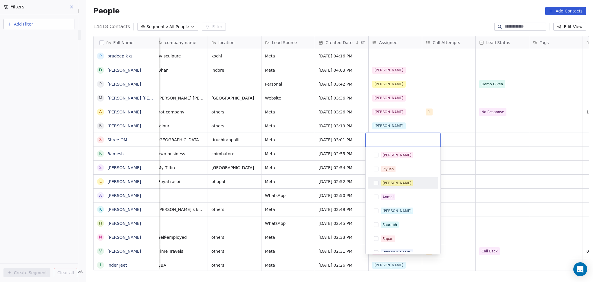
click at [391, 180] on span "Madhuri" at bounding box center [397, 183] width 32 height 6
click at [478, 149] on html "On2Cook India Pvt. Ltd. Contacts People Marketing Workflows Campaigns Sales Pip…" at bounding box center [296, 141] width 593 height 282
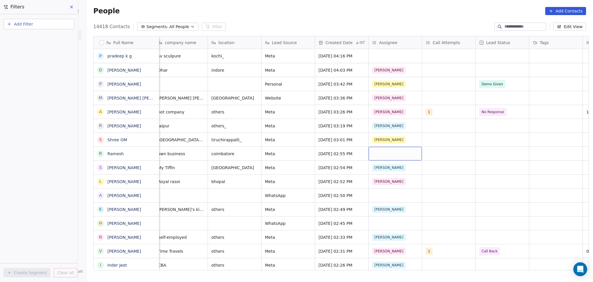
click at [388, 155] on div "grid" at bounding box center [395, 154] width 53 height 14
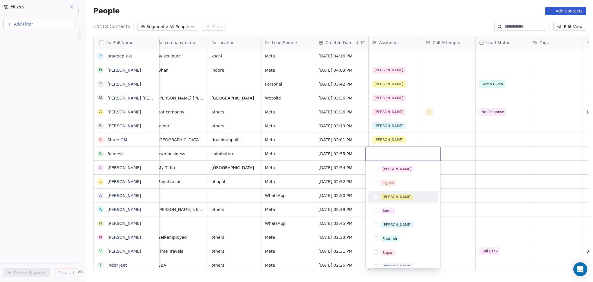
click at [392, 200] on div "Madhuri" at bounding box center [403, 196] width 65 height 9
click at [499, 172] on html "On2Cook India Pvt. Ltd. Contacts People Marketing Workflows Campaigns Sales Pip…" at bounding box center [296, 141] width 593 height 282
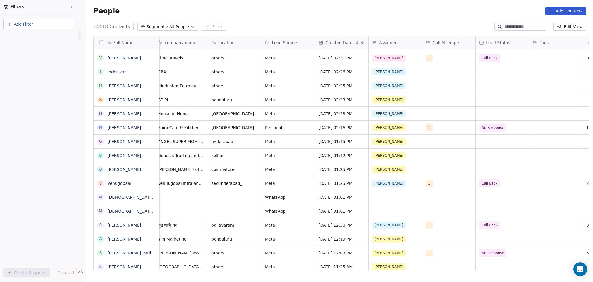
scroll to position [302, 0]
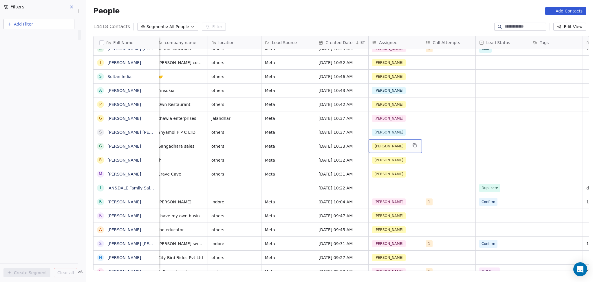
click at [384, 147] on span "Madhuri" at bounding box center [390, 146] width 34 height 7
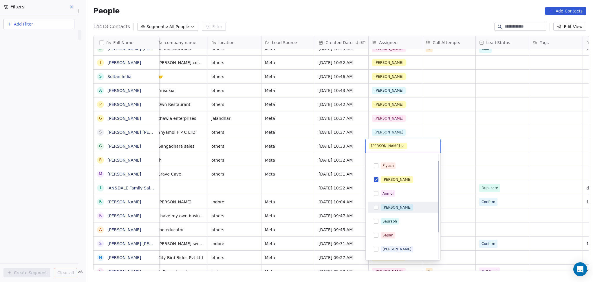
click at [386, 210] on span "[PERSON_NAME]" at bounding box center [397, 207] width 32 height 6
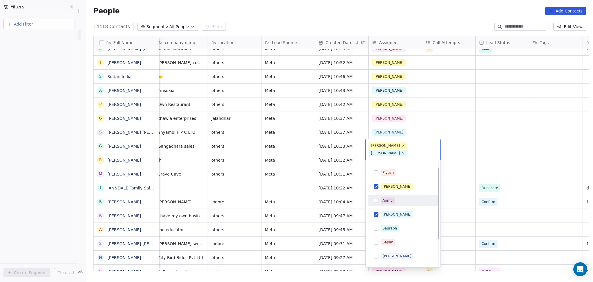
click at [386, 183] on span "Madhuri" at bounding box center [397, 186] width 32 height 6
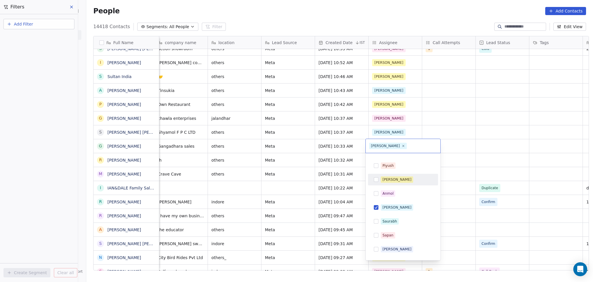
click at [480, 147] on html "On2Cook India Pvt. Ltd. Contacts People Marketing Workflows Campaigns Sales Pip…" at bounding box center [296, 141] width 593 height 282
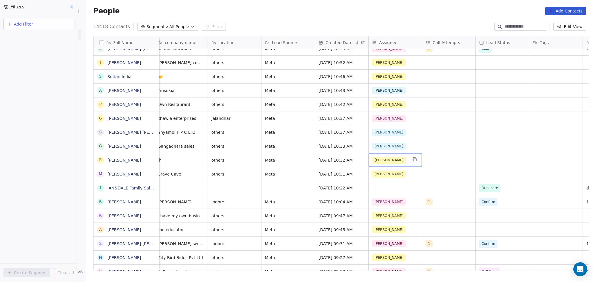
click at [396, 157] on div "Madhuri" at bounding box center [390, 159] width 35 height 7
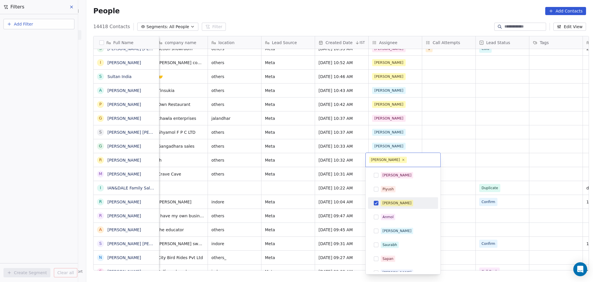
click at [385, 201] on div "Madhuri" at bounding box center [397, 202] width 29 height 5
click at [391, 230] on div "[PERSON_NAME]" at bounding box center [397, 230] width 29 height 5
click at [465, 151] on html "On2Cook India Pvt. Ltd. Contacts People Marketing Workflows Campaigns Sales Pip…" at bounding box center [296, 141] width 593 height 282
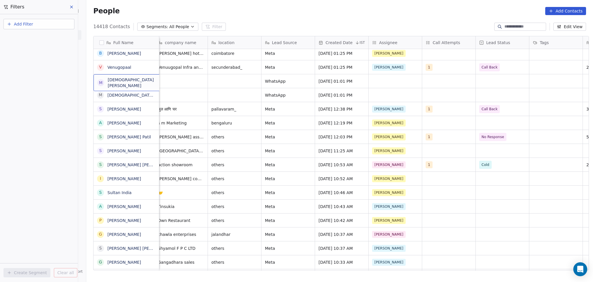
click at [139, 85] on div "M Muhammad Furkan Siddiq" at bounding box center [137, 82] width 87 height 17
click at [415, 160] on html "On2Cook India Pvt. Ltd. Contacts People Marketing Workflows Campaigns Sales Pip…" at bounding box center [296, 141] width 593 height 282
drag, startPoint x: 379, startPoint y: 88, endPoint x: 380, endPoint y: 84, distance: 4.2
click at [380, 88] on html "On2Cook India Pvt. Ltd. Contacts People Marketing Workflows Campaigns Sales Pip…" at bounding box center [296, 141] width 593 height 282
click at [380, 83] on div "grid" at bounding box center [395, 81] width 53 height 14
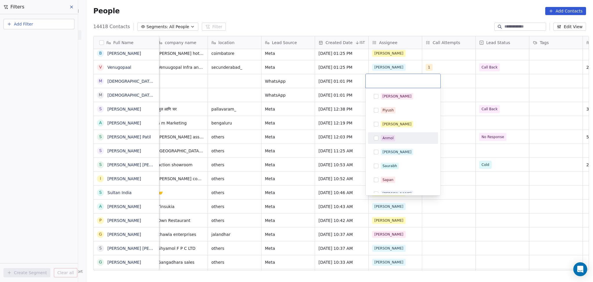
click at [387, 125] on div "Madhuri" at bounding box center [397, 123] width 29 height 5
click at [484, 105] on html "On2Cook India Pvt. Ltd. Contacts People Marketing Workflows Campaigns Sales Pip…" at bounding box center [296, 141] width 593 height 282
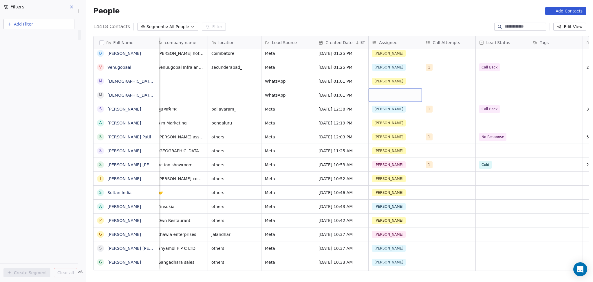
click at [407, 93] on div "grid" at bounding box center [395, 95] width 53 height 14
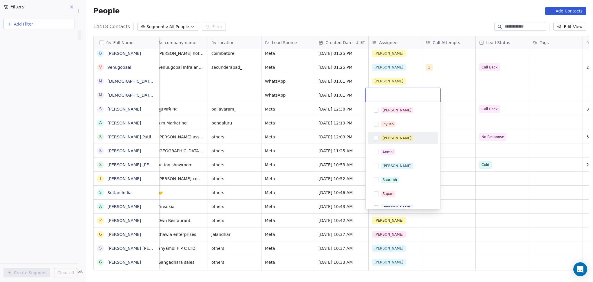
click at [395, 136] on div "Madhuri" at bounding box center [397, 137] width 29 height 5
click at [542, 90] on html "On2Cook India Pvt. Ltd. Contacts People Marketing Workflows Campaigns Sales Pip…" at bounding box center [296, 141] width 593 height 282
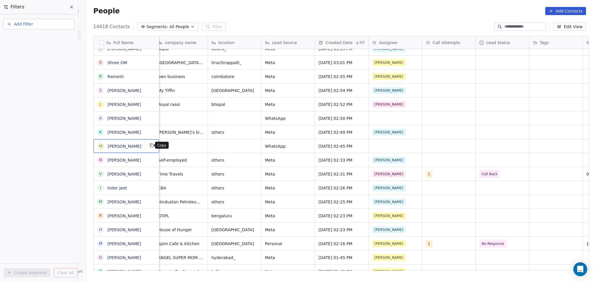
click at [151, 146] on icon "grid" at bounding box center [152, 145] width 3 height 3
click at [384, 145] on div "grid" at bounding box center [395, 146] width 53 height 14
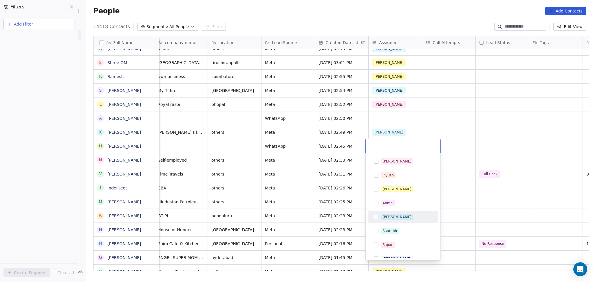
click at [399, 220] on div "[PERSON_NAME]" at bounding box center [407, 217] width 52 height 6
click at [470, 123] on html "On2Cook India Pvt. Ltd. Contacts People Marketing Workflows Campaigns Sales Pip…" at bounding box center [296, 141] width 593 height 282
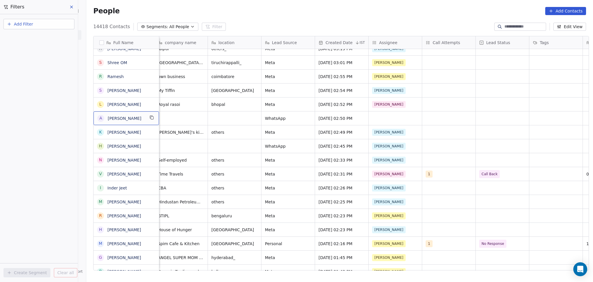
scroll to position [0, 0]
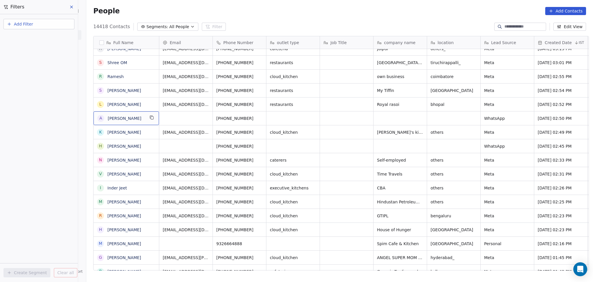
click at [156, 117] on div "A Anand" at bounding box center [126, 118] width 65 height 14
click at [150, 117] on icon "grid" at bounding box center [152, 117] width 5 height 5
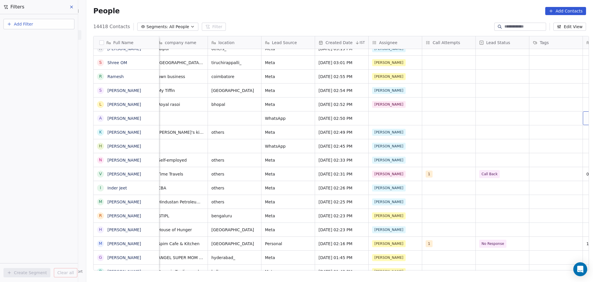
scroll to position [0, 273]
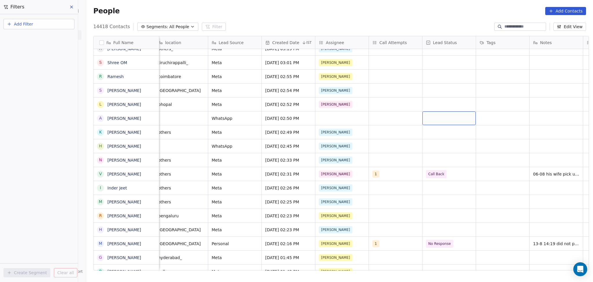
click at [447, 116] on div "grid" at bounding box center [449, 118] width 53 height 14
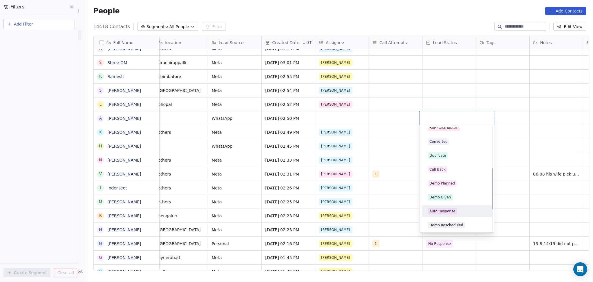
scroll to position [116, 0]
click at [442, 128] on div "Duplicate" at bounding box center [438, 128] width 17 height 5
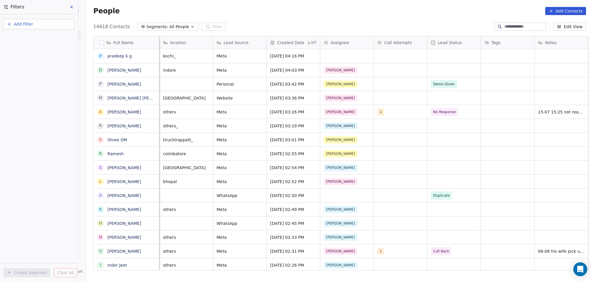
scroll to position [0, 214]
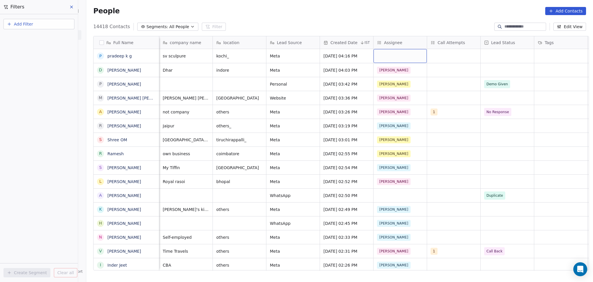
click at [403, 59] on div "grid" at bounding box center [400, 56] width 53 height 14
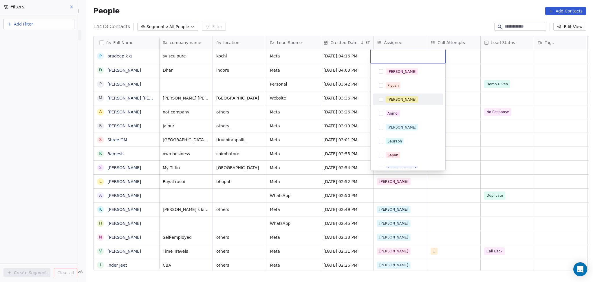
click at [400, 101] on div "Madhuri" at bounding box center [402, 99] width 29 height 5
click at [460, 102] on html "On2Cook India Pvt. Ltd. Contacts People Marketing Workflows Campaigns Sales Pip…" at bounding box center [296, 141] width 593 height 282
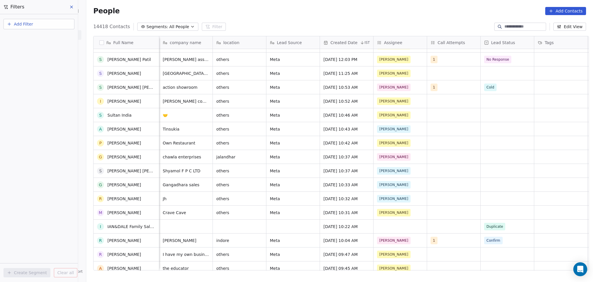
scroll to position [264, 0]
click at [402, 155] on div "[PERSON_NAME]" at bounding box center [395, 156] width 35 height 7
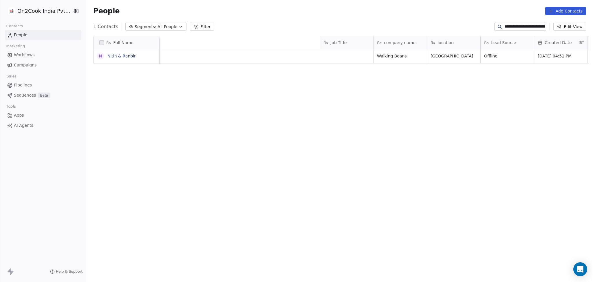
scroll to position [242, 504]
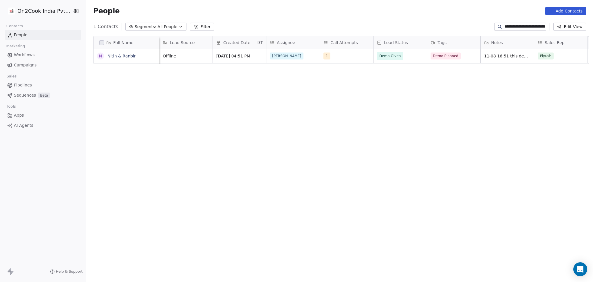
click at [527, 24] on input "**********" at bounding box center [525, 27] width 41 height 6
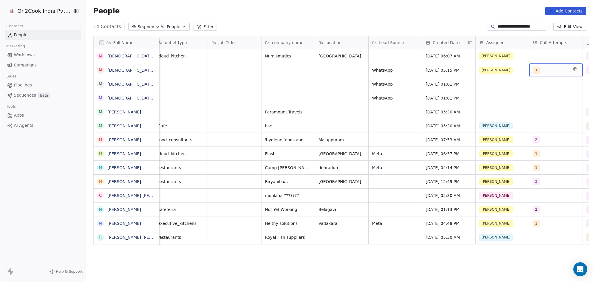
scroll to position [0, 165]
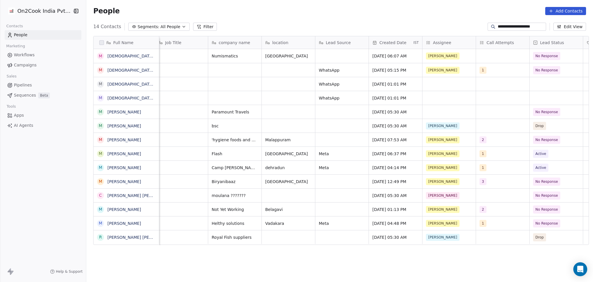
click at [518, 26] on input "**********" at bounding box center [521, 27] width 47 height 6
paste input
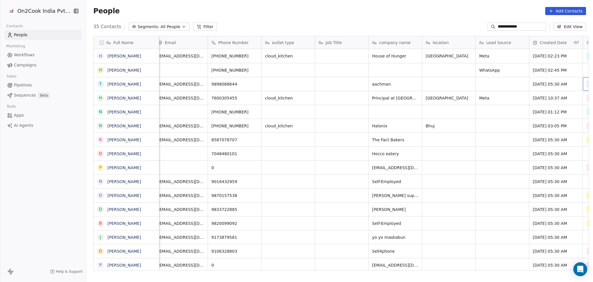
scroll to position [0, 58]
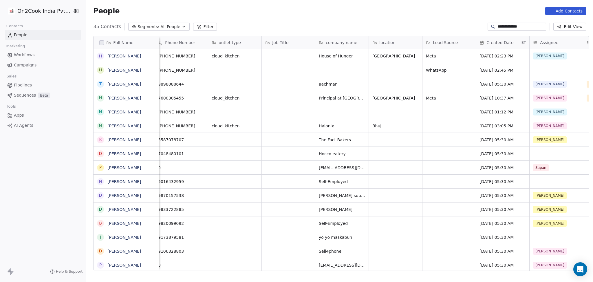
click at [503, 27] on input "**********" at bounding box center [521, 27] width 47 height 6
paste input
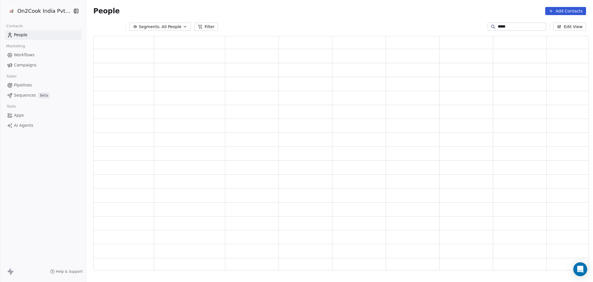
type input "*****"
click at [414, 75] on div "grid" at bounding box center [413, 70] width 54 height 14
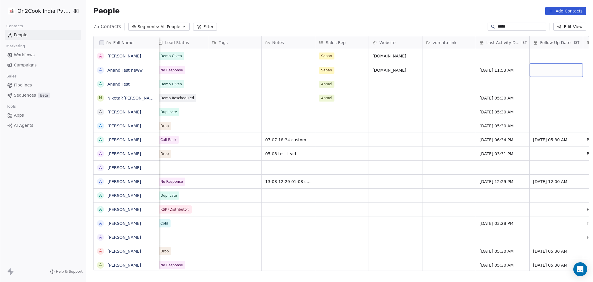
scroll to position [0, 595]
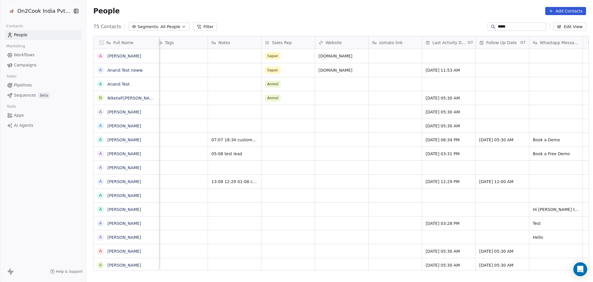
drag, startPoint x: 197, startPoint y: 24, endPoint x: 164, endPoint y: 37, distance: 35.8
click at [197, 24] on button "Filter" at bounding box center [205, 27] width 24 height 8
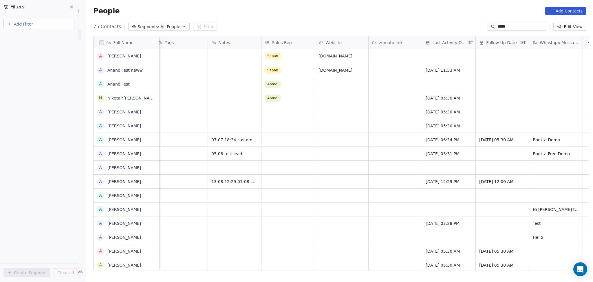
click at [21, 24] on span "Add Filter" at bounding box center [23, 24] width 19 height 6
click at [34, 41] on div "Contact properties" at bounding box center [39, 37] width 66 height 9
click at [335, 104] on html "On2Cook India Pvt. Ltd. Contacts People Marketing Workflows Campaigns Sales Pip…" at bounding box center [296, 141] width 593 height 282
click at [42, 25] on button "Add Filter" at bounding box center [38, 24] width 71 height 10
click at [48, 40] on div "Contact properties" at bounding box center [39, 37] width 59 height 6
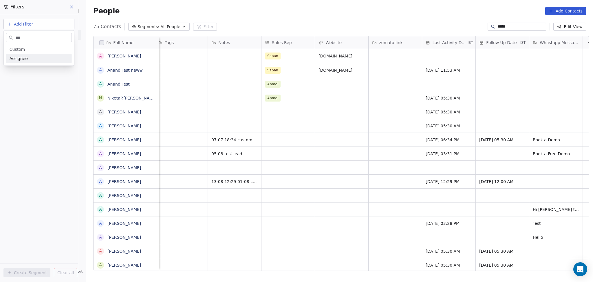
type input "***"
click at [34, 59] on div "Assignee" at bounding box center [39, 59] width 59 height 6
click at [37, 63] on div "Includes" at bounding box center [39, 61] width 61 height 9
click at [39, 61] on body "On2Cook India Pvt. Ltd. Contacts People Marketing Workflows Campaigns Sales Pip…" at bounding box center [296, 141] width 593 height 282
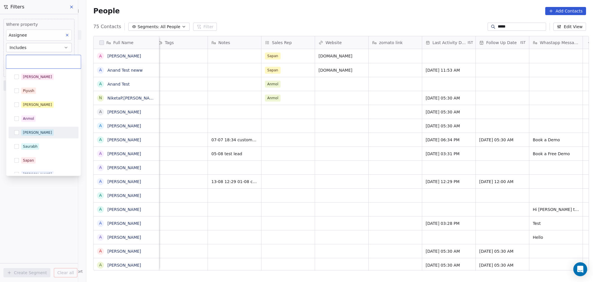
click at [42, 133] on div "[PERSON_NAME]" at bounding box center [47, 132] width 52 height 6
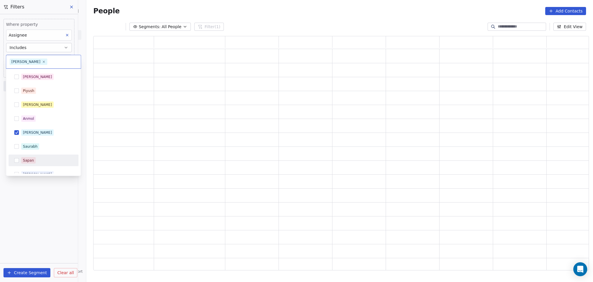
click at [29, 230] on html "On2Cook India Pvt. Ltd. Contacts People Marketing Workflows Campaigns Sales Pip…" at bounding box center [296, 141] width 593 height 282
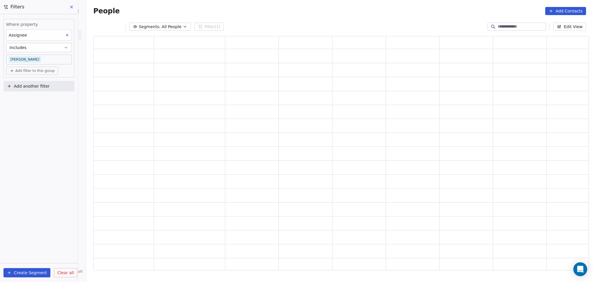
click at [25, 74] on button "Add filter to this group" at bounding box center [32, 71] width 52 height 8
click at [23, 93] on span "Contact activity" at bounding box center [28, 93] width 32 height 6
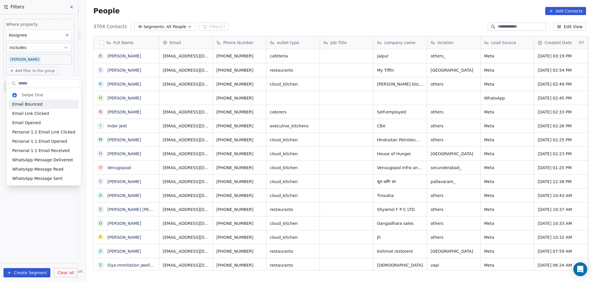
scroll to position [242, 504]
click at [232, 14] on html "On2Cook India Pvt. Ltd. Contacts People Marketing Workflows Campaigns Sales Pip…" at bounding box center [296, 141] width 593 height 282
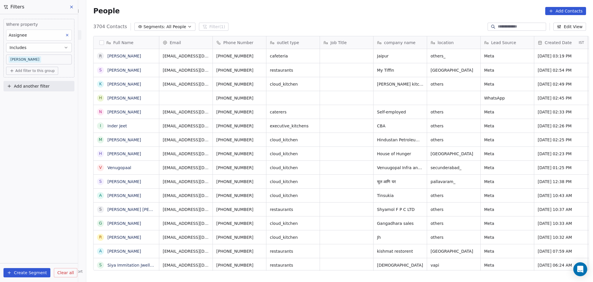
click at [6, 88] on button "Add another filter" at bounding box center [38, 86] width 71 height 10
click at [23, 97] on span "Contact properties" at bounding box center [29, 99] width 38 height 6
type input "****"
click at [33, 139] on div "Lead Status" at bounding box center [39, 139] width 59 height 6
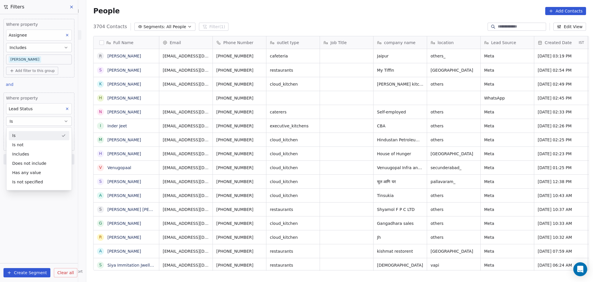
click at [30, 135] on div "Is" at bounding box center [39, 135] width 61 height 9
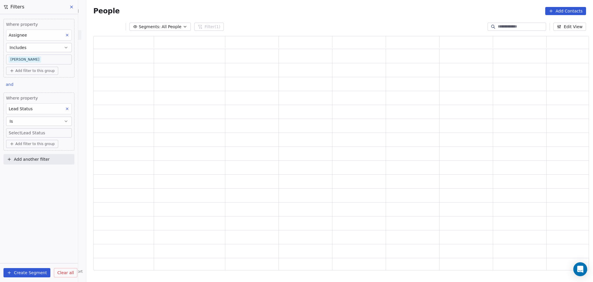
scroll to position [228, 490]
click at [30, 120] on button "Is" at bounding box center [39, 120] width 66 height 9
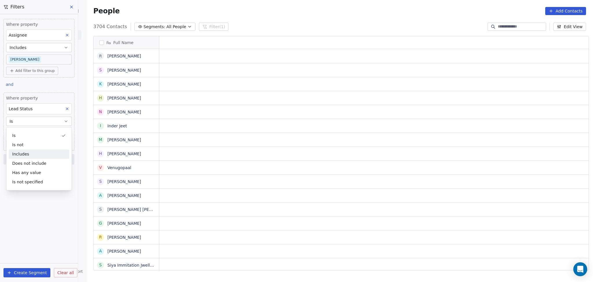
scroll to position [242, 504]
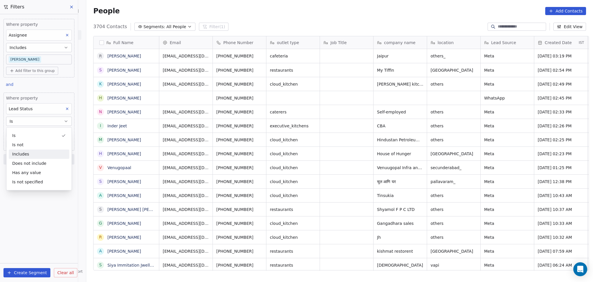
click at [31, 154] on div "Includes" at bounding box center [39, 153] width 61 height 9
click at [31, 135] on body "On2Cook India Pvt. Ltd. Contacts People Marketing Workflows Campaigns Sales Pip…" at bounding box center [296, 141] width 593 height 282
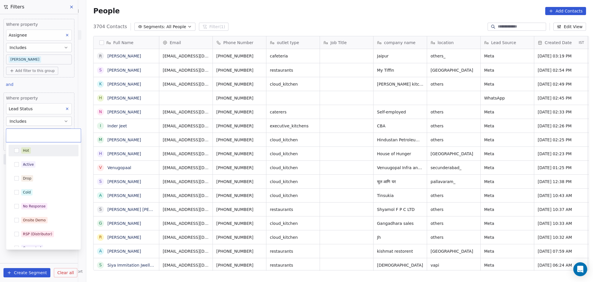
click at [32, 154] on div "Hot" at bounding box center [43, 150] width 65 height 9
click at [33, 164] on div "Active" at bounding box center [28, 164] width 11 height 5
click at [29, 176] on div "Drop" at bounding box center [27, 178] width 8 height 5
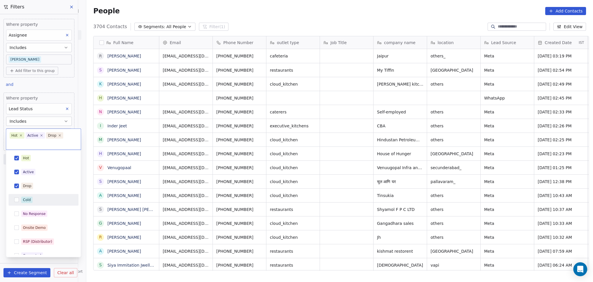
click at [25, 204] on div "Cold" at bounding box center [43, 199] width 65 height 9
click at [35, 211] on div "No Response" at bounding box center [34, 213] width 23 height 5
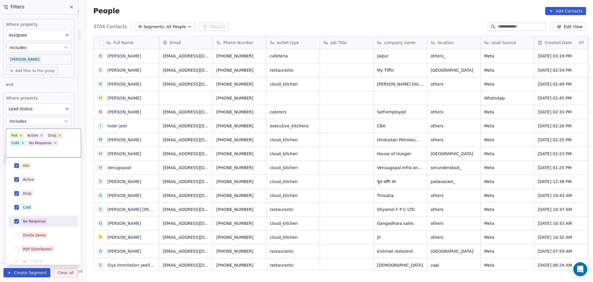
click at [35, 230] on div "Onsite Demo" at bounding box center [43, 234] width 65 height 9
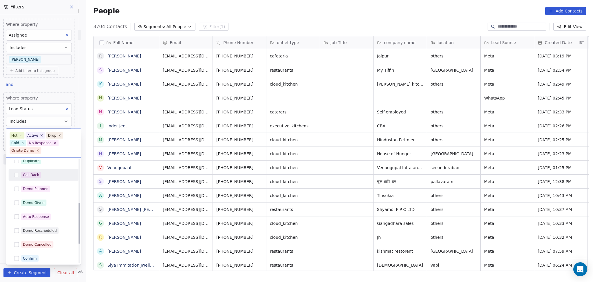
scroll to position [77, 0]
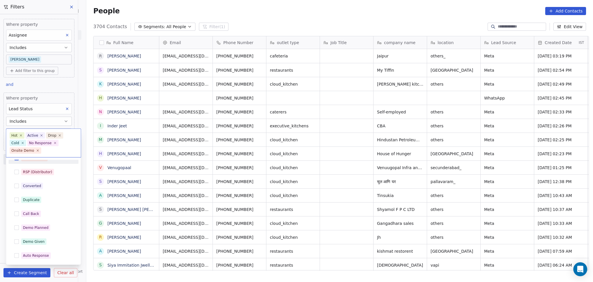
click at [35, 123] on html "On2Cook India Pvt. Ltd. Contacts People Marketing Workflows Campaigns Sales Pip…" at bounding box center [296, 141] width 593 height 282
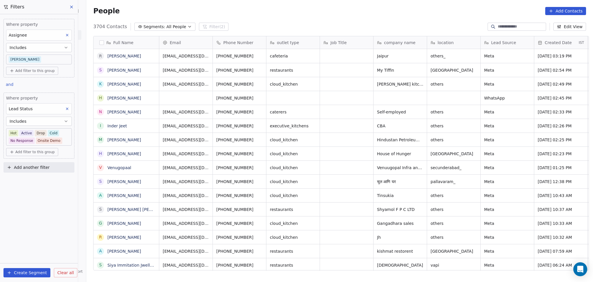
click at [35, 123] on button "Includes" at bounding box center [39, 120] width 66 height 9
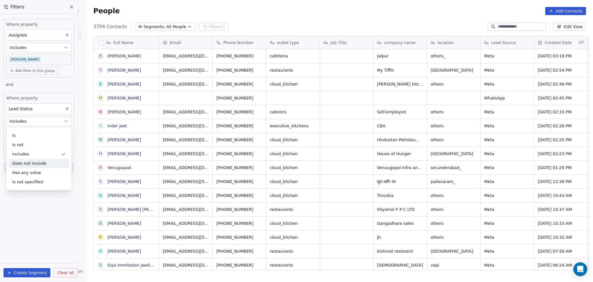
click at [41, 165] on div "Does not include" at bounding box center [39, 162] width 61 height 9
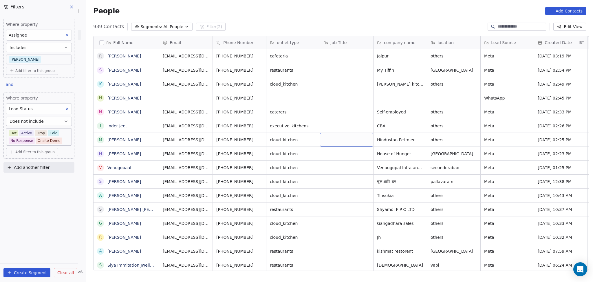
click at [57, 119] on button "Does not include" at bounding box center [39, 120] width 66 height 9
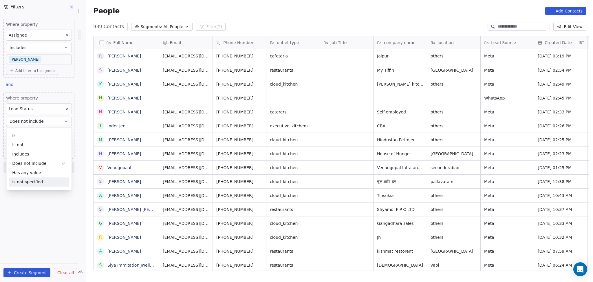
click at [37, 182] on div "Is not specified" at bounding box center [39, 181] width 61 height 9
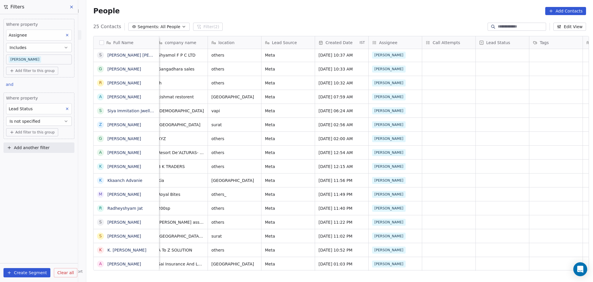
scroll to position [6, 219]
click at [43, 59] on body "On2Cook India Pvt. Ltd. Contacts People Marketing Workflows Campaigns Sales Pip…" at bounding box center [296, 141] width 593 height 282
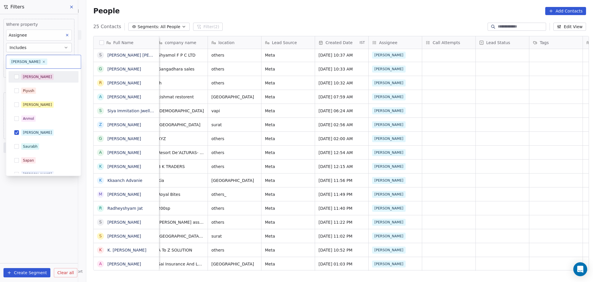
click at [36, 79] on div "[PERSON_NAME]" at bounding box center [47, 77] width 52 height 6
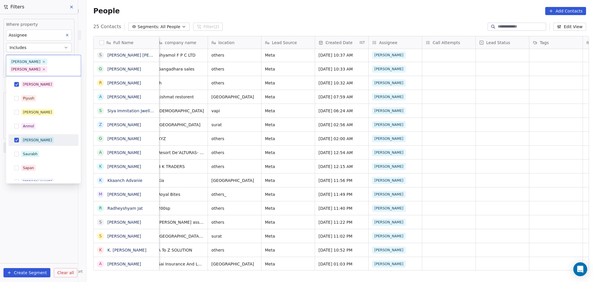
click at [42, 137] on div "[PERSON_NAME]" at bounding box center [47, 140] width 52 height 6
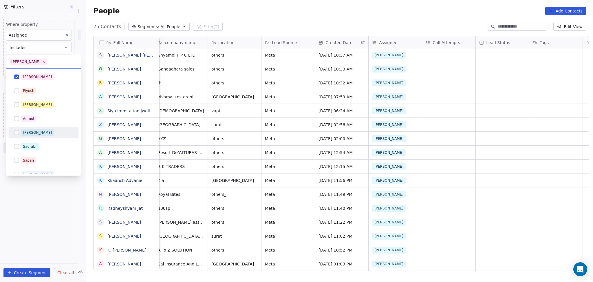
click at [48, 200] on html "On2Cook India Pvt. Ltd. Contacts People Marketing Workflows Campaigns Sales Pip…" at bounding box center [296, 141] width 593 height 282
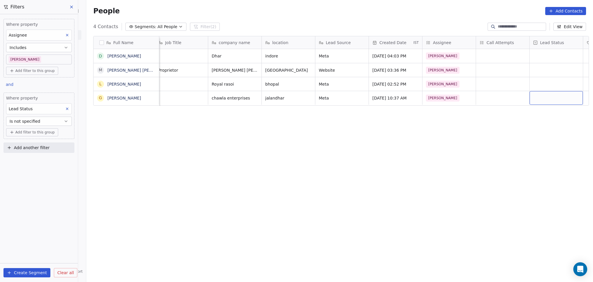
scroll to position [0, 219]
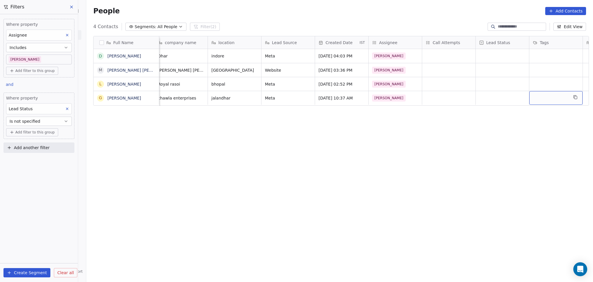
click at [47, 58] on body "On2Cook India Pvt. Ltd. Contacts People Marketing Workflows Campaigns Sales Pip…" at bounding box center [296, 141] width 593 height 282
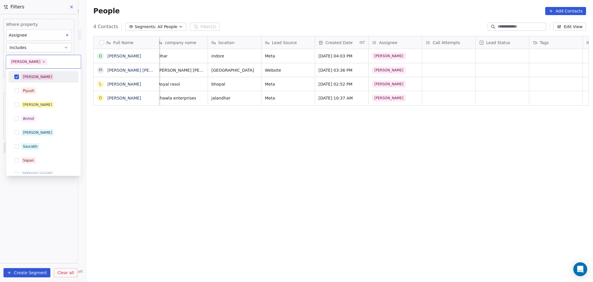
click at [31, 78] on div "[PERSON_NAME]" at bounding box center [37, 76] width 29 height 5
click at [35, 107] on span "[PERSON_NAME]" at bounding box center [37, 104] width 32 height 6
click at [56, 184] on html "On2Cook India Pvt. Ltd. Contacts People Marketing Workflows Campaigns Sales Pip…" at bounding box center [296, 141] width 593 height 282
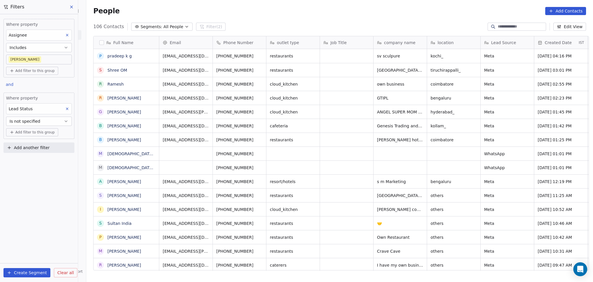
scroll to position [242, 504]
click at [20, 58] on body "On2Cook India Pvt. Ltd. Contacts People Marketing Workflows Campaigns Sales Pip…" at bounding box center [296, 141] width 593 height 282
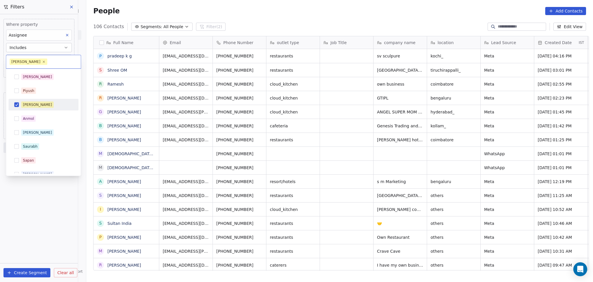
click at [19, 106] on button "Suggestions" at bounding box center [16, 104] width 5 height 5
click at [25, 138] on div "[PERSON_NAME]" at bounding box center [43, 133] width 70 height 12
click at [28, 193] on html "On2Cook India Pvt. Ltd. Contacts People Marketing Workflows Campaigns Sales Pip…" at bounding box center [296, 141] width 593 height 282
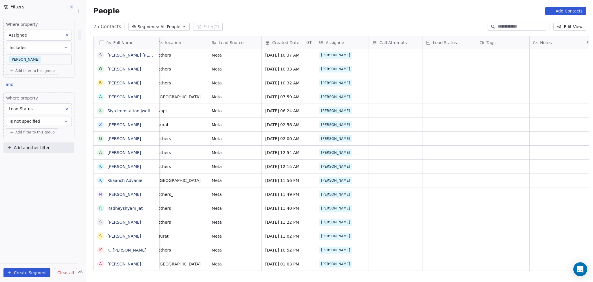
scroll to position [6, 273]
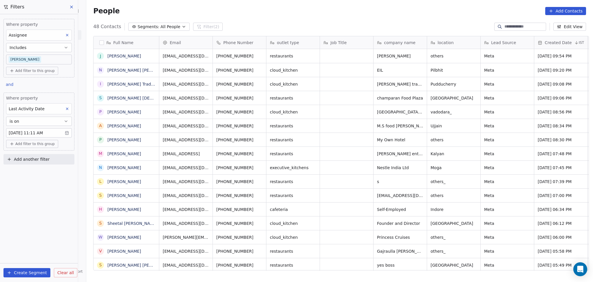
scroll to position [242, 504]
click at [269, 24] on div "48 Contacts Segments: All People Filter (2) Edit View" at bounding box center [339, 26] width 507 height 9
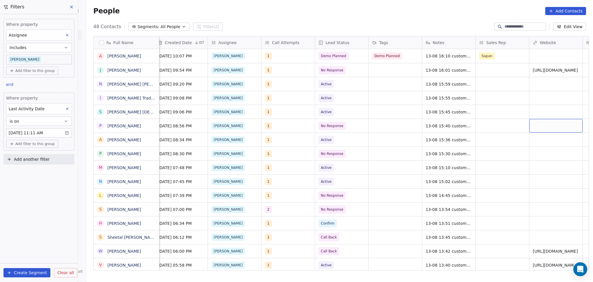
scroll to position [0, 380]
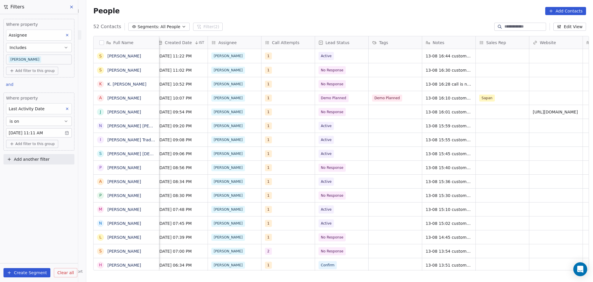
click at [39, 133] on body "On2Cook India Pvt. Ltd. Contacts People Marketing Workflows Campaigns Sales Pip…" at bounding box center [296, 141] width 593 height 282
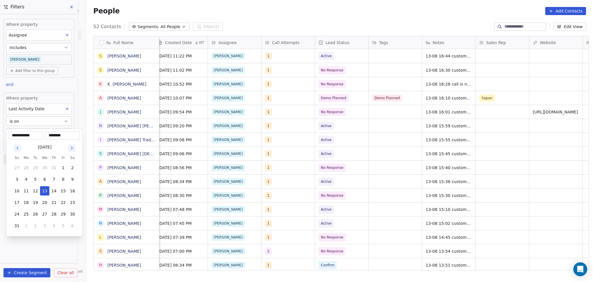
click at [39, 133] on input "**********" at bounding box center [26, 135] width 32 height 6
click at [65, 137] on input "********" at bounding box center [63, 135] width 32 height 6
click at [65, 136] on input "********" at bounding box center [63, 135] width 32 height 6
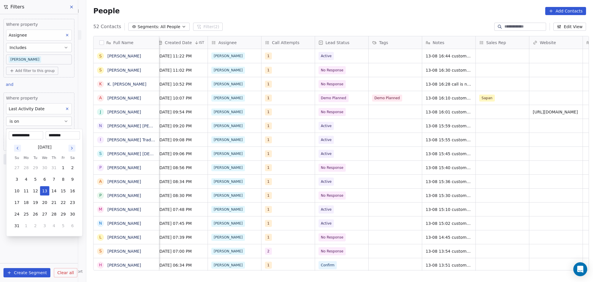
type input "********"
click at [296, 127] on html "On2Cook India Pvt. Ltd. Contacts People Marketing Workflows Campaigns Sales Pip…" at bounding box center [296, 141] width 593 height 282
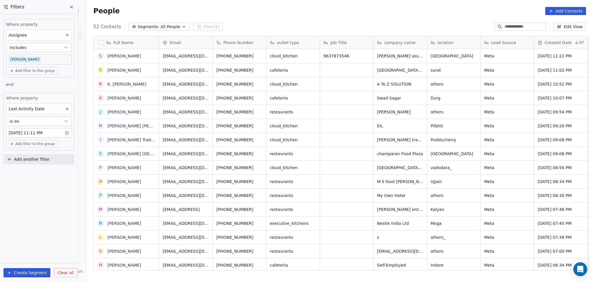
scroll to position [242, 504]
click at [19, 58] on body "On2Cook India Pvt. Ltd. Contacts People Marketing Workflows Campaigns Sales Pip…" at bounding box center [296, 141] width 593 height 282
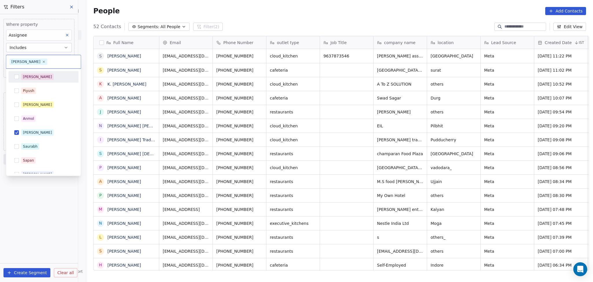
click at [29, 80] on div "[PERSON_NAME]" at bounding box center [43, 76] width 65 height 9
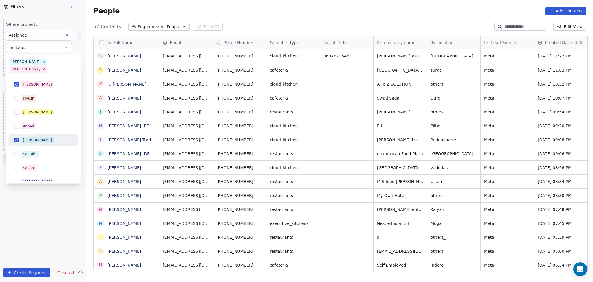
click at [36, 134] on div "[PERSON_NAME]" at bounding box center [43, 140] width 70 height 12
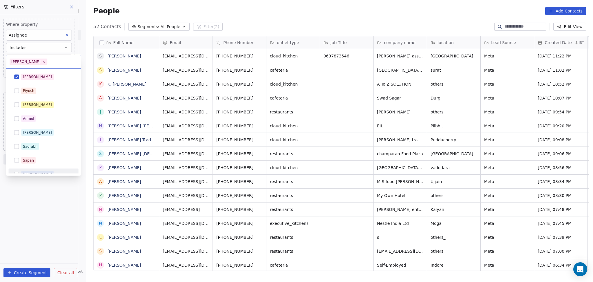
click at [35, 186] on html "On2Cook India Pvt. Ltd. Contacts People Marketing Workflows Campaigns Sales Pip…" at bounding box center [296, 141] width 593 height 282
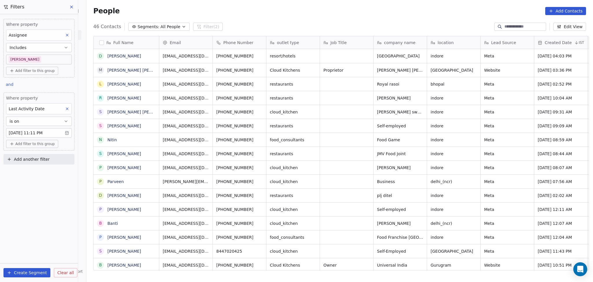
click at [22, 61] on body "On2Cook India Pvt. Ltd. Contacts People Marketing Workflows Campaigns Sales Pip…" at bounding box center [296, 141] width 593 height 282
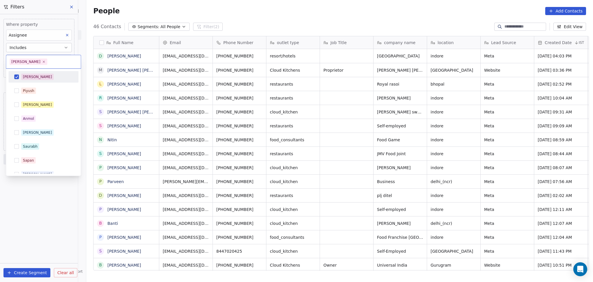
click at [25, 78] on div "[PERSON_NAME]" at bounding box center [37, 76] width 29 height 5
click at [33, 104] on div "Madhuri" at bounding box center [37, 104] width 29 height 5
click at [47, 204] on html "On2Cook India Pvt. Ltd. Contacts People Marketing Workflows Campaigns Sales Pip…" at bounding box center [296, 141] width 593 height 282
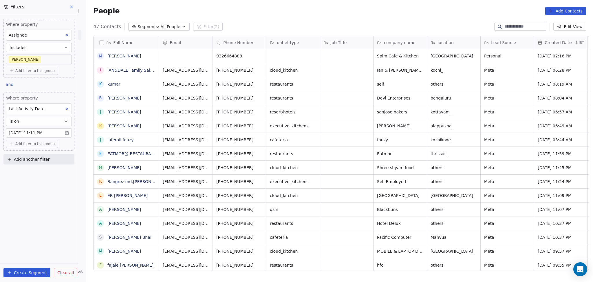
click at [27, 59] on body "On2Cook India Pvt. Ltd. Contacts People Marketing Workflows Campaigns Sales Pip…" at bounding box center [296, 141] width 593 height 282
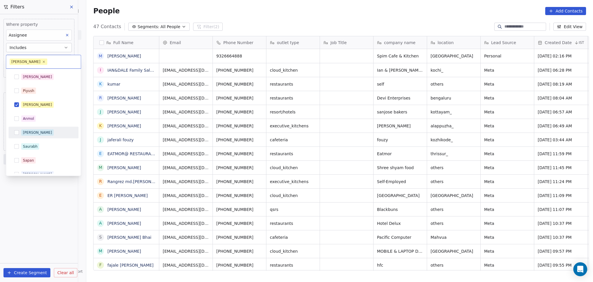
click at [30, 135] on div "[PERSON_NAME]" at bounding box center [37, 132] width 29 height 5
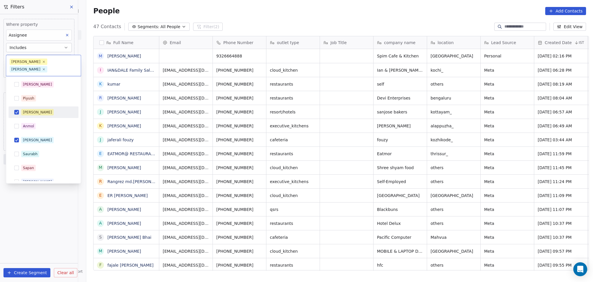
click at [29, 110] on div "Madhuri" at bounding box center [37, 112] width 29 height 5
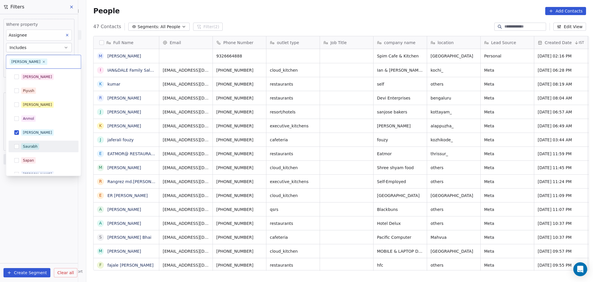
click at [41, 200] on html "On2Cook India Pvt. Ltd. Contacts People Marketing Workflows Campaigns Sales Pip…" at bounding box center [296, 141] width 593 height 282
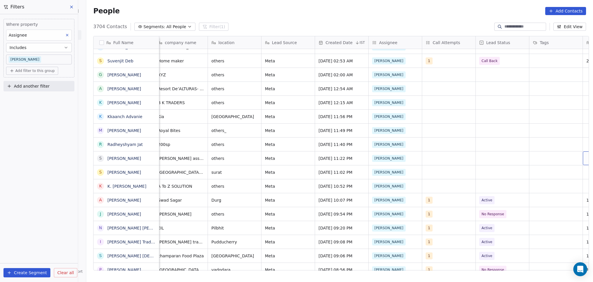
scroll to position [0, 273]
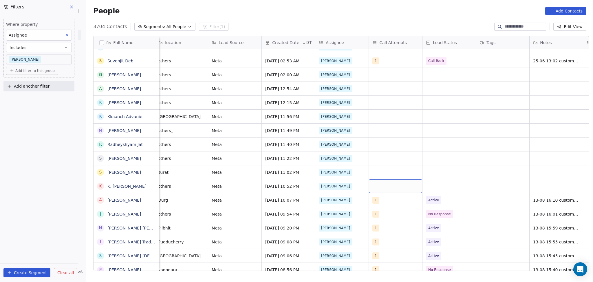
click at [382, 182] on div "grid" at bounding box center [395, 186] width 53 height 14
click at [477, 169] on html "On2Cook India Pvt. Ltd. Contacts People Marketing Workflows Campaigns Sales Pip…" at bounding box center [296, 141] width 593 height 282
click at [450, 198] on span "Active" at bounding box center [444, 200] width 35 height 8
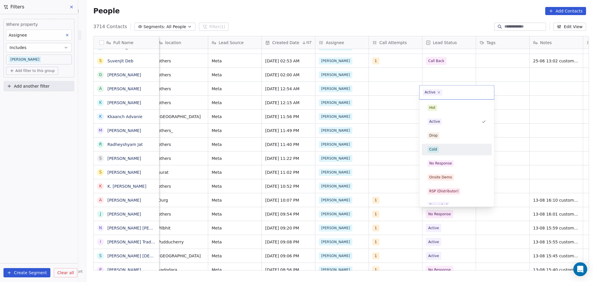
scroll to position [77, 0]
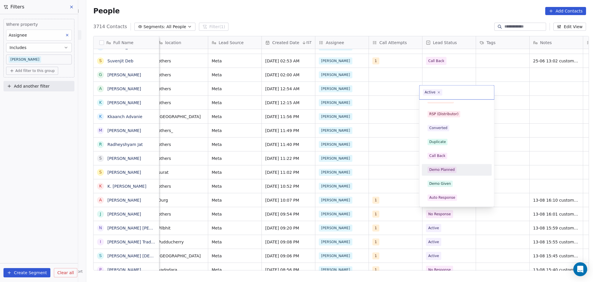
click at [451, 170] on div "Demo Planned" at bounding box center [442, 169] width 25 height 5
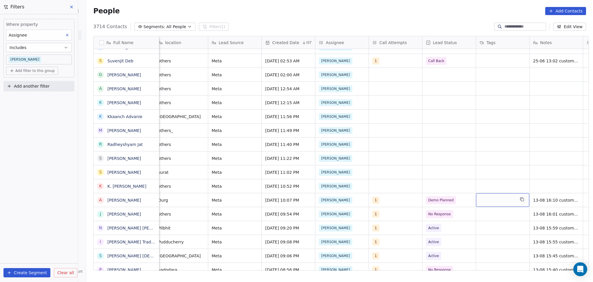
click at [498, 200] on div "grid" at bounding box center [502, 200] width 53 height 14
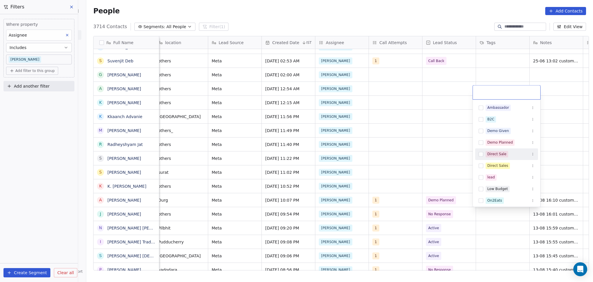
click at [502, 147] on div "Demo Planned" at bounding box center [506, 142] width 63 height 9
click at [457, 185] on html "On2Cook India Pvt. Ltd. Contacts People Marketing Workflows Campaigns Sales Pip…" at bounding box center [296, 141] width 593 height 282
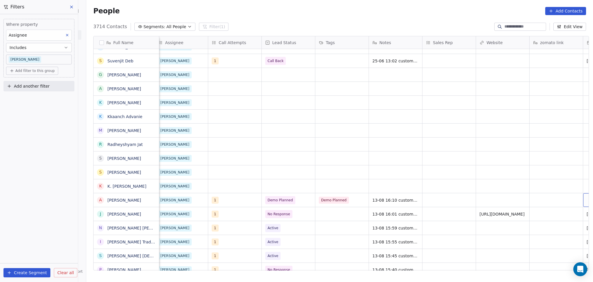
scroll to position [0, 487]
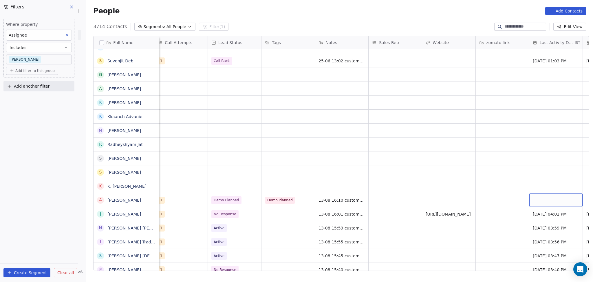
click at [536, 197] on div "grid" at bounding box center [556, 200] width 53 height 14
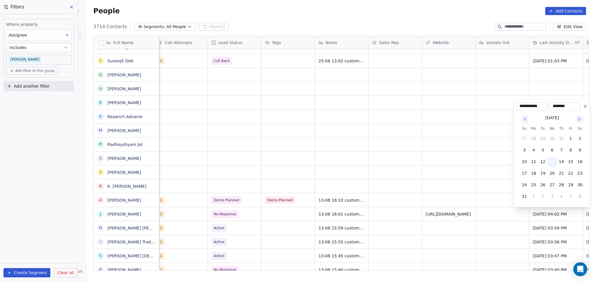
click at [553, 163] on button "13" at bounding box center [552, 161] width 9 height 9
click at [466, 197] on html "On2Cook India Pvt. Ltd. Contacts People Marketing Workflows Campaigns Sales Pip…" at bounding box center [296, 141] width 593 height 282
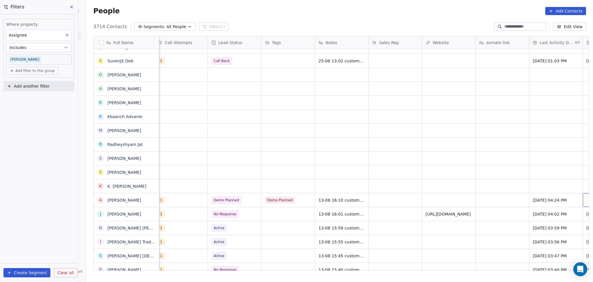
scroll to position [0, 541]
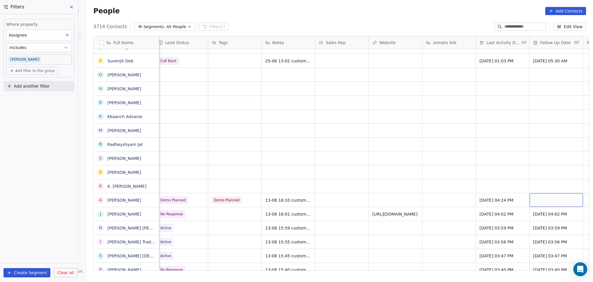
click at [530, 199] on div "grid" at bounding box center [556, 200] width 53 height 14
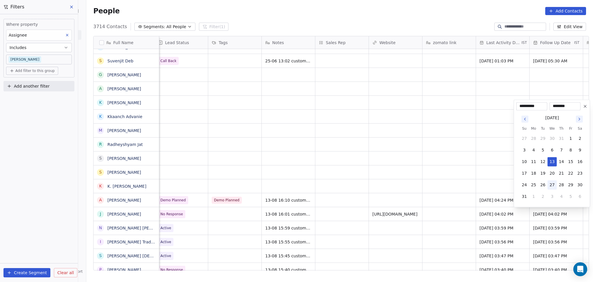
click at [553, 187] on button "27" at bounding box center [552, 184] width 9 height 9
type input "**********"
click at [389, 204] on html "On2Cook India Pvt. Ltd. Contacts People Marketing Workflows Campaigns Sales Pip…" at bounding box center [296, 141] width 593 height 282
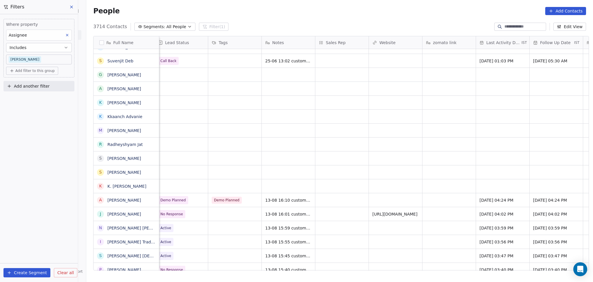
scroll to position [0, 429]
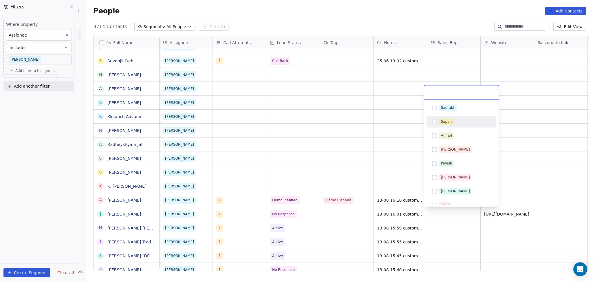
click at [447, 126] on div "Sapan" at bounding box center [462, 122] width 70 height 12
click at [522, 135] on html "On2Cook India Pvt. Ltd. Contacts People Marketing Workflows Campaigns Sales Pip…" at bounding box center [296, 141] width 593 height 282
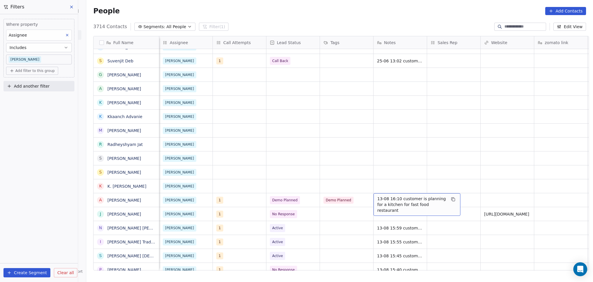
click at [437, 205] on span "13-08 16:10 customer is planning for a kitchen for fast food restaurant" at bounding box center [412, 204] width 69 height 17
type textarea "**********"
click at [482, 249] on html "On2Cook India Pvt. Ltd. Contacts People Marketing Workflows Campaigns Sales Pip…" at bounding box center [296, 141] width 593 height 282
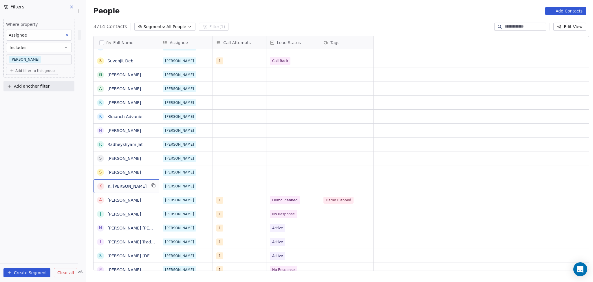
scroll to position [0, 0]
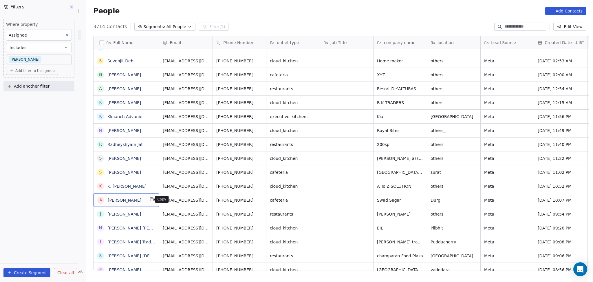
click at [150, 200] on icon "grid" at bounding box center [152, 199] width 5 height 5
click at [258, 200] on button "grid" at bounding box center [260, 199] width 7 height 7
click at [419, 198] on icon "grid" at bounding box center [420, 199] width 3 height 3
click at [472, 201] on icon "grid" at bounding box center [473, 199] width 5 height 5
click at [258, 199] on icon "grid" at bounding box center [260, 199] width 5 height 5
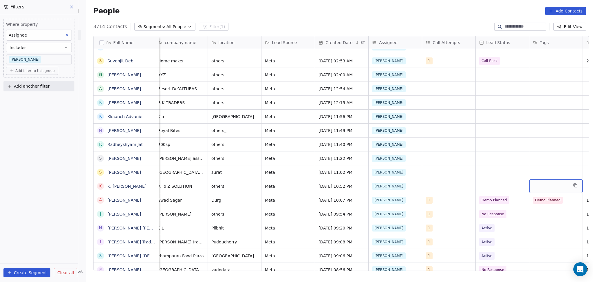
scroll to position [0, 273]
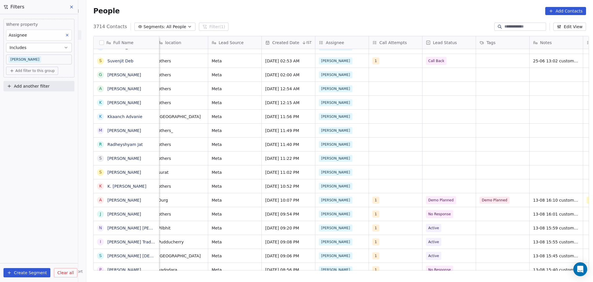
click at [380, 193] on div "cafeteria Swad Sagar Durg Meta [DATE] 10:07 PM [PERSON_NAME] 1 Demo Planned Dem…" at bounding box center [403, 200] width 1032 height 14
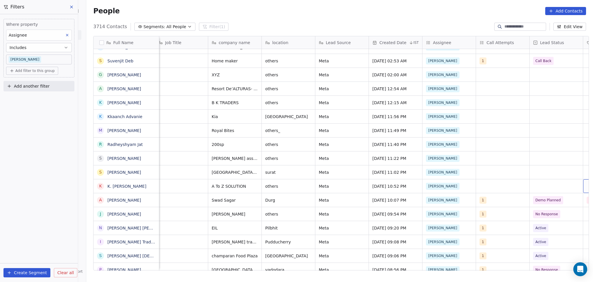
scroll to position [0, 219]
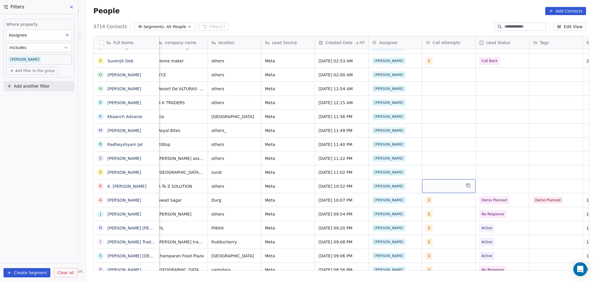
click at [433, 186] on div "grid" at bounding box center [448, 186] width 53 height 14
click at [444, 91] on div "1" at bounding box center [460, 93] width 52 height 6
click at [532, 130] on html "On2Cook India Pvt. Ltd. Contacts People Marketing Workflows Campaigns Sales Pip…" at bounding box center [296, 141] width 593 height 282
click at [507, 183] on div "grid" at bounding box center [502, 186] width 53 height 14
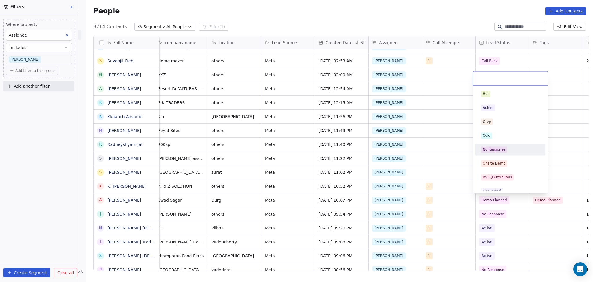
click at [512, 143] on div "Hot Active Drop Cold No Response Onsite Demo RSP (Distributor) Converted Duplic…" at bounding box center [510, 219] width 70 height 262
click at [518, 150] on div "No Response" at bounding box center [510, 149] width 59 height 6
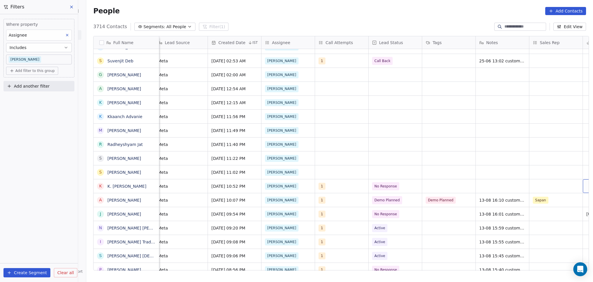
scroll to position [0, 380]
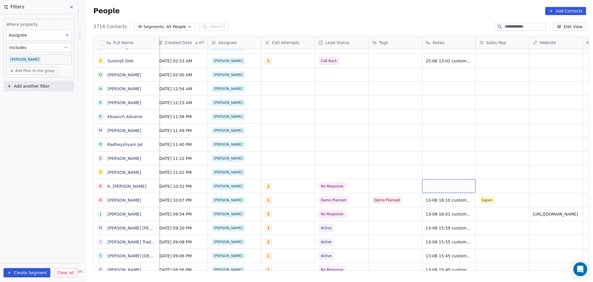
click at [446, 181] on div "grid" at bounding box center [448, 186] width 53 height 14
type textarea "**********"
click at [507, 191] on html "On2Cook India Pvt. Ltd. Contacts People Marketing Workflows Campaigns Sales Pip…" at bounding box center [296, 141] width 593 height 282
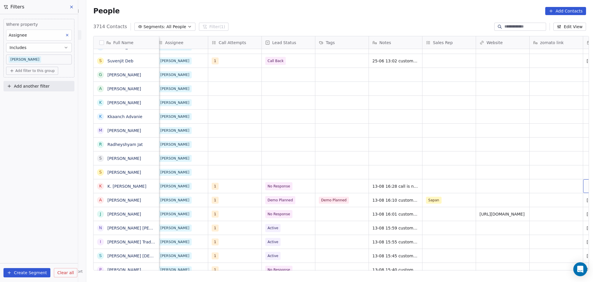
scroll to position [0, 487]
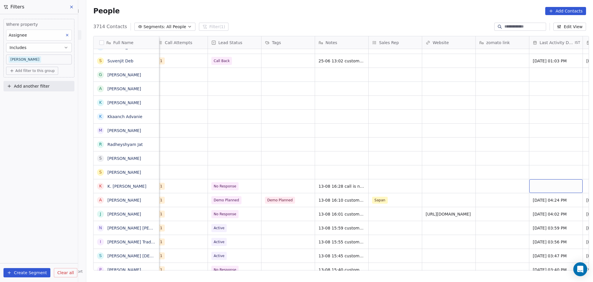
click at [543, 188] on div "grid" at bounding box center [556, 186] width 53 height 14
click at [549, 149] on button "13" at bounding box center [552, 147] width 9 height 9
click at [443, 196] on html "On2Cook India Pvt. Ltd. Contacts People Marketing Workflows Campaigns Sales Pip…" at bounding box center [296, 141] width 593 height 282
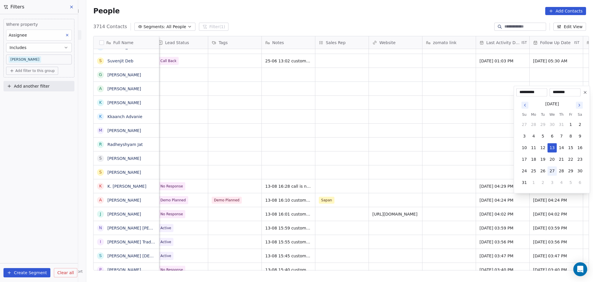
click at [555, 171] on button "27" at bounding box center [552, 170] width 9 height 9
type input "**********"
click at [453, 189] on html "On2Cook India Pvt. Ltd. Contacts People Marketing Workflows Campaigns Sales Pip…" at bounding box center [296, 141] width 593 height 282
click at [538, 200] on span "[DATE] 04:24 PM" at bounding box center [551, 200] width 35 height 6
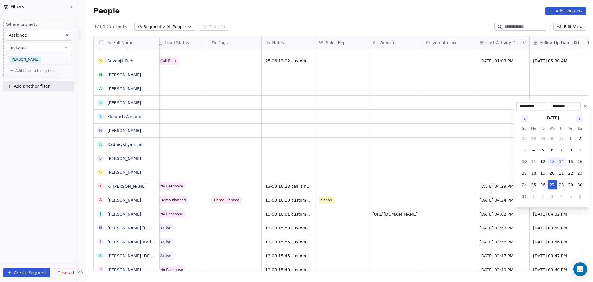
click at [560, 163] on button "14" at bounding box center [561, 161] width 9 height 9
type input "**********"
click at [378, 191] on html "On2Cook India Pvt. Ltd. Contacts People Marketing Workflows Campaigns Sales Pip…" at bounding box center [296, 141] width 593 height 282
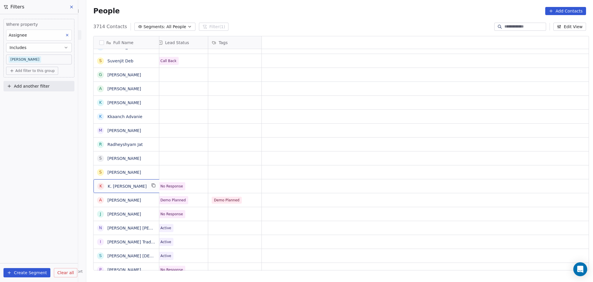
scroll to position [0, 0]
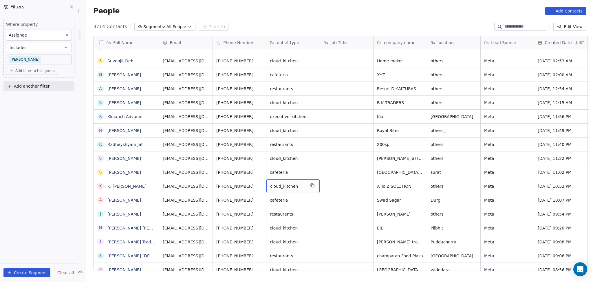
drag, startPoint x: 267, startPoint y: 190, endPoint x: 260, endPoint y: 187, distance: 7.3
click at [258, 186] on icon "grid" at bounding box center [260, 185] width 5 height 5
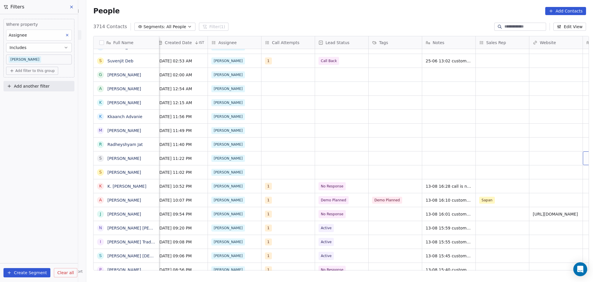
scroll to position [0, 433]
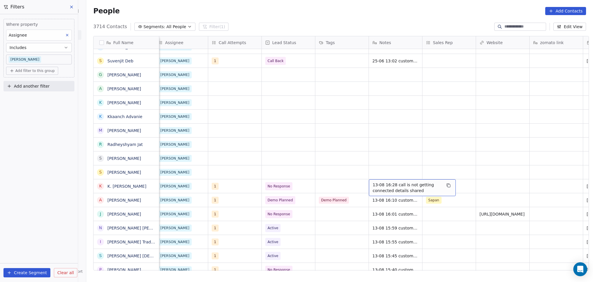
click at [382, 191] on span "13-08 16:28 call is not getting connected details shared" at bounding box center [407, 188] width 69 height 12
drag, startPoint x: 420, startPoint y: 192, endPoint x: 369, endPoint y: 193, distance: 51.0
click at [369, 193] on textarea "**********" at bounding box center [410, 188] width 86 height 18
type textarea "**********"
click at [481, 191] on html "On2Cook India Pvt. Ltd. Contacts People Marketing Workflows Campaigns Sales Pip…" at bounding box center [296, 141] width 593 height 282
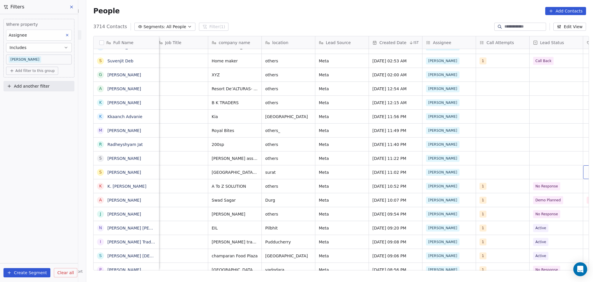
scroll to position [0, 219]
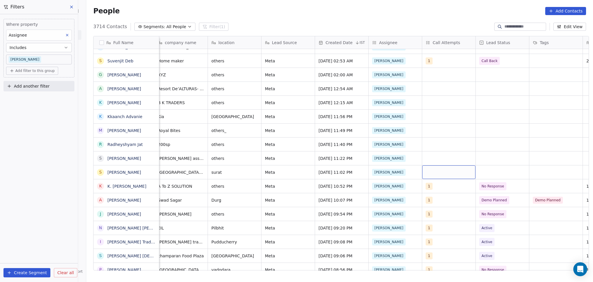
click at [450, 174] on div "grid" at bounding box center [448, 172] width 53 height 14
click at [444, 76] on div "1" at bounding box center [456, 79] width 65 height 9
click at [551, 126] on html "On2Cook India Pvt. Ltd. Contacts People Marketing Workflows Campaigns Sales Pip…" at bounding box center [296, 141] width 593 height 282
click at [516, 175] on div "grid" at bounding box center [502, 172] width 53 height 14
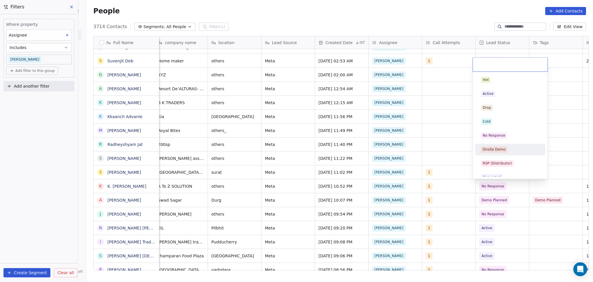
click at [499, 136] on div "No Response" at bounding box center [494, 135] width 23 height 5
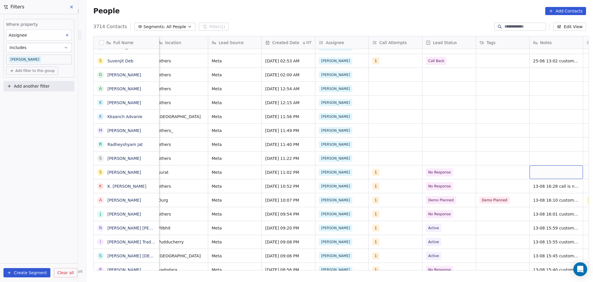
scroll to position [0, 327]
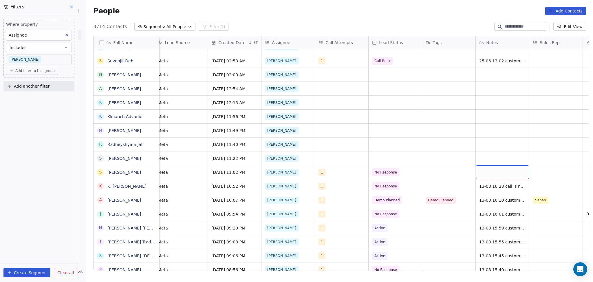
click at [497, 171] on div "grid" at bounding box center [502, 172] width 53 height 14
type textarea "**********"
click at [538, 169] on html "On2Cook India Pvt. Ltd. Contacts People Marketing Workflows Campaigns Sales Pip…" at bounding box center [296, 141] width 593 height 282
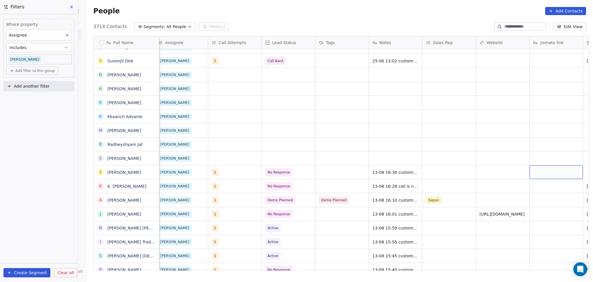
scroll to position [0, 487]
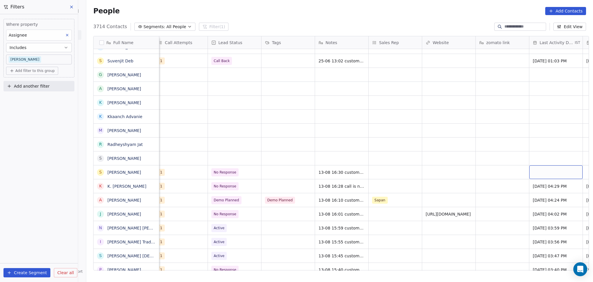
click at [539, 169] on div "grid" at bounding box center [556, 172] width 53 height 14
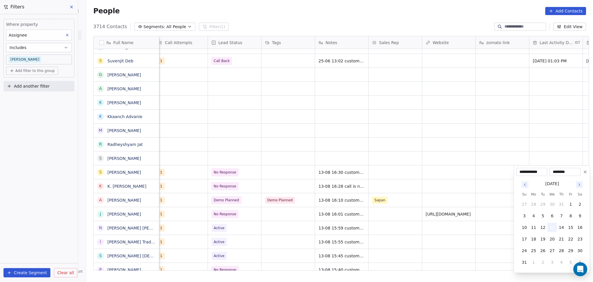
click at [551, 225] on button "13" at bounding box center [552, 227] width 9 height 9
click at [458, 199] on html "On2Cook India Pvt. Ltd. Contacts People Marketing Workflows Campaigns Sales Pip…" at bounding box center [296, 141] width 593 height 282
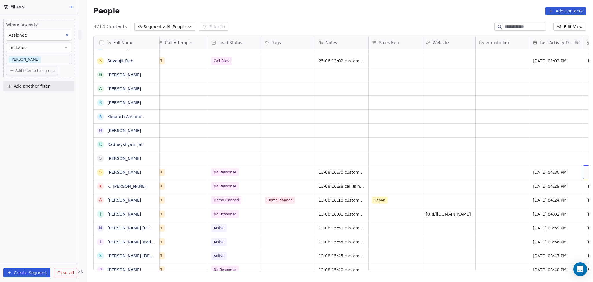
scroll to position [0, 541]
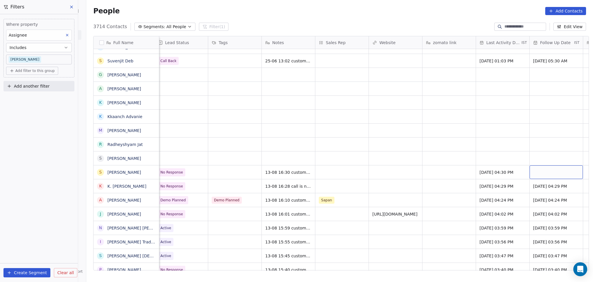
click at [530, 173] on div "grid" at bounding box center [556, 172] width 53 height 14
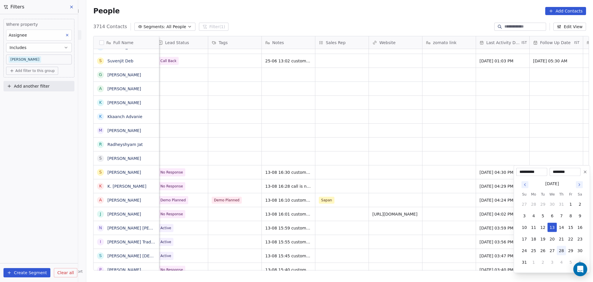
click at [565, 247] on button "28" at bounding box center [561, 250] width 9 height 9
type input "**********"
click at [449, 178] on html "On2Cook India Pvt. Ltd. Contacts People Marketing Workflows Campaigns Sales Pip…" at bounding box center [296, 141] width 593 height 282
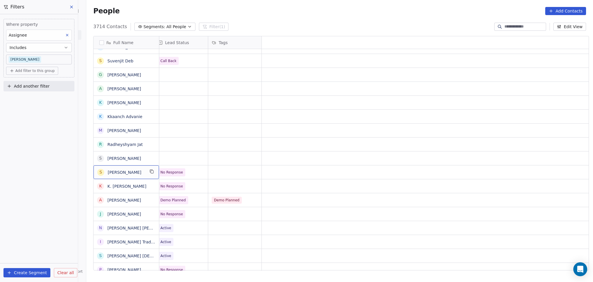
scroll to position [0, 0]
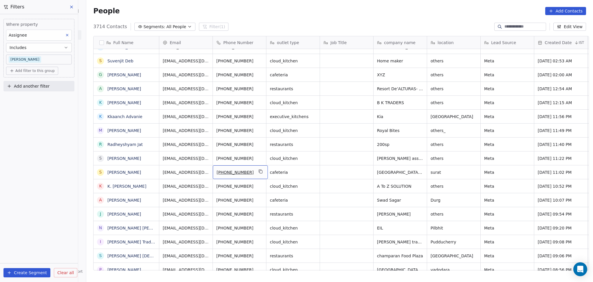
click at [260, 172] on div "[PHONE_NUMBER]" at bounding box center [240, 172] width 55 height 14
click at [260, 172] on icon "grid" at bounding box center [261, 171] width 3 height 3
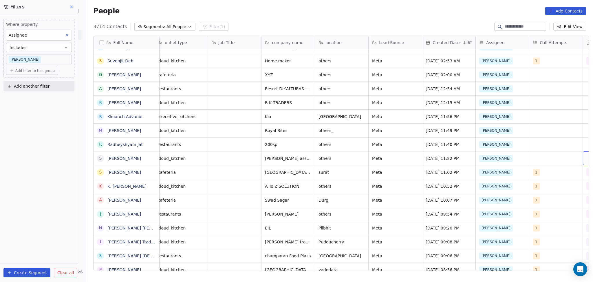
scroll to position [0, 165]
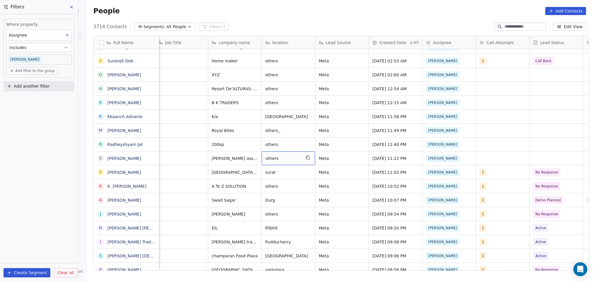
click at [273, 155] on span "others" at bounding box center [283, 158] width 35 height 6
click at [285, 156] on textarea "*********" at bounding box center [285, 161] width 53 height 18
type textarea "**********"
click at [492, 159] on html "On2Cook India Pvt. Ltd. Contacts People Marketing Workflows Campaigns Sales Pip…" at bounding box center [296, 141] width 593 height 282
click at [489, 162] on div "grid" at bounding box center [502, 158] width 53 height 14
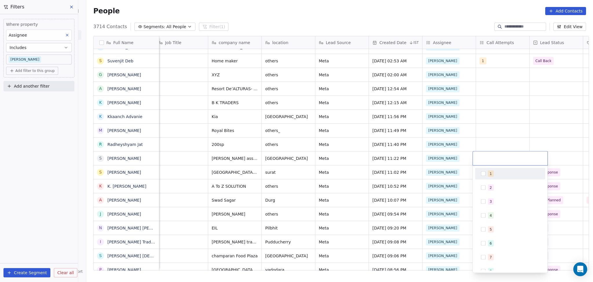
click at [491, 170] on span "1" at bounding box center [491, 173] width 6 height 6
click at [488, 135] on html "On2Cook India Pvt. Ltd. Contacts People Marketing Workflows Campaigns Sales Pip…" at bounding box center [296, 141] width 593 height 282
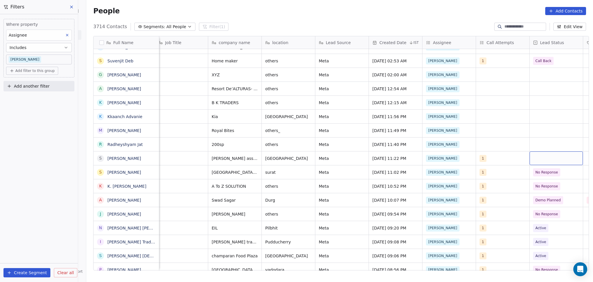
click at [537, 158] on div "grid" at bounding box center [556, 158] width 53 height 14
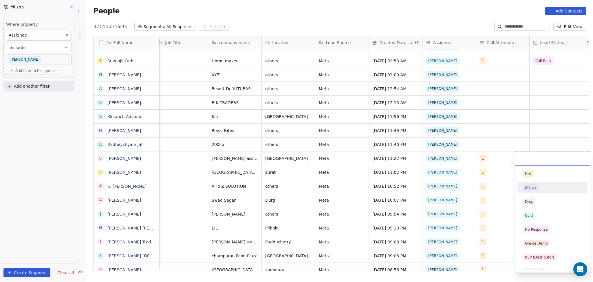
click at [543, 185] on div "Active" at bounding box center [553, 187] width 59 height 6
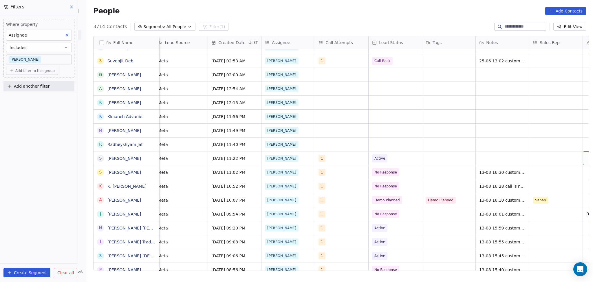
scroll to position [0, 380]
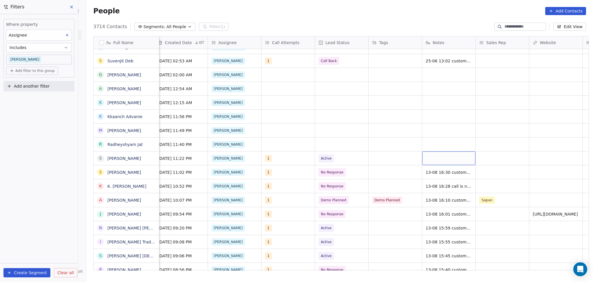
click at [436, 157] on div "grid" at bounding box center [448, 158] width 53 height 14
type textarea "*****"
click at [389, 156] on html "On2Cook India Pvt. Ltd. Contacts People Marketing Workflows Campaigns Sales Pip…" at bounding box center [296, 141] width 593 height 282
click at [389, 156] on div "grid" at bounding box center [395, 158] width 53 height 14
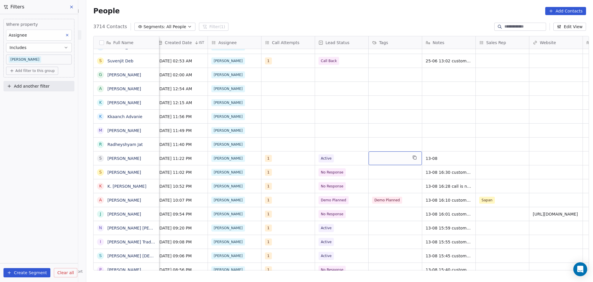
click at [389, 156] on div "grid" at bounding box center [395, 158] width 53 height 14
type input "**********"
click at [389, 156] on input "**********" at bounding box center [399, 158] width 61 height 6
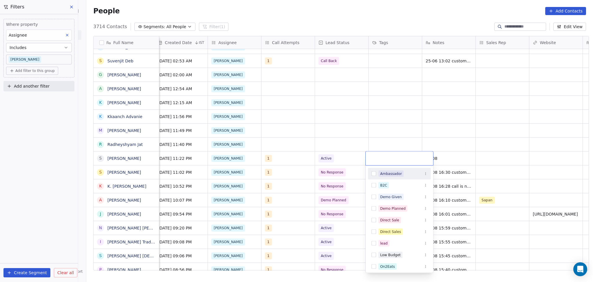
click at [297, 158] on html "On2Cook India Pvt. Ltd. Contacts People Marketing Workflows Campaigns Sales Pip…" at bounding box center [296, 141] width 593 height 282
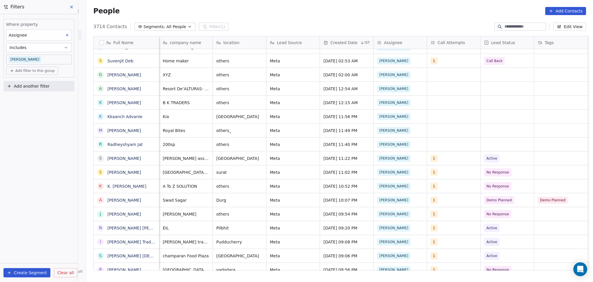
scroll to position [0, 161]
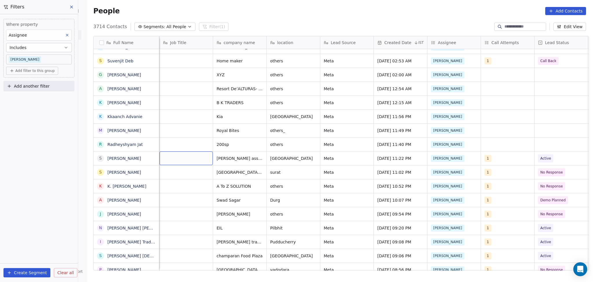
click at [189, 157] on div "grid" at bounding box center [186, 158] width 53 height 14
type textarea "**********"
click at [509, 157] on html "On2Cook India Pvt. Ltd. Contacts People Marketing Workflows Campaigns Sales Pip…" at bounding box center [296, 141] width 593 height 282
click at [179, 161] on span "96737873546" at bounding box center [180, 158] width 35 height 6
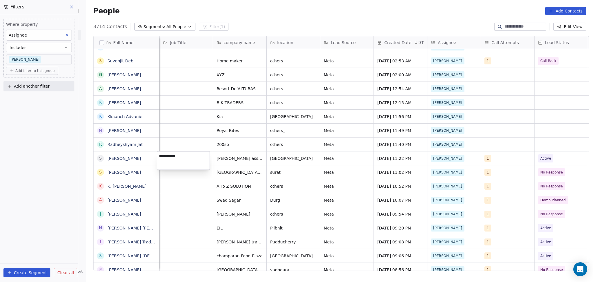
click at [170, 156] on textarea "**********" at bounding box center [183, 161] width 53 height 18
click at [216, 82] on html "On2Cook India Pvt. Ltd. Contacts People Marketing Workflows Campaigns Sales Pip…" at bounding box center [296, 141] width 593 height 282
click at [163, 160] on span "96737873546" at bounding box center [180, 158] width 35 height 6
click at [167, 159] on span "96737873546" at bounding box center [180, 158] width 35 height 6
click at [166, 158] on span "96737873546" at bounding box center [180, 158] width 35 height 6
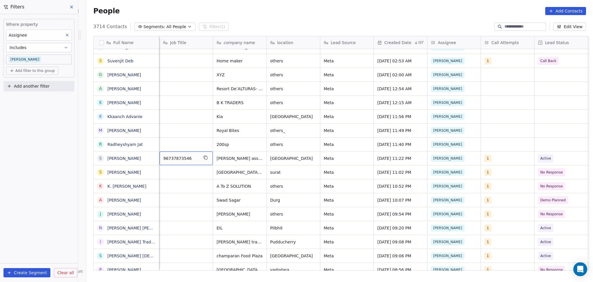
click at [166, 158] on span "96737873546" at bounding box center [180, 158] width 35 height 6
click at [166, 154] on textarea "**********" at bounding box center [183, 161] width 53 height 18
type textarea "**********"
click at [511, 167] on html "On2Cook India Pvt. Ltd. Contacts People Marketing Workflows Campaigns Sales Pip…" at bounding box center [296, 141] width 593 height 282
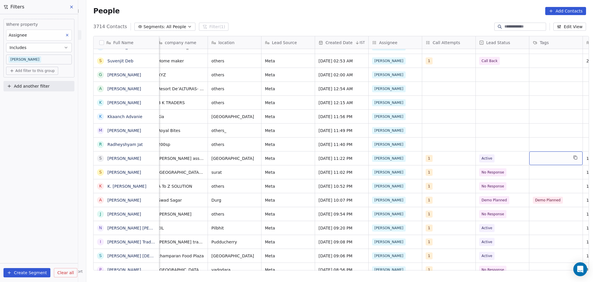
scroll to position [0, 273]
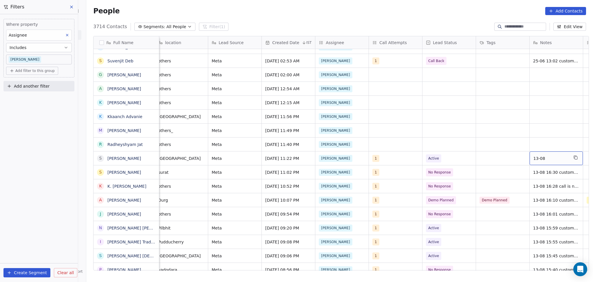
click at [544, 156] on span "13-08" at bounding box center [551, 158] width 35 height 6
type textarea "**********"
click at [506, 163] on html "On2Cook India Pvt. Ltd. Contacts People Marketing Workflows Campaigns Sales Pip…" at bounding box center [296, 141] width 593 height 282
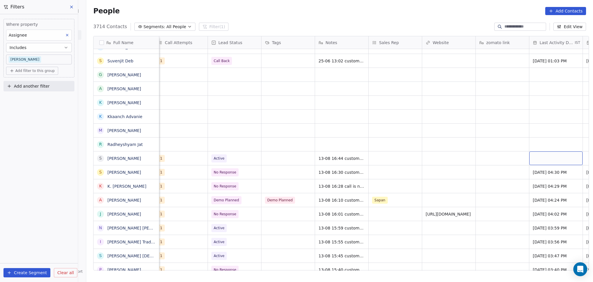
scroll to position [0, 541]
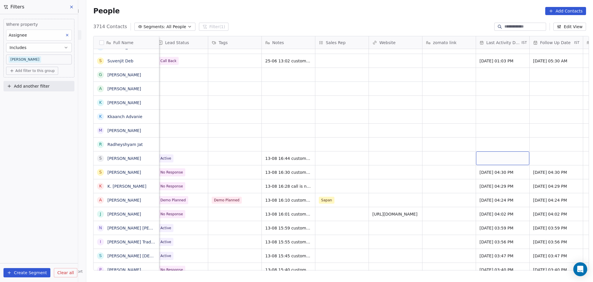
click at [510, 158] on div "grid" at bounding box center [502, 158] width 53 height 14
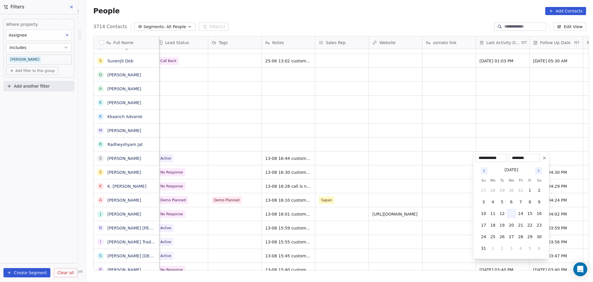
click at [514, 213] on button "13" at bounding box center [511, 213] width 9 height 9
click at [400, 199] on html "On2Cook India Pvt. Ltd. Contacts People Marketing Workflows Campaigns Sales Pip…" at bounding box center [296, 141] width 593 height 282
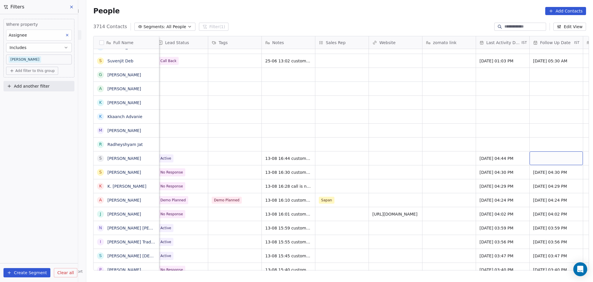
click at [537, 154] on div "grid" at bounding box center [556, 158] width 53 height 14
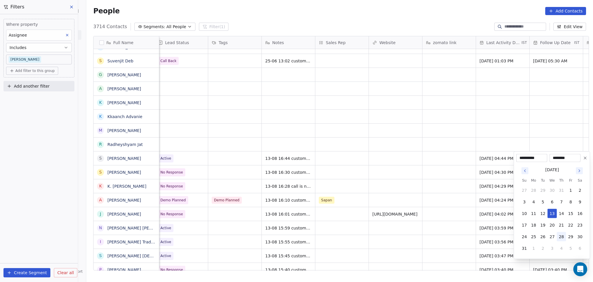
click at [562, 233] on button "28" at bounding box center [561, 236] width 9 height 9
type input "**********"
click at [424, 174] on html "On2Cook India Pvt. Ltd. Contacts People Marketing Workflows Campaigns Sales Pip…" at bounding box center [296, 141] width 593 height 282
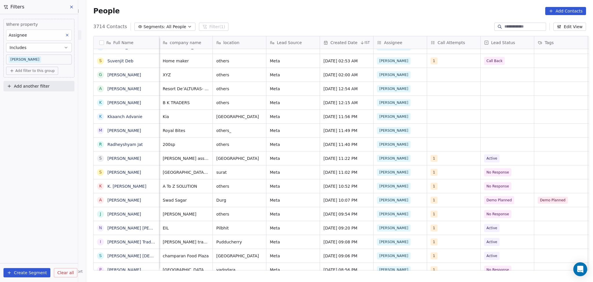
scroll to position [0, 161]
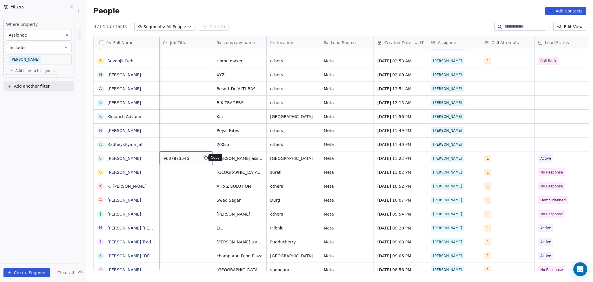
click at [205, 158] on button "grid" at bounding box center [205, 157] width 7 height 7
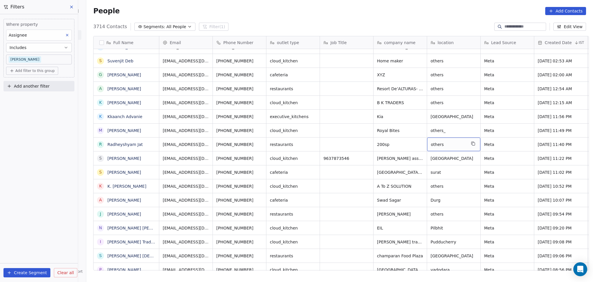
click at [439, 142] on span "others" at bounding box center [448, 144] width 35 height 6
type textarea "*********"
click at [510, 143] on html "On2Cook India Pvt. Ltd. Contacts People Marketing Workflows Campaigns Sales Pip…" at bounding box center [296, 141] width 593 height 282
click at [343, 107] on html "On2Cook India Pvt. Ltd. Contacts People Marketing Workflows Campaigns Sales Pip…" at bounding box center [296, 141] width 593 height 282
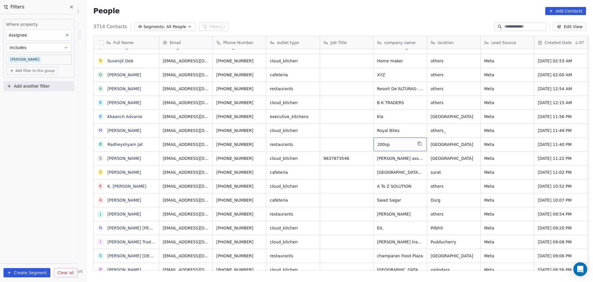
click at [390, 145] on span "200sp" at bounding box center [395, 144] width 35 height 6
click at [377, 142] on textarea "*****" at bounding box center [397, 147] width 53 height 18
click at [382, 141] on textarea "**********" at bounding box center [397, 147] width 53 height 18
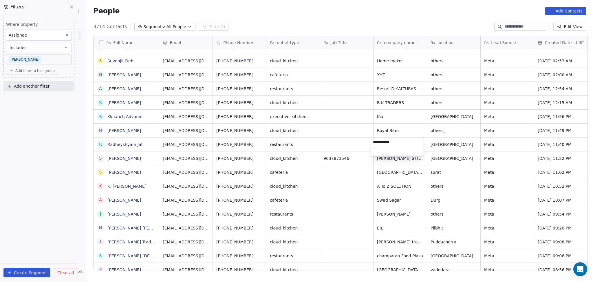
type textarea "**********"
click at [515, 146] on html "On2Cook India Pvt. Ltd. Contacts People Marketing Workflows Campaigns Sales Pip…" at bounding box center [296, 141] width 593 height 282
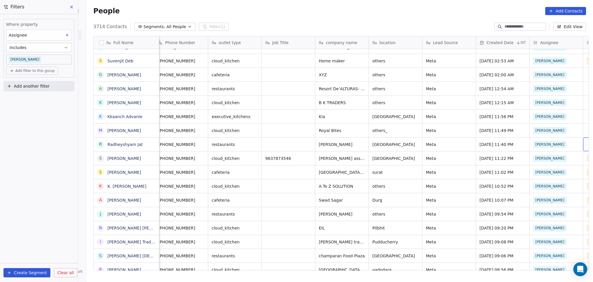
scroll to position [0, 165]
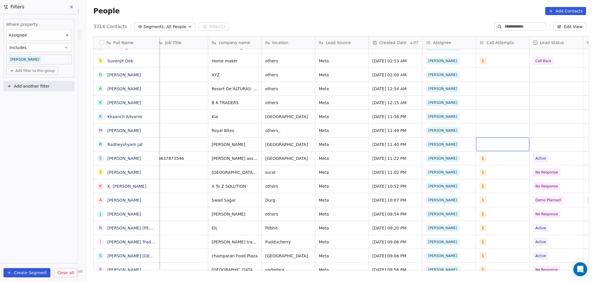
click at [481, 139] on div "grid" at bounding box center [502, 144] width 53 height 14
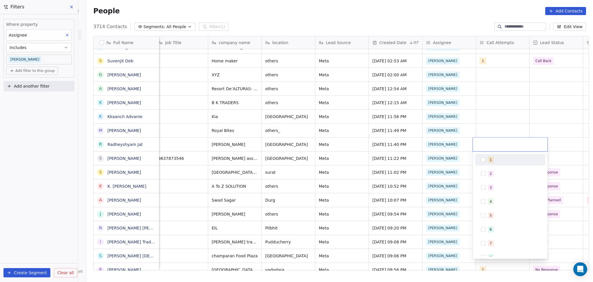
click at [481, 159] on button "Suggestions" at bounding box center [483, 159] width 5 height 5
click at [488, 120] on html "On2Cook India Pvt. Ltd. Contacts People Marketing Workflows Campaigns Sales Pip…" at bounding box center [296, 141] width 593 height 282
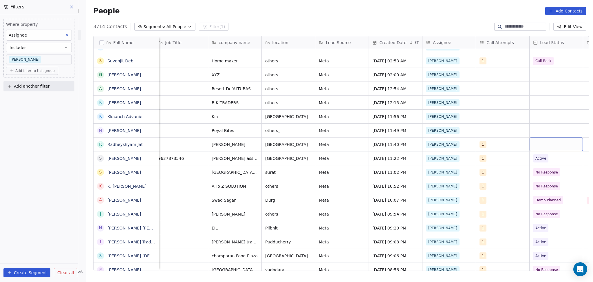
click at [542, 145] on div "grid" at bounding box center [556, 144] width 53 height 14
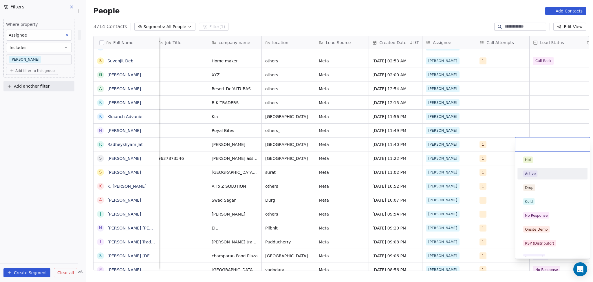
click at [542, 175] on div "Active" at bounding box center [553, 173] width 59 height 6
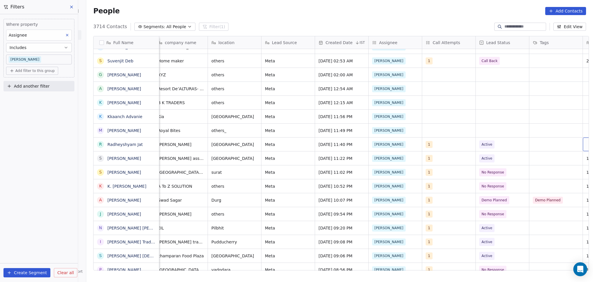
scroll to position [0, 327]
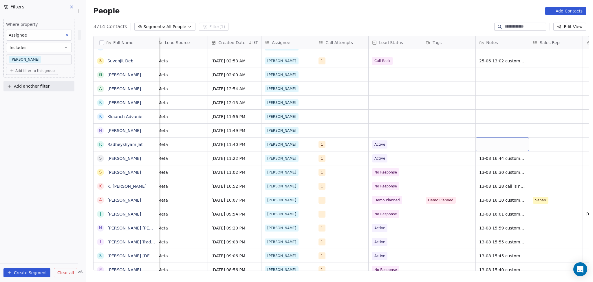
click at [512, 142] on div "grid" at bounding box center [502, 144] width 53 height 14
type textarea "**********"
click at [452, 143] on html "On2Cook India Pvt. Ltd. Contacts People Marketing Workflows Campaigns Sales Pip…" at bounding box center [296, 141] width 593 height 282
click at [521, 149] on div "13-08 16:54 custom" at bounding box center [505, 144] width 59 height 14
type textarea "**********"
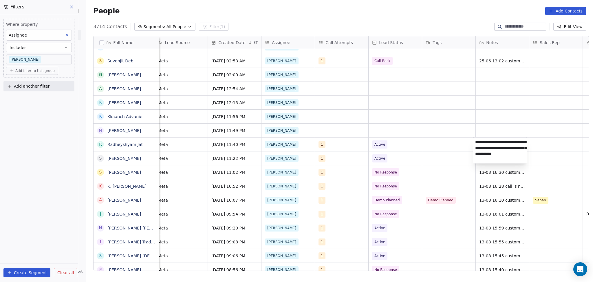
click at [541, 144] on html "On2Cook India Pvt. Ltd. Contacts People Marketing Workflows Campaigns Sales Pip…" at bounding box center [296, 141] width 593 height 282
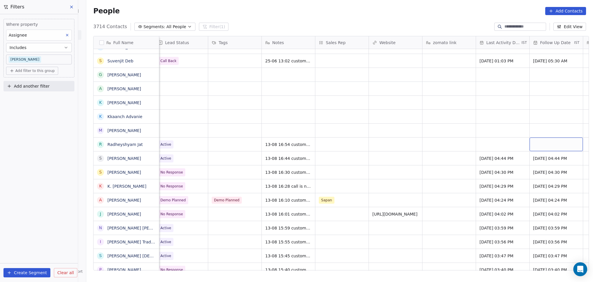
scroll to position [0, 595]
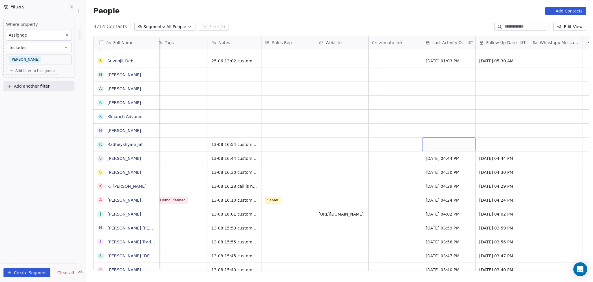
click at [444, 146] on div "grid" at bounding box center [448, 144] width 53 height 14
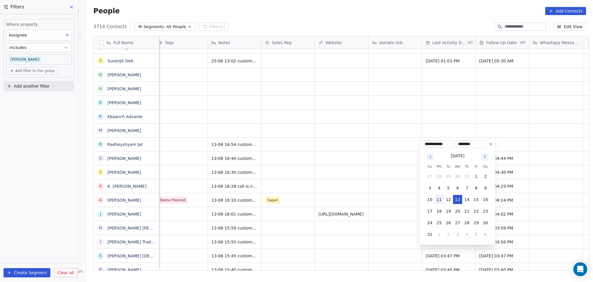
click at [455, 197] on button "13" at bounding box center [457, 199] width 9 height 9
click at [408, 183] on html "On2Cook India Pvt. Ltd. Contacts People Marketing Workflows Campaigns Sales Pip…" at bounding box center [296, 141] width 593 height 282
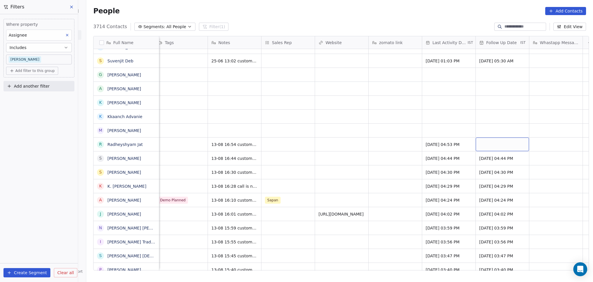
click at [499, 142] on div "grid" at bounding box center [502, 144] width 53 height 14
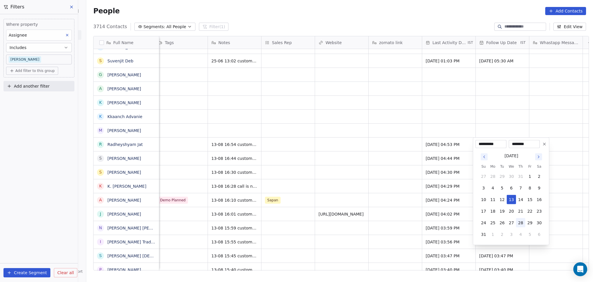
click at [518, 223] on button "28" at bounding box center [520, 222] width 9 height 9
type input "**********"
click at [342, 167] on html "On2Cook India Pvt. Ltd. Contacts People Marketing Workflows Campaigns Sales Pip…" at bounding box center [296, 141] width 593 height 282
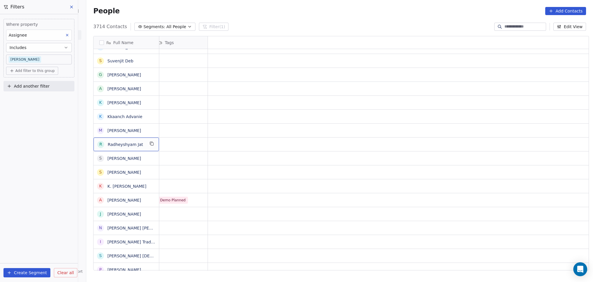
scroll to position [0, 0]
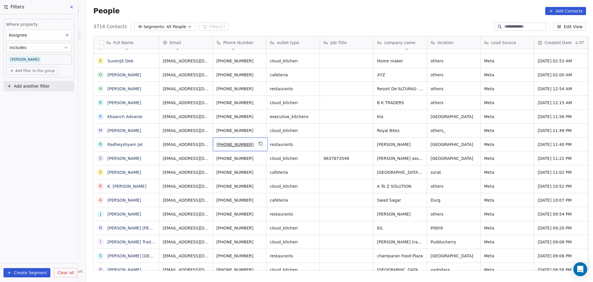
click at [262, 143] on div "[PHONE_NUMBER]" at bounding box center [240, 144] width 55 height 14
click at [259, 144] on icon "grid" at bounding box center [260, 143] width 3 height 3
click at [424, 127] on div "Royal Bites" at bounding box center [401, 130] width 54 height 14
click at [422, 129] on div "Royal Bites" at bounding box center [400, 130] width 53 height 14
click at [419, 130] on icon "grid" at bounding box center [420, 130] width 3 height 3
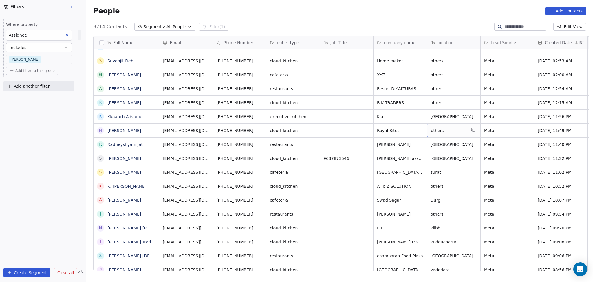
click at [432, 136] on div "others_" at bounding box center [453, 130] width 53 height 14
click at [433, 130] on textarea "*******" at bounding box center [451, 133] width 53 height 18
type textarea "****"
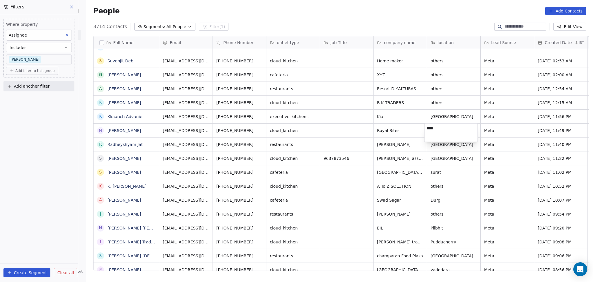
click at [522, 136] on html "On2Cook India Pvt. Ltd. Contacts People Marketing Workflows Campaigns Sales Pip…" at bounding box center [296, 141] width 593 height 282
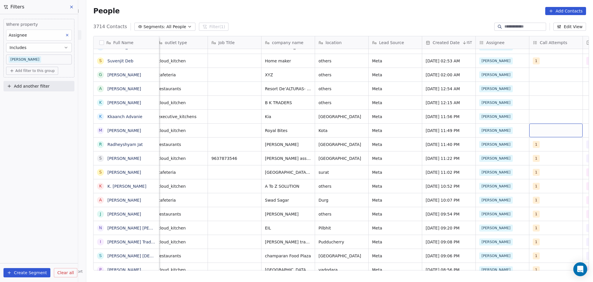
scroll to position [0, 165]
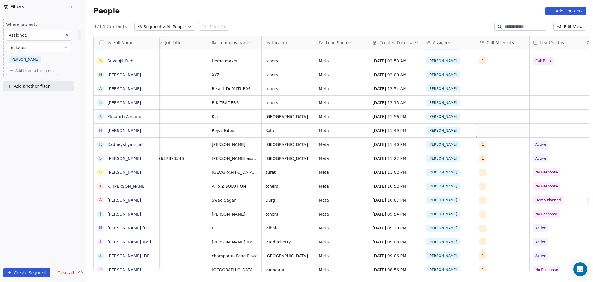
click at [500, 130] on div "grid" at bounding box center [502, 130] width 53 height 14
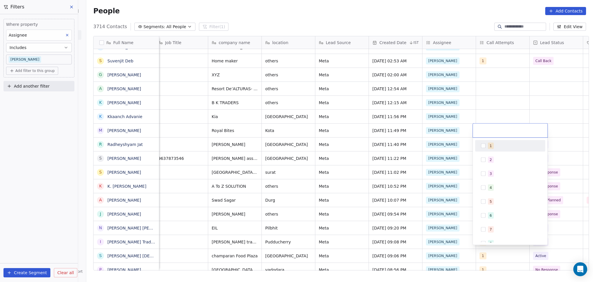
click at [493, 146] on div "1" at bounding box center [514, 146] width 52 height 6
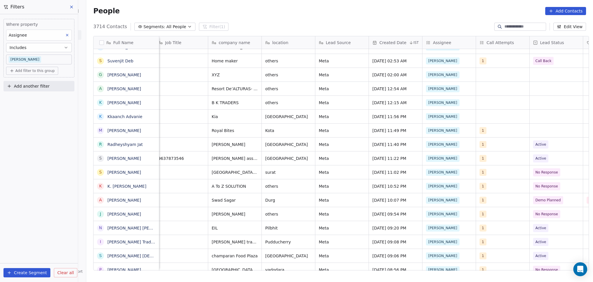
click at [554, 124] on html "On2Cook India Pvt. Ltd. Contacts People Marketing Workflows Campaigns Sales Pip…" at bounding box center [296, 141] width 593 height 282
click at [554, 126] on div "grid" at bounding box center [556, 130] width 53 height 14
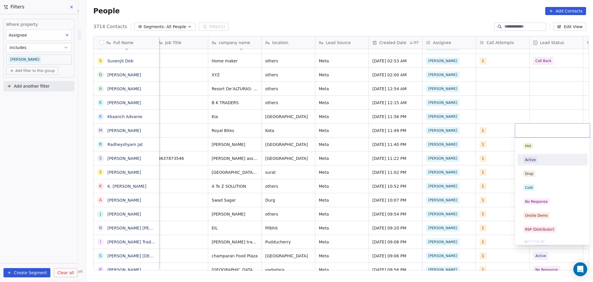
click at [545, 160] on div "Active" at bounding box center [553, 159] width 59 height 6
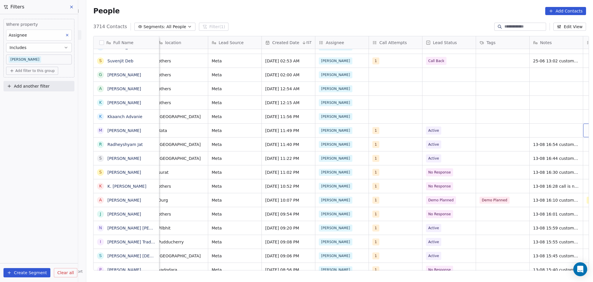
scroll to position [0, 327]
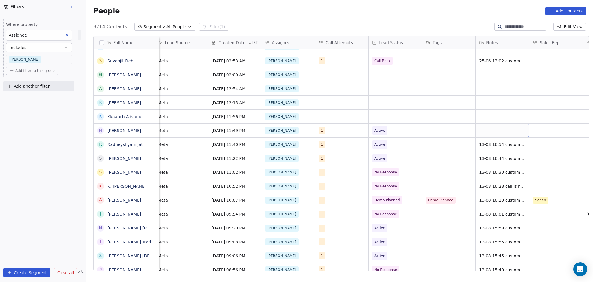
click at [509, 136] on div "grid" at bounding box center [502, 130] width 53 height 14
type textarea "**********"
click at [551, 130] on html "On2Cook India Pvt. Ltd. Contacts People Marketing Workflows Campaigns Sales Pip…" at bounding box center [296, 141] width 593 height 282
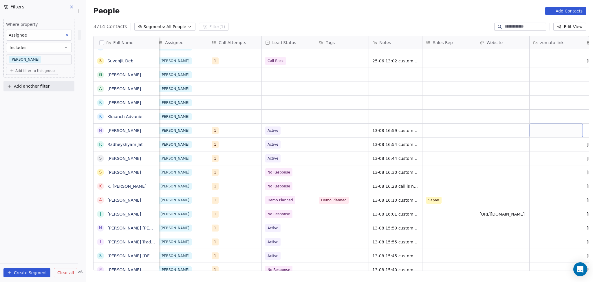
scroll to position [0, 487]
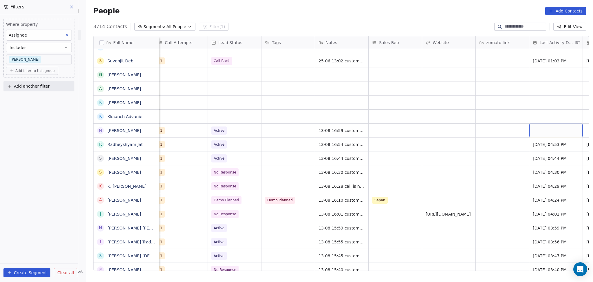
click at [535, 125] on div "grid" at bounding box center [556, 130] width 53 height 14
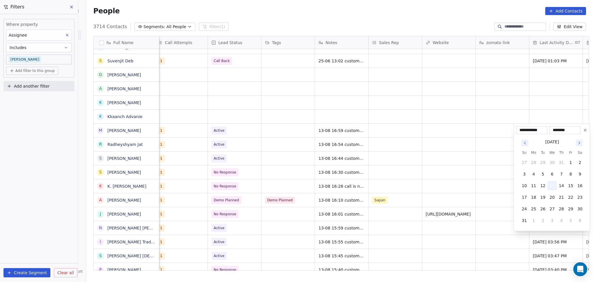
click at [551, 185] on button "13" at bounding box center [552, 185] width 9 height 9
click at [441, 159] on html "On2Cook India Pvt. Ltd. Contacts People Marketing Workflows Campaigns Sales Pip…" at bounding box center [296, 141] width 593 height 282
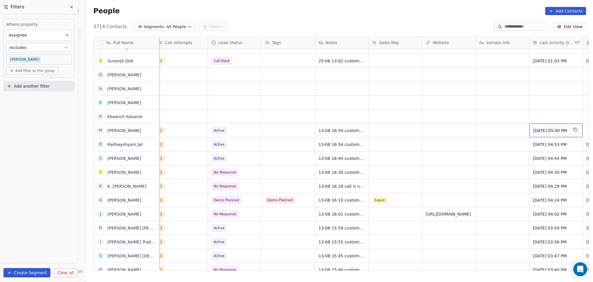
scroll to position [0, 541]
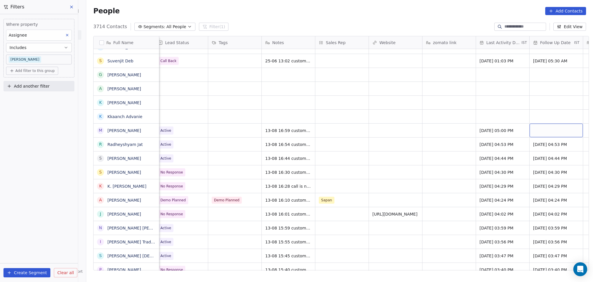
click at [536, 133] on div "grid" at bounding box center [556, 130] width 53 height 14
click at [537, 133] on div "grid" at bounding box center [556, 130] width 53 height 14
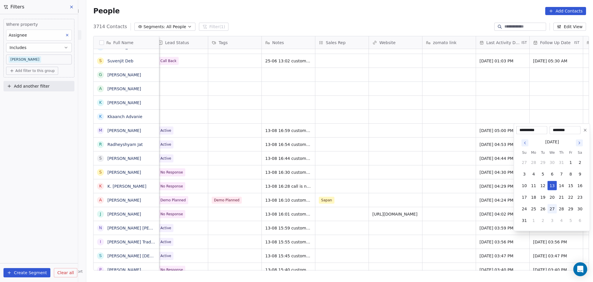
click at [550, 208] on button "27" at bounding box center [552, 208] width 9 height 9
type input "**********"
click at [399, 146] on html "On2Cook India Pvt. Ltd. Contacts People Marketing Workflows Campaigns Sales Pip…" at bounding box center [296, 141] width 593 height 282
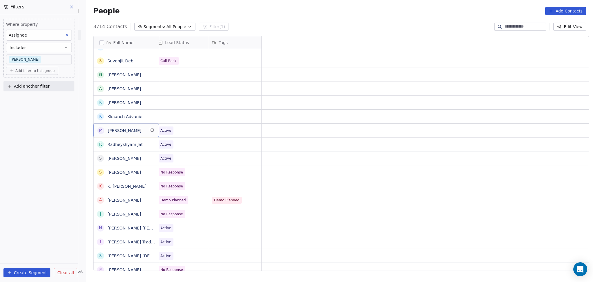
scroll to position [0, 0]
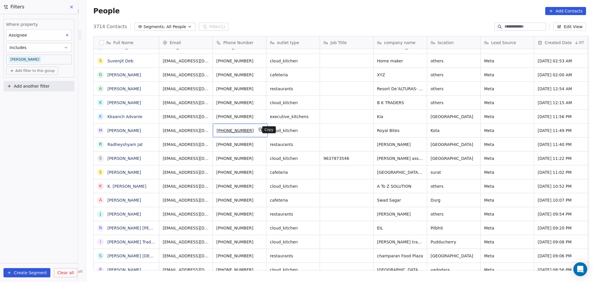
click at [260, 129] on icon "grid" at bounding box center [261, 130] width 3 height 3
